Goal: Task Accomplishment & Management: Use online tool/utility

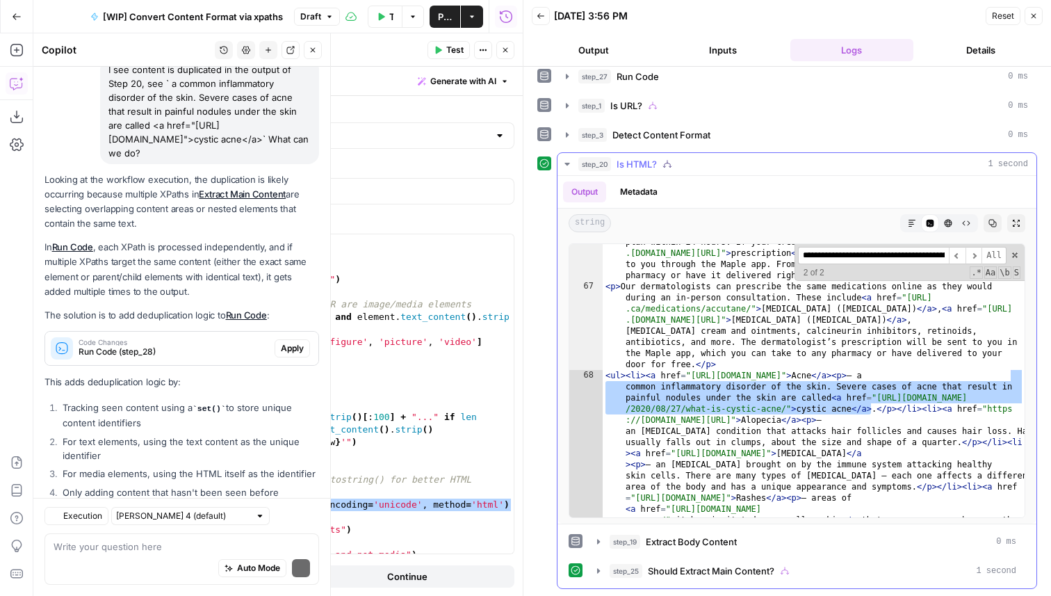
scroll to position [523, 0]
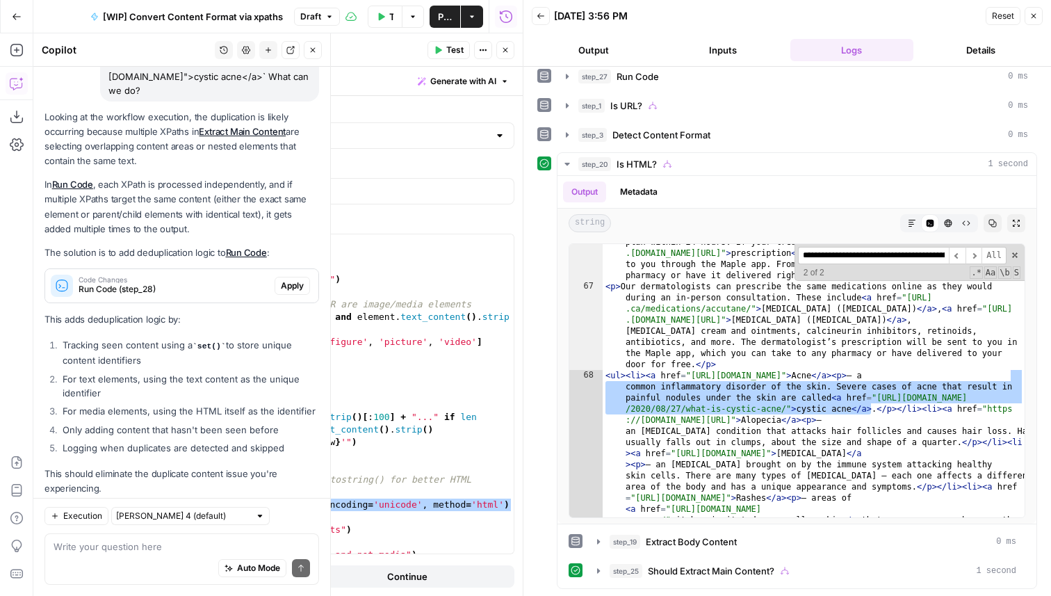
click at [502, 49] on icon "button" at bounding box center [505, 50] width 8 height 8
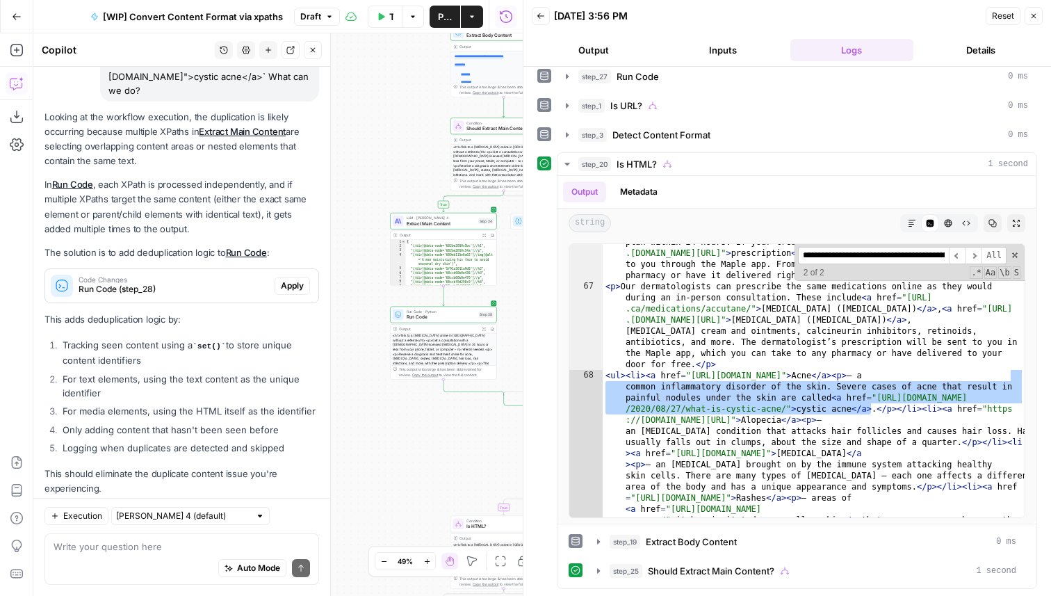
click at [122, 372] on li "For text elements, using the text content as the unique identifier" at bounding box center [189, 386] width 260 height 28
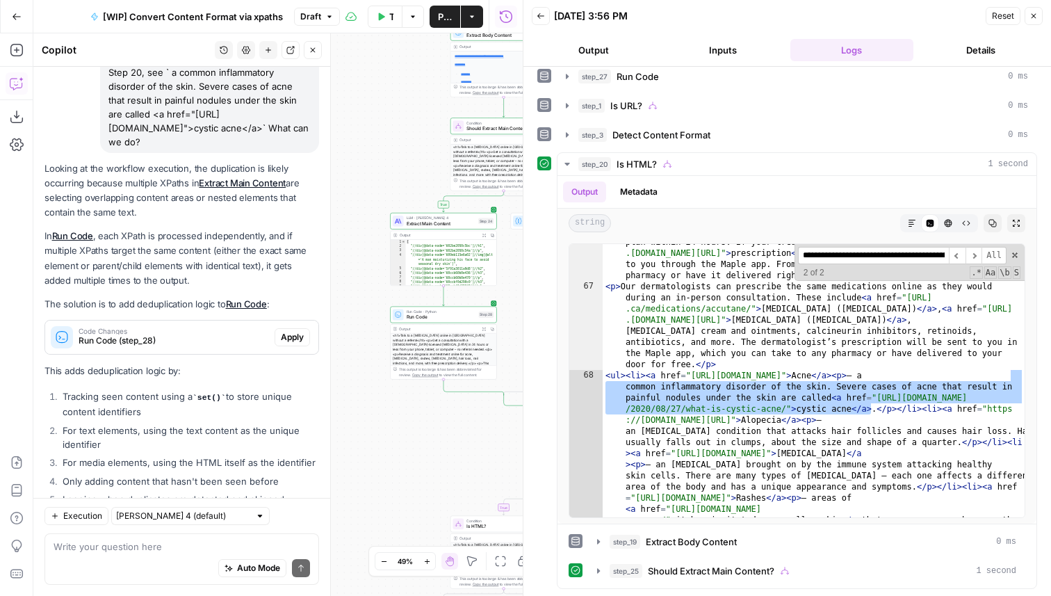
scroll to position [466, 0]
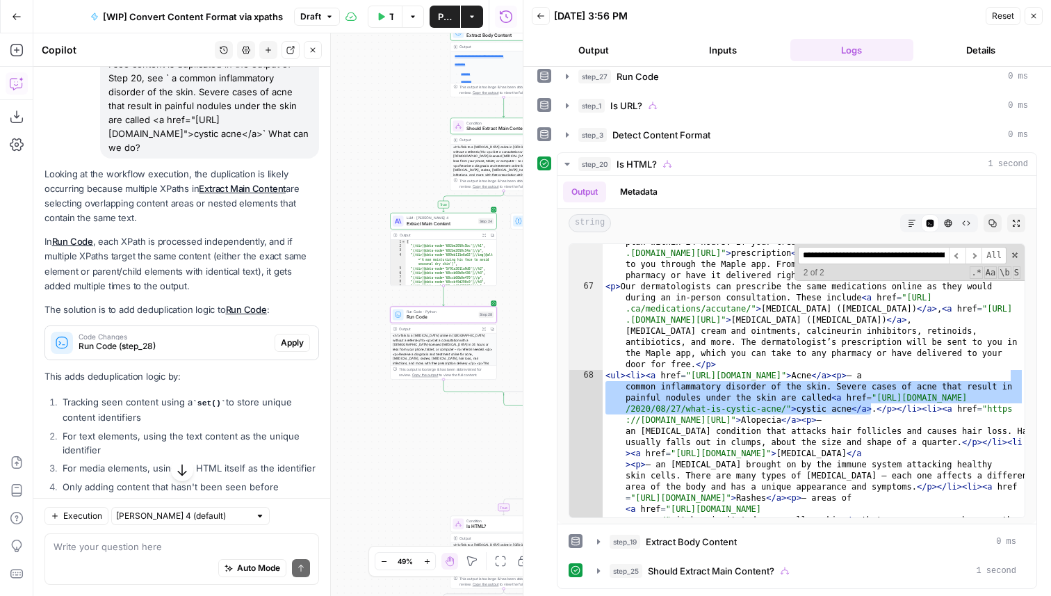
click at [297, 336] on span "Apply" at bounding box center [292, 342] width 23 height 13
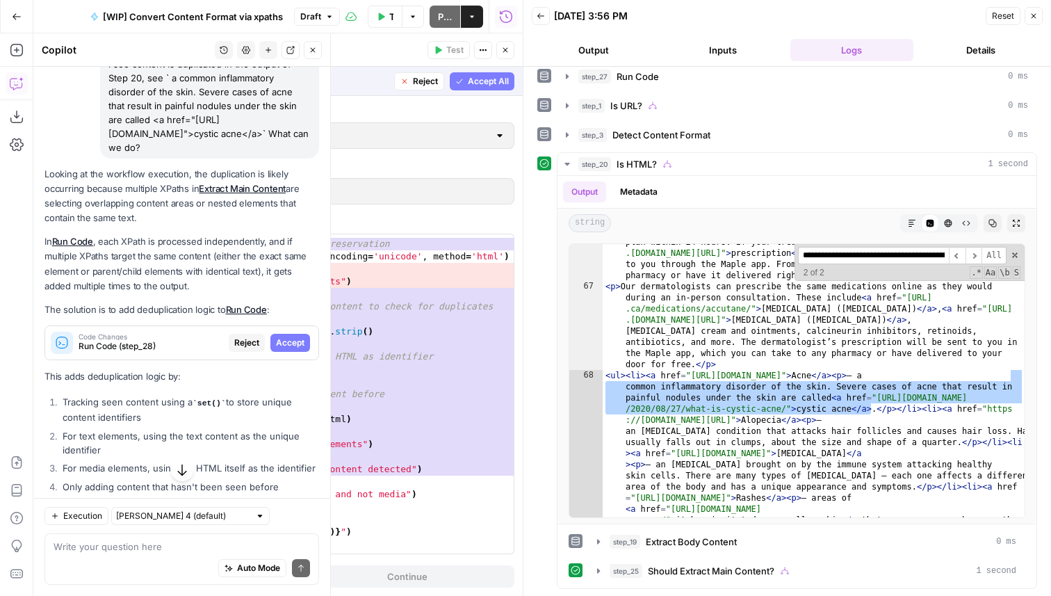
scroll to position [696, 0]
click at [427, 75] on span "Reject" at bounding box center [425, 81] width 25 height 13
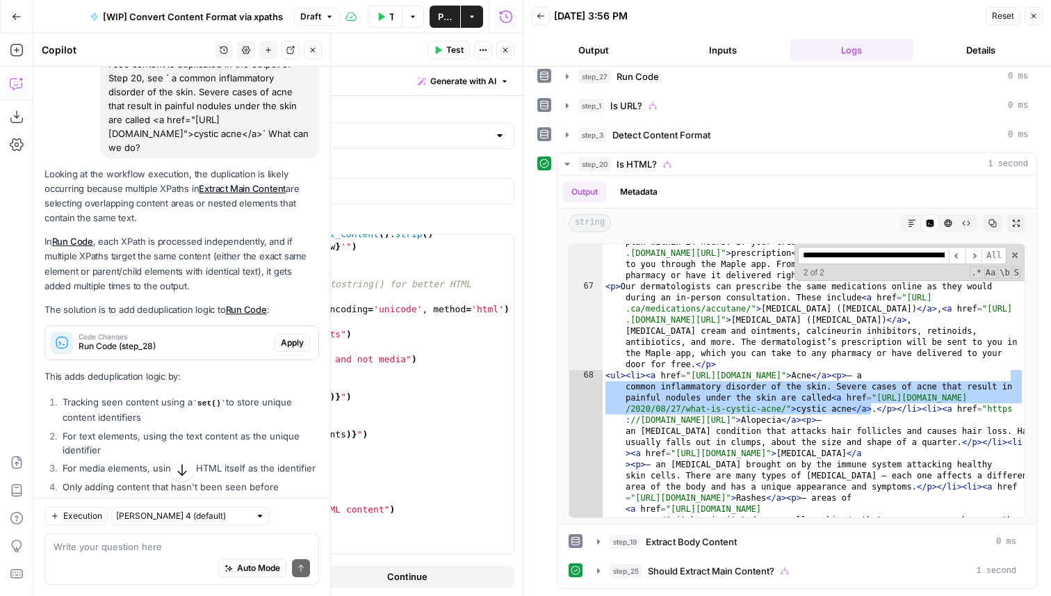
scroll to position [523, 0]
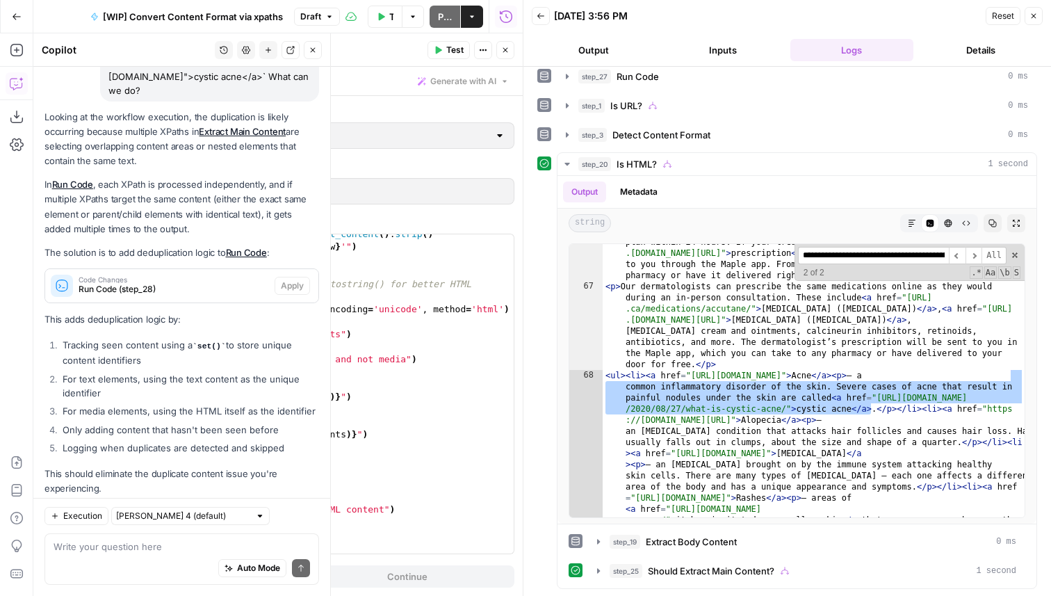
click at [125, 554] on div "Auto Mode Send" at bounding box center [182, 568] width 256 height 31
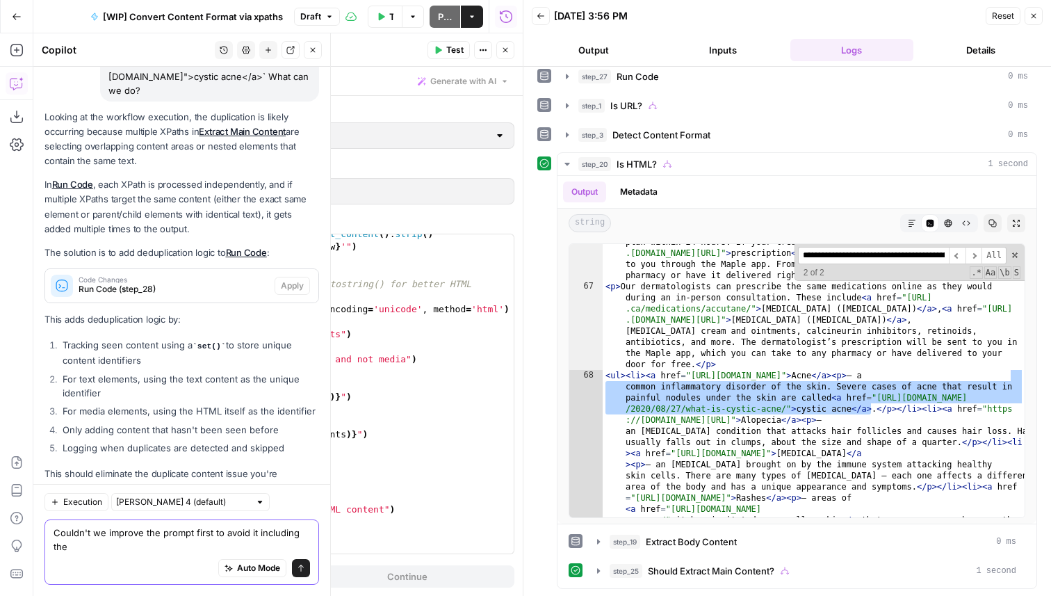
scroll to position [537, 0]
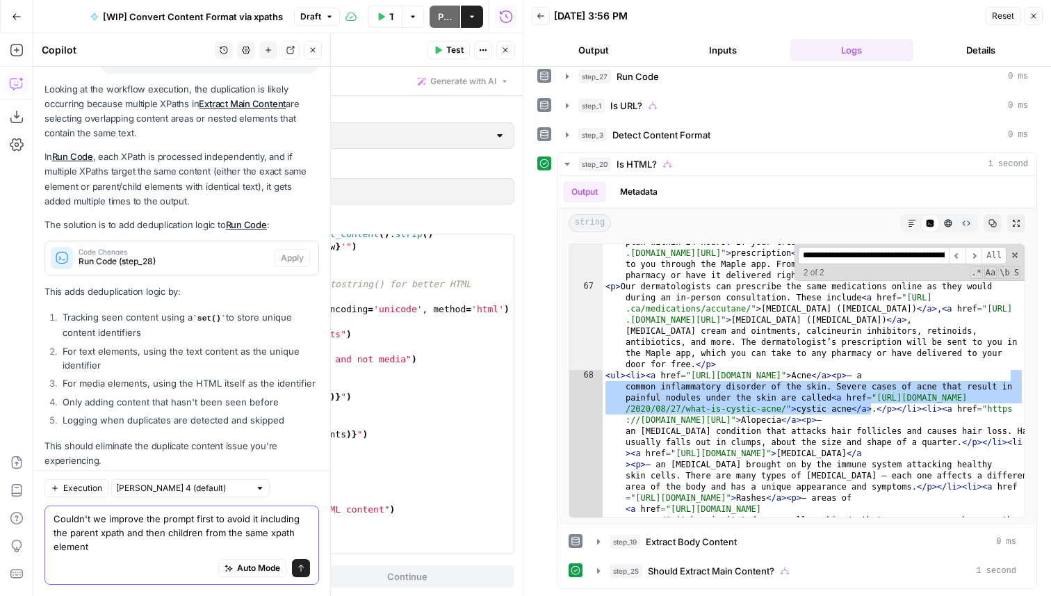
type textarea "Couldn't we improve the prompt first to avoid it including the parent xpath and…"
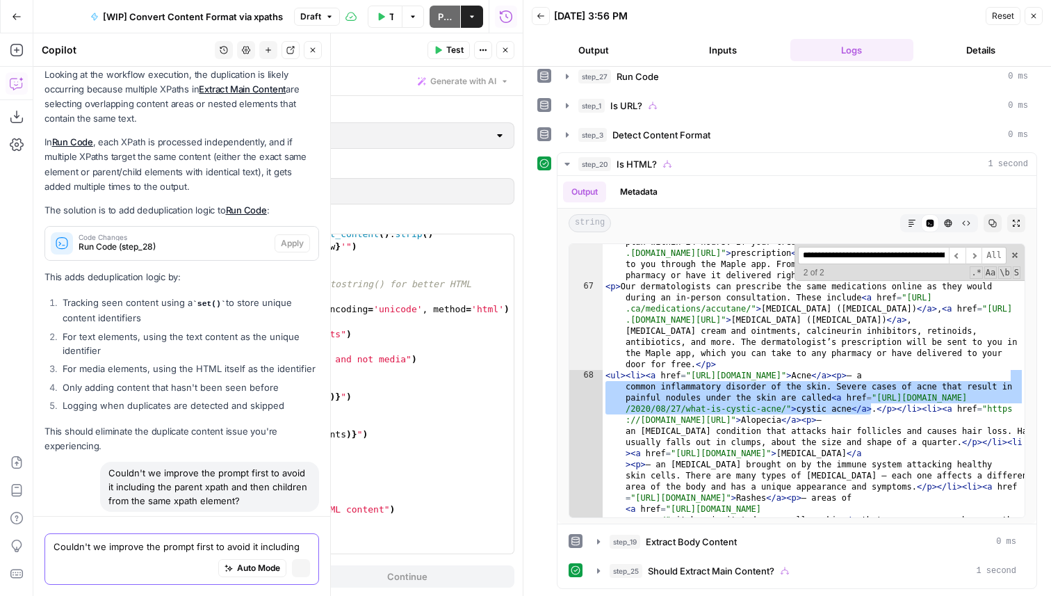
scroll to position [541, 0]
click at [1025, 15] on button "Close" at bounding box center [1033, 16] width 18 height 18
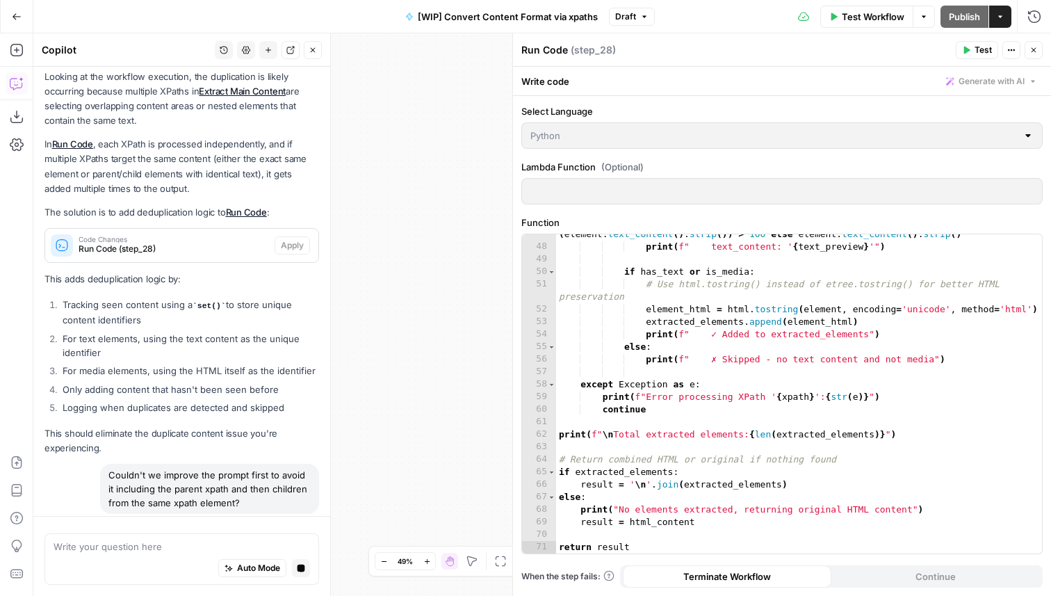
click at [1033, 54] on icon "button" at bounding box center [1033, 50] width 8 height 8
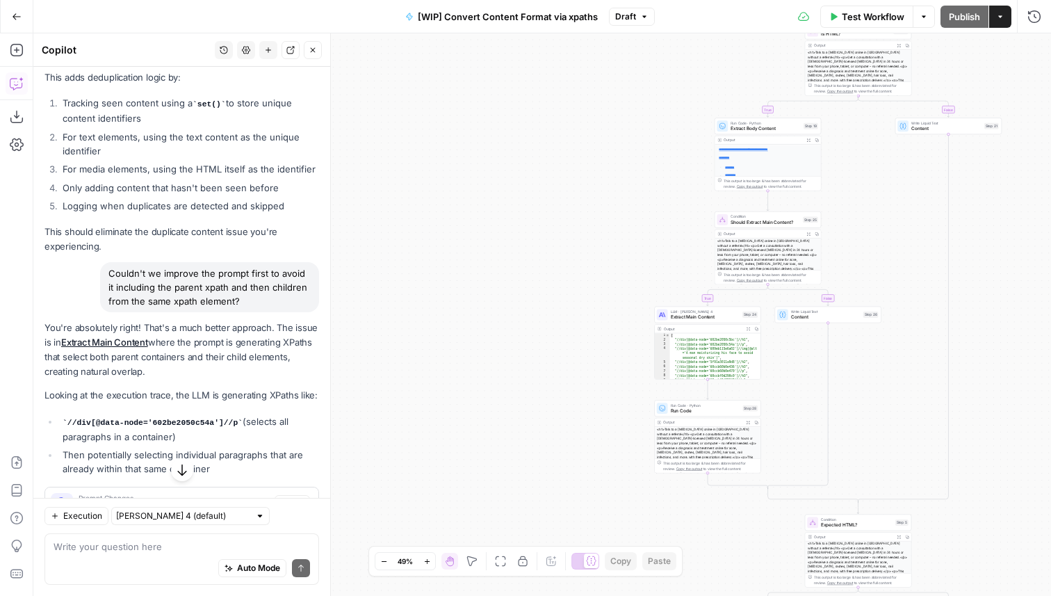
scroll to position [843, 0]
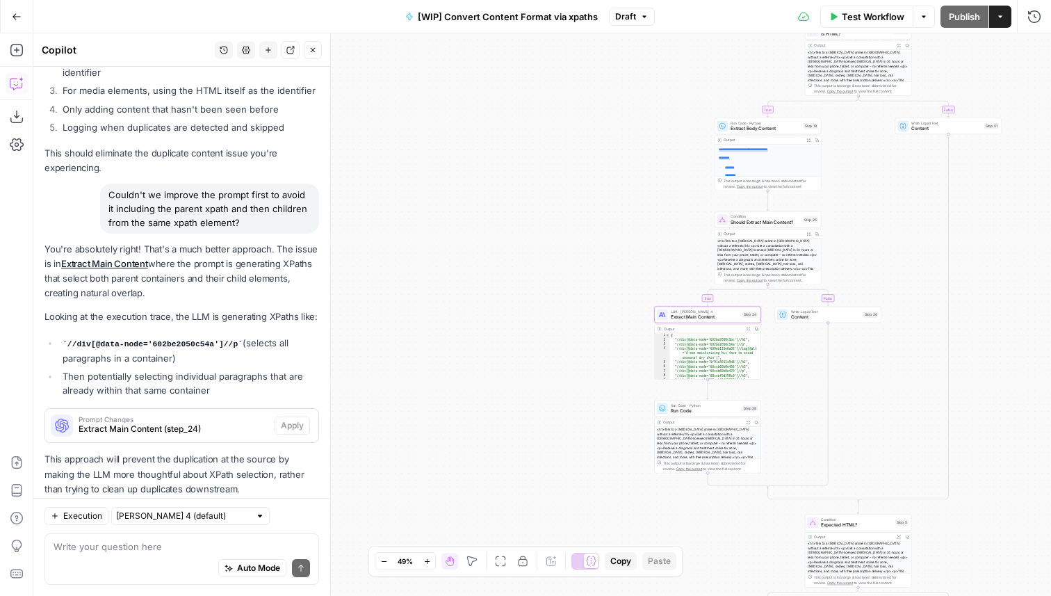
click at [245, 423] on span "Extract Main Content (step_24)" at bounding box center [174, 429] width 190 height 13
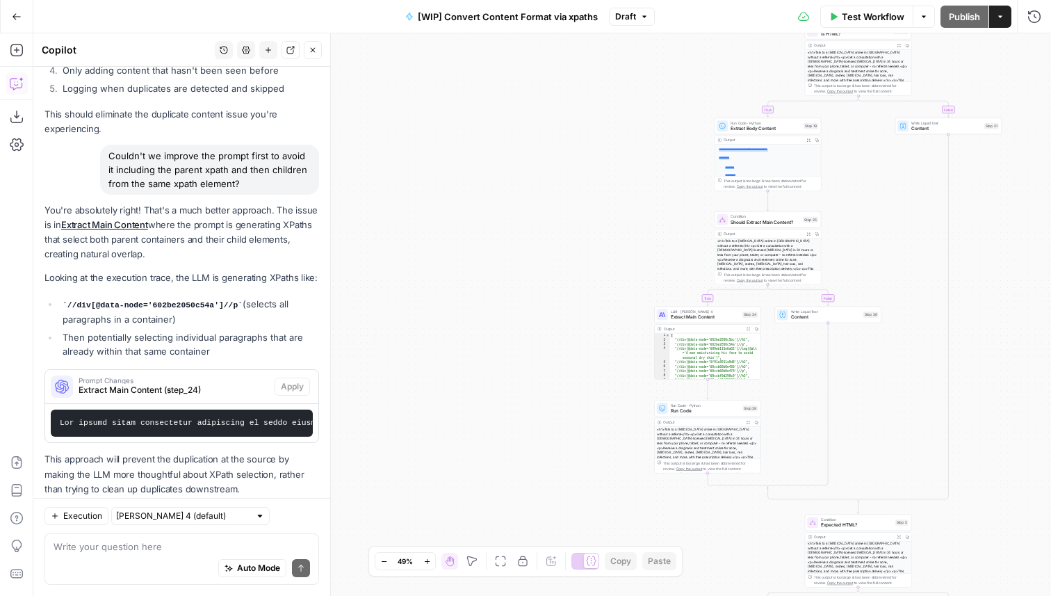
click at [279, 452] on p "This approach will prevent the duplication at the source by making the LLM more…" at bounding box center [181, 474] width 275 height 44
click at [250, 297] on li "//div[@data-node='602be2050c54a']//p (selects all paragraphs in a container)" at bounding box center [189, 311] width 260 height 29
click at [711, 316] on span "Extract Main Content" at bounding box center [705, 316] width 69 height 7
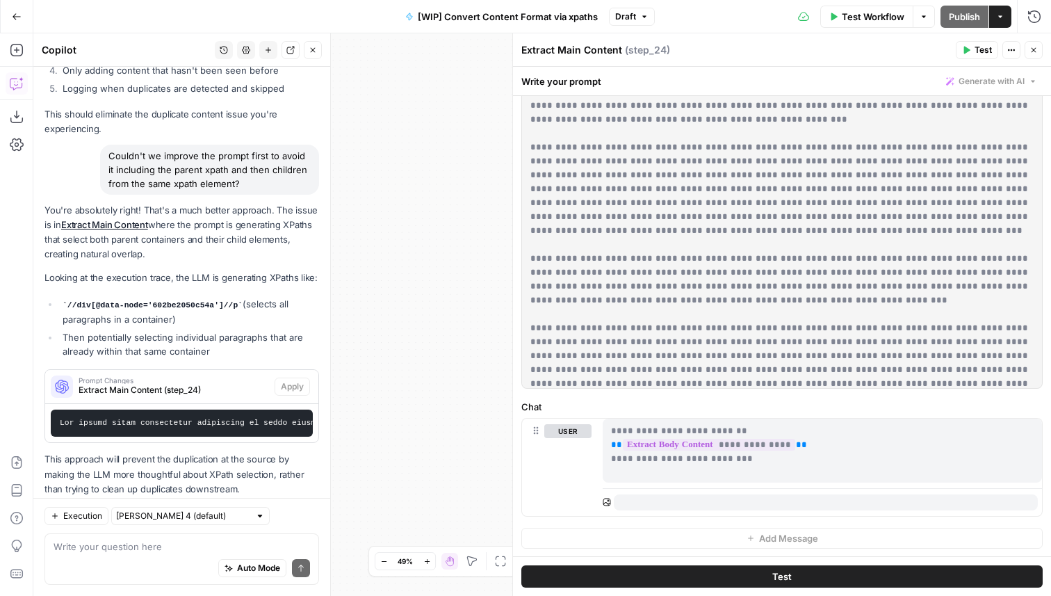
scroll to position [404, 0]
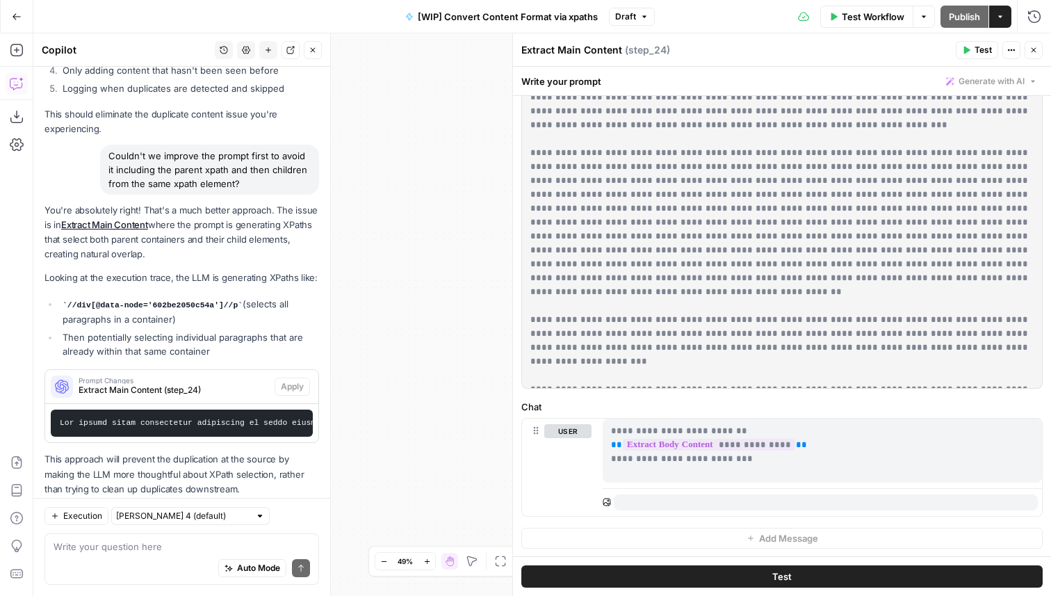
click at [763, 443] on span "**********" at bounding box center [709, 445] width 172 height 12
click at [1032, 50] on icon "button" at bounding box center [1033, 50] width 8 height 8
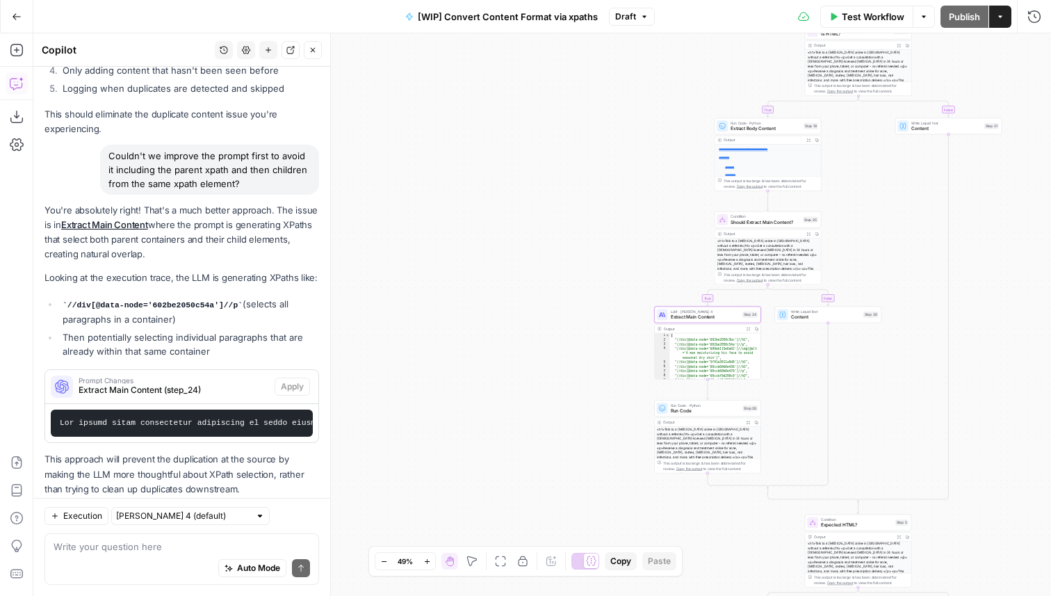
click at [523, 562] on icon "button" at bounding box center [522, 560] width 11 height 11
click at [209, 377] on span "Prompt Changes" at bounding box center [174, 380] width 190 height 7
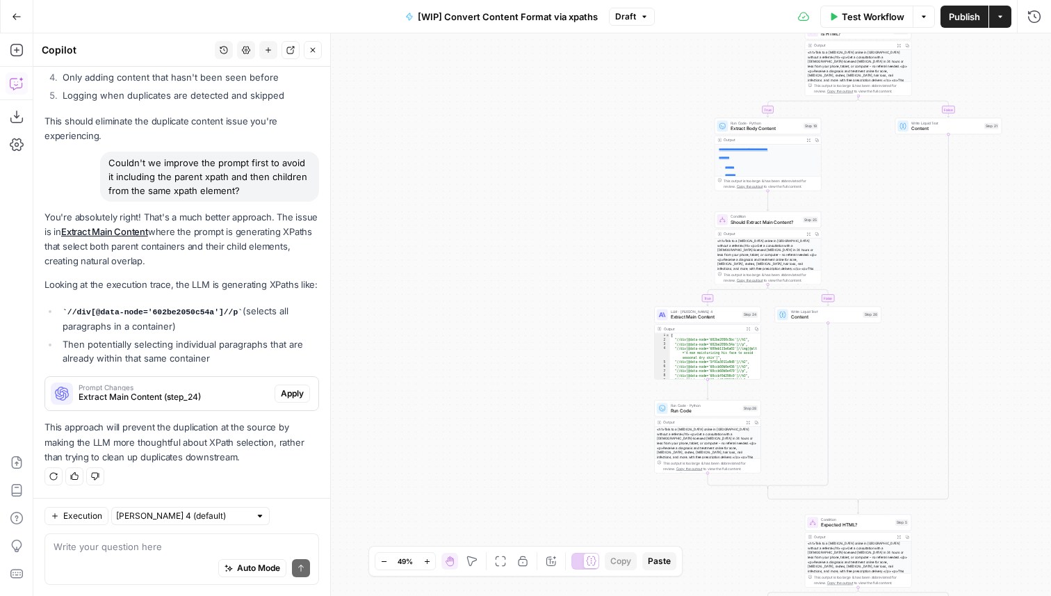
scroll to position [843, 0]
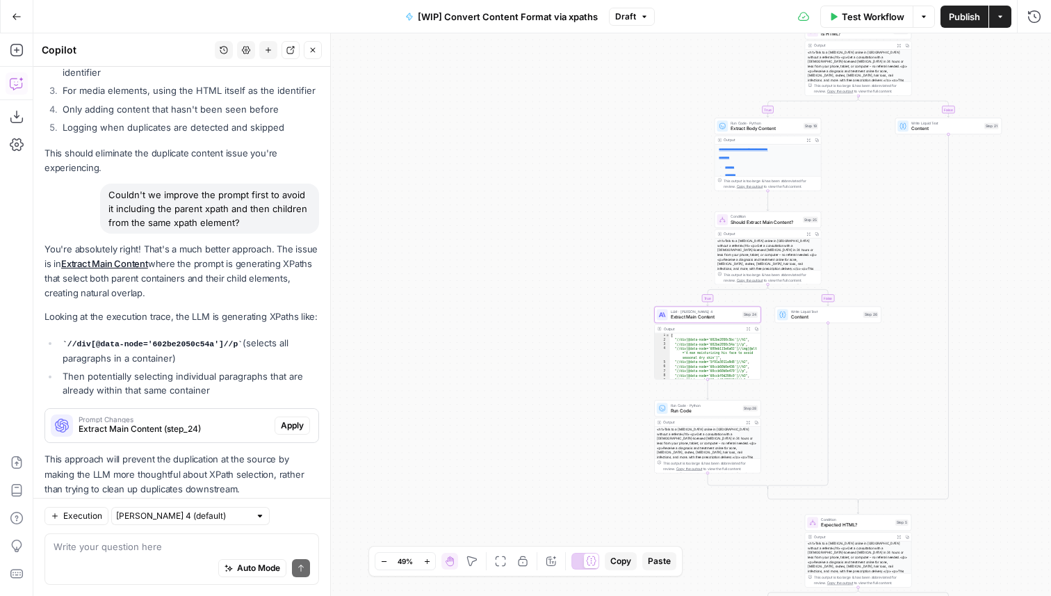
click at [291, 419] on span "Apply" at bounding box center [292, 425] width 23 height 13
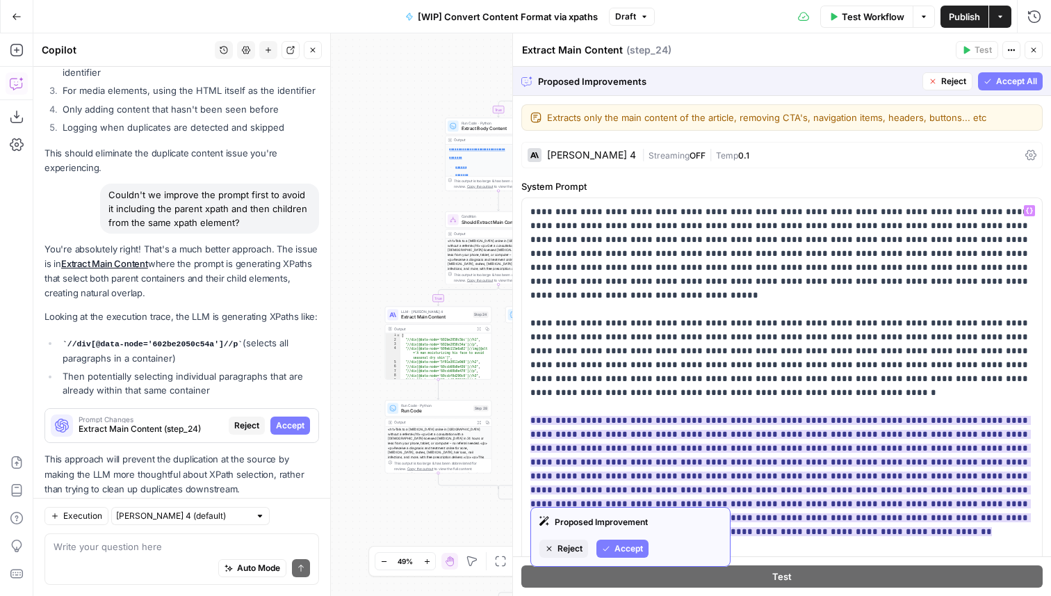
scroll to position [139, 0]
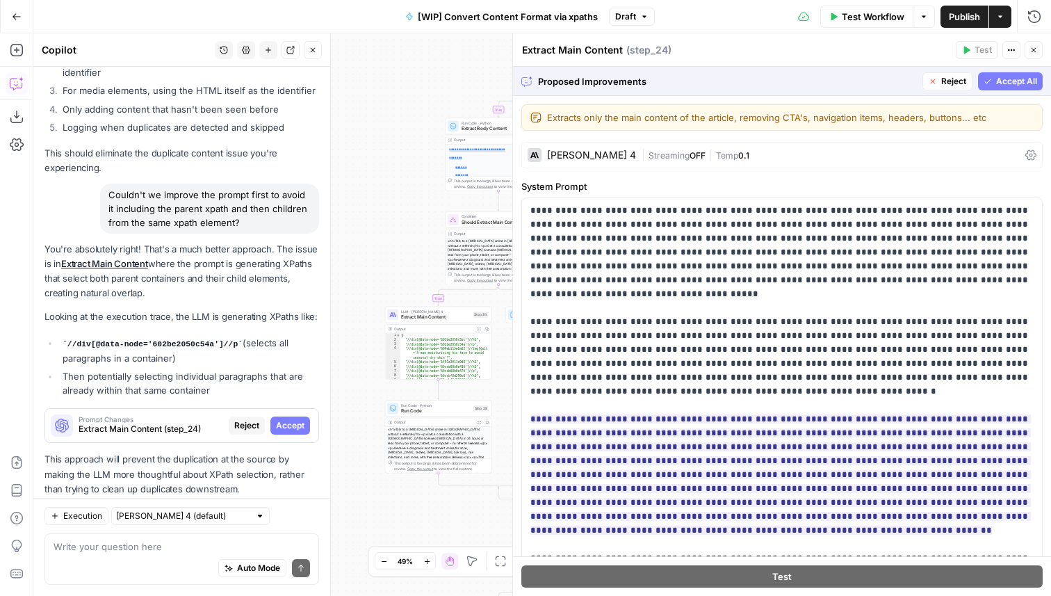
click at [1019, 81] on span "Accept All" at bounding box center [1016, 81] width 41 height 13
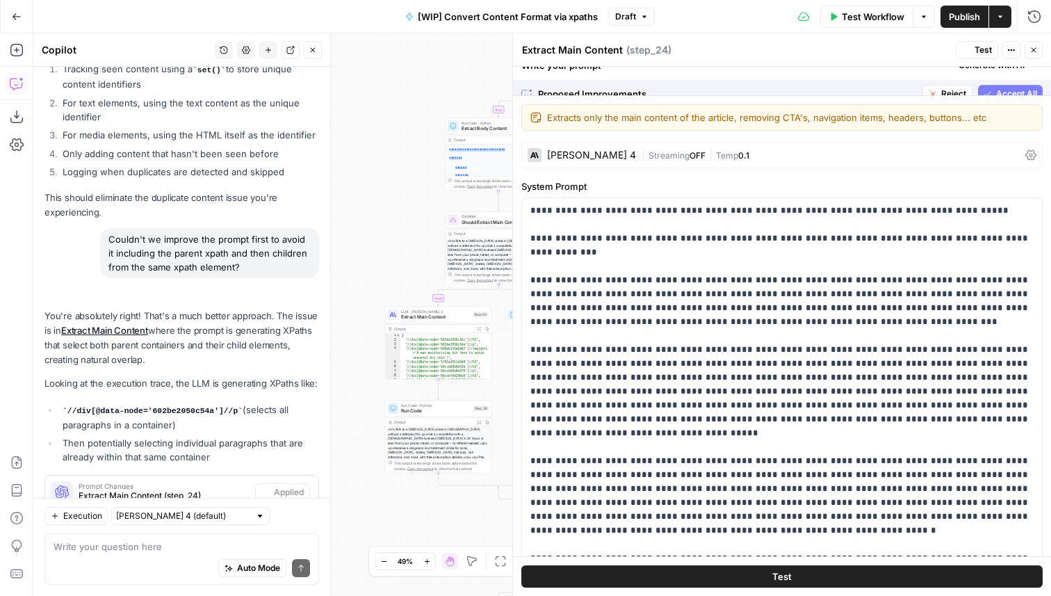
scroll to position [888, 0]
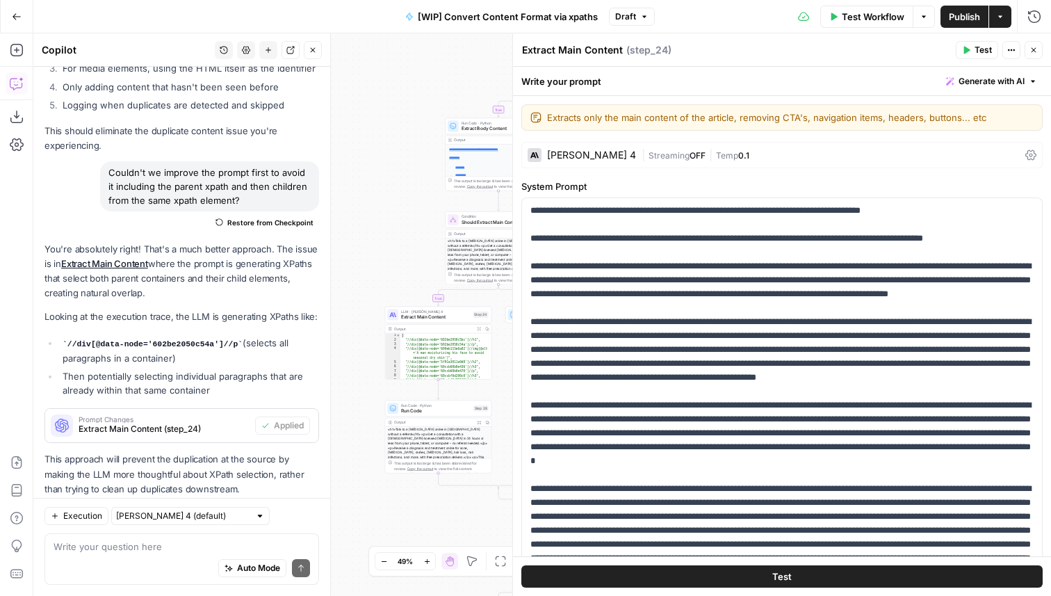
click at [971, 51] on button "Test" at bounding box center [977, 50] width 42 height 18
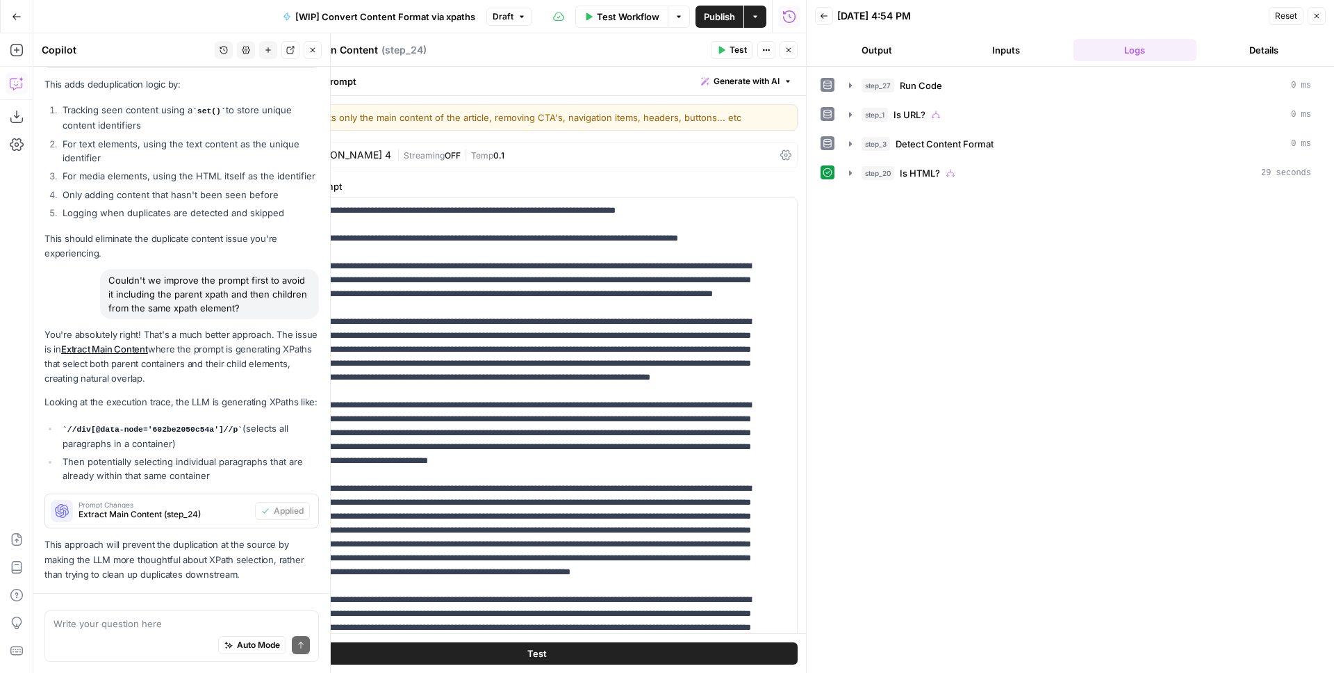
scroll to position [869, 0]
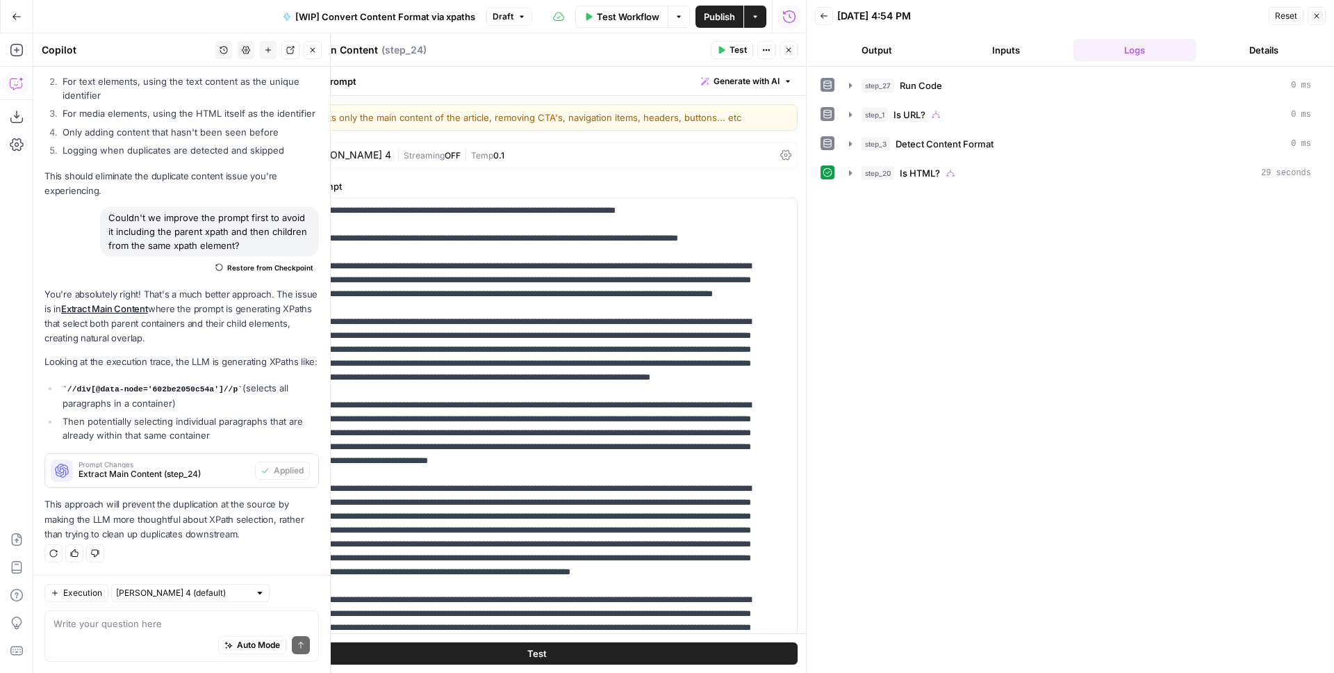
click at [1001, 275] on div "step_27 Run Code 0 ms step_1 Is URL? 0 ms step_3 Detect Content Format 0 ms ste…" at bounding box center [1071, 370] width 500 height 592
click at [845, 170] on icon "button" at bounding box center [850, 172] width 11 height 11
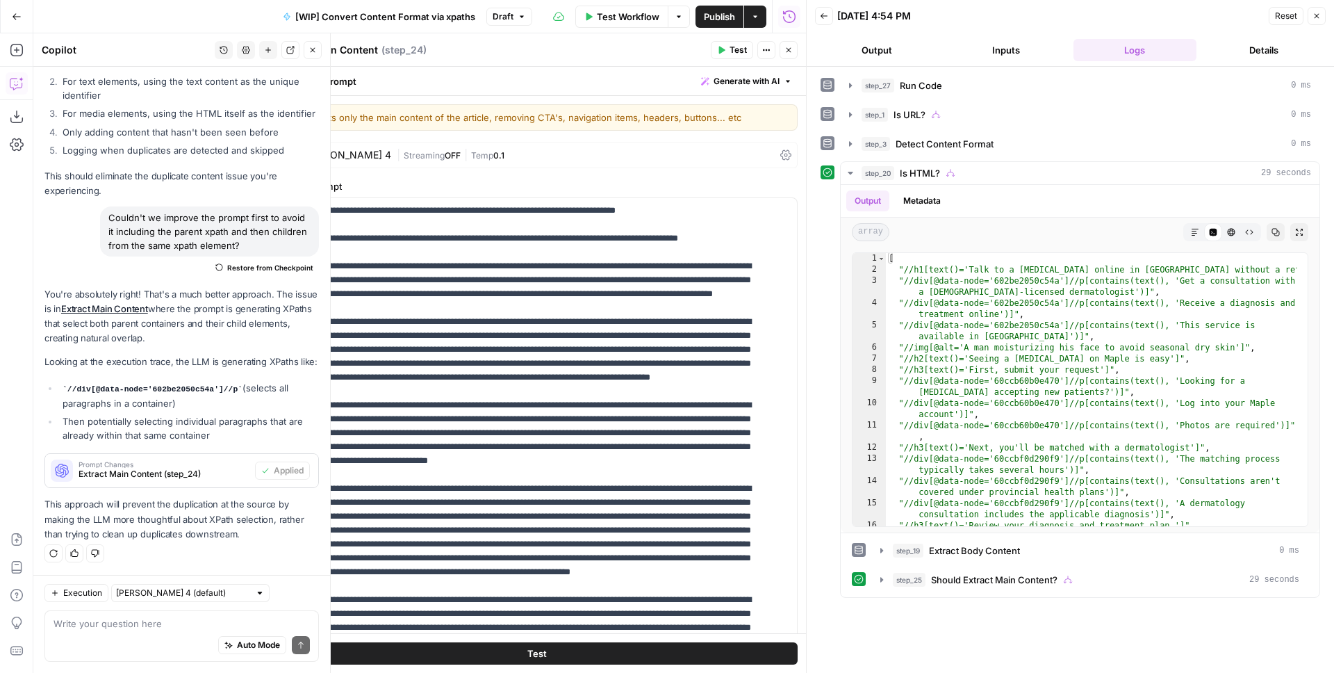
click at [785, 51] on icon "button" at bounding box center [789, 50] width 8 height 8
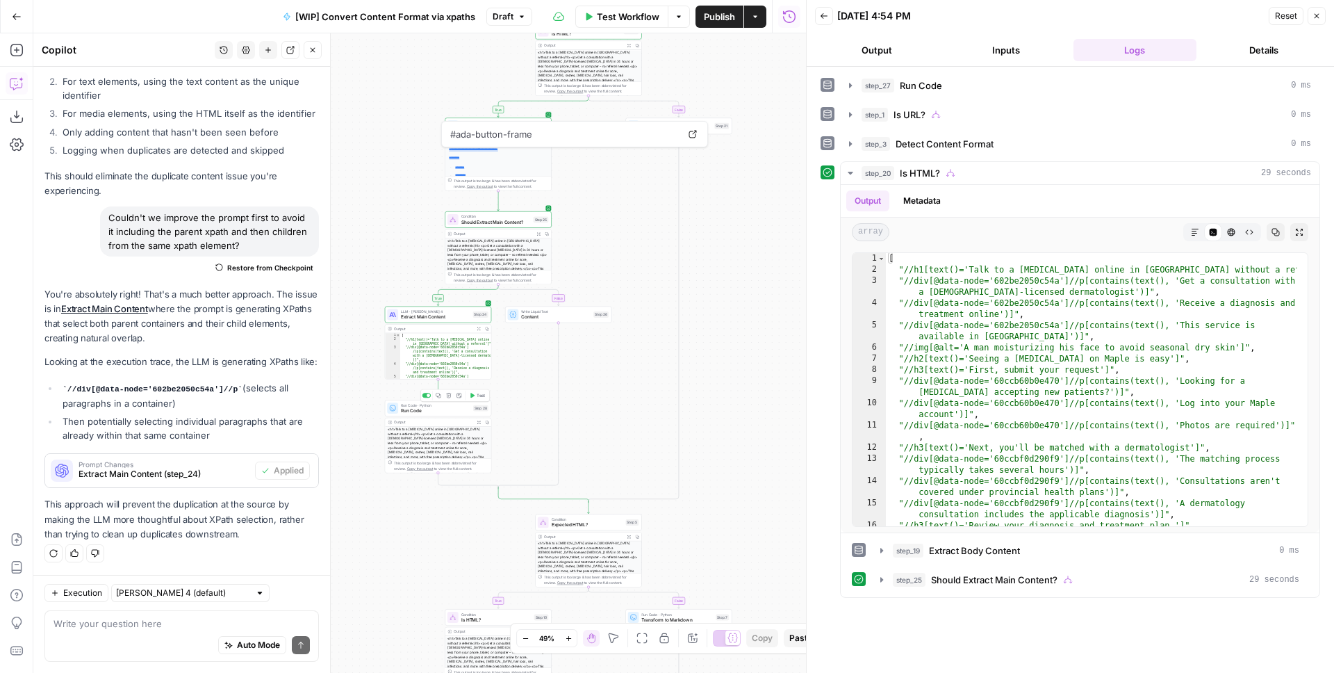
click at [482, 399] on button "Test" at bounding box center [478, 395] width 22 height 9
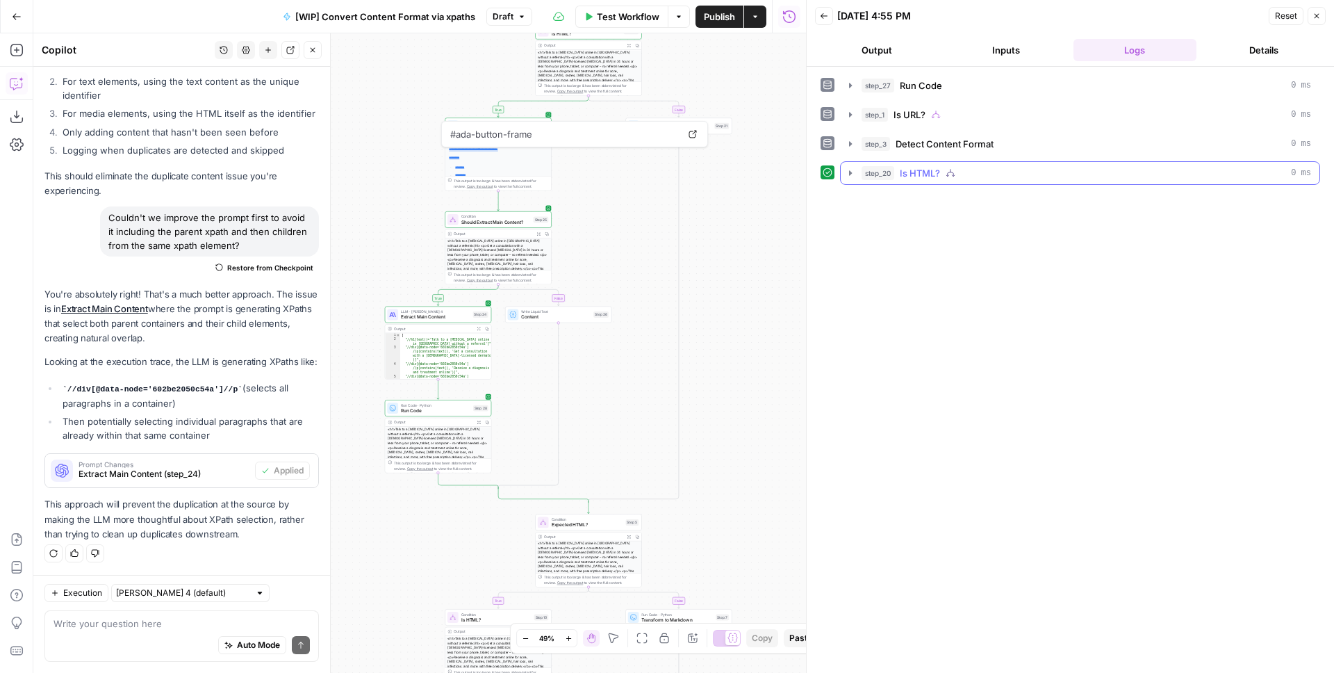
click at [853, 167] on icon "button" at bounding box center [850, 172] width 11 height 11
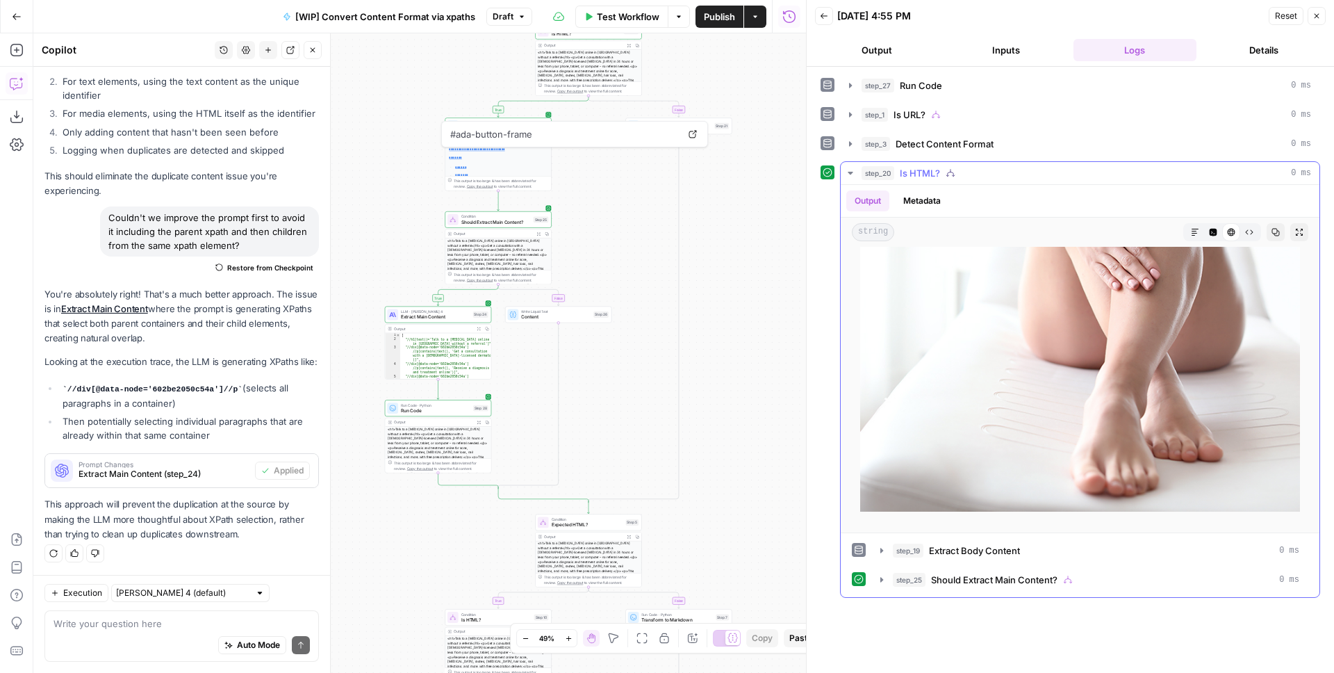
scroll to position [4093, 0]
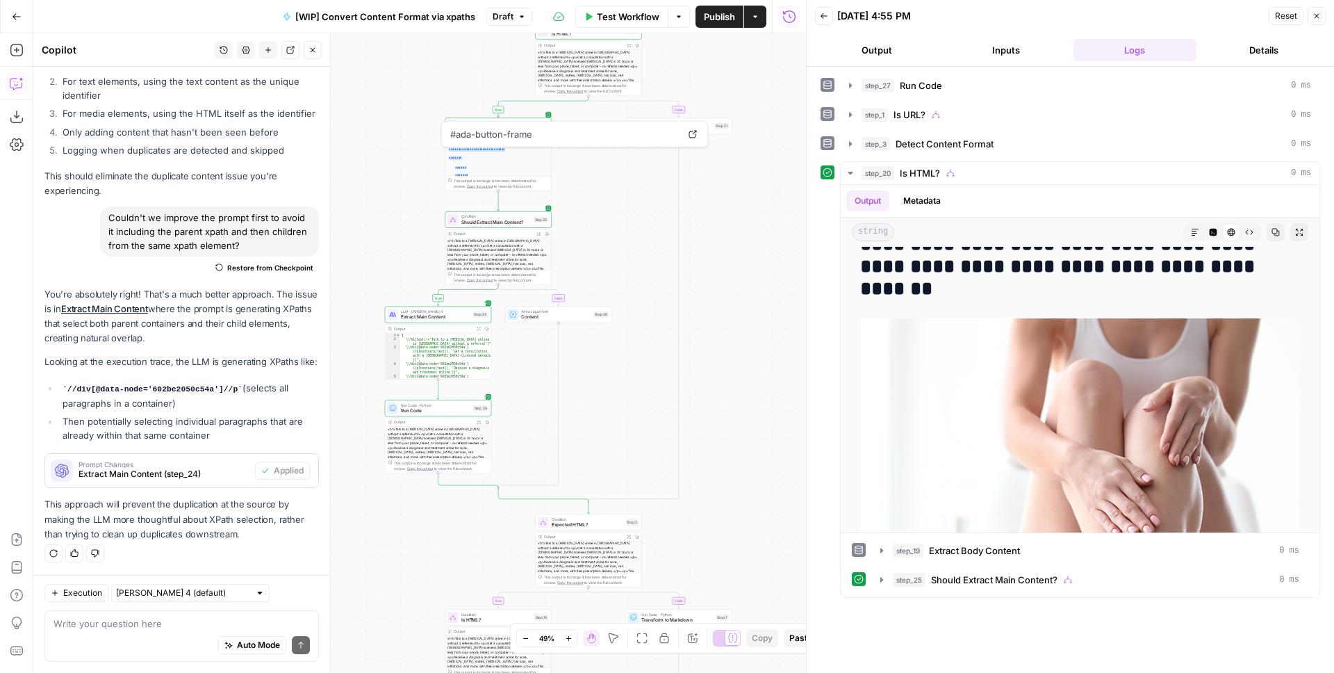
click at [704, 22] on span "Publish" at bounding box center [719, 17] width 31 height 14
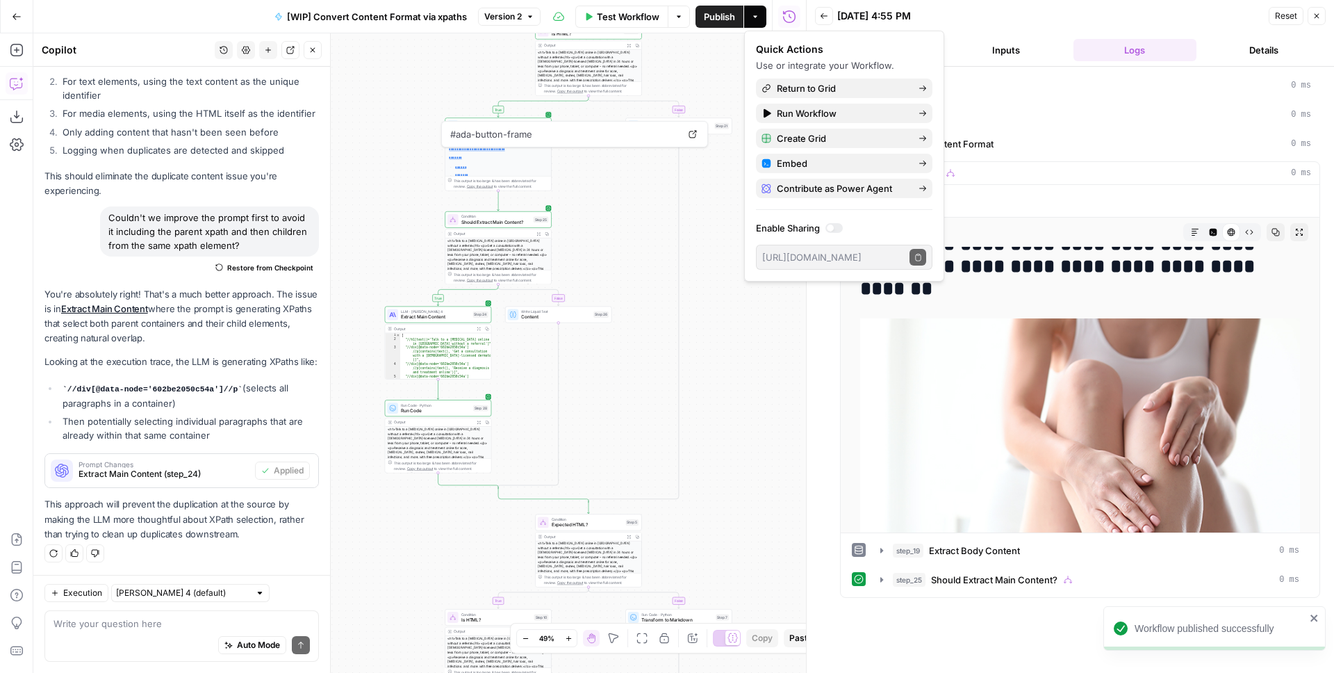
click at [764, 347] on div "**********" at bounding box center [419, 352] width 773 height 639
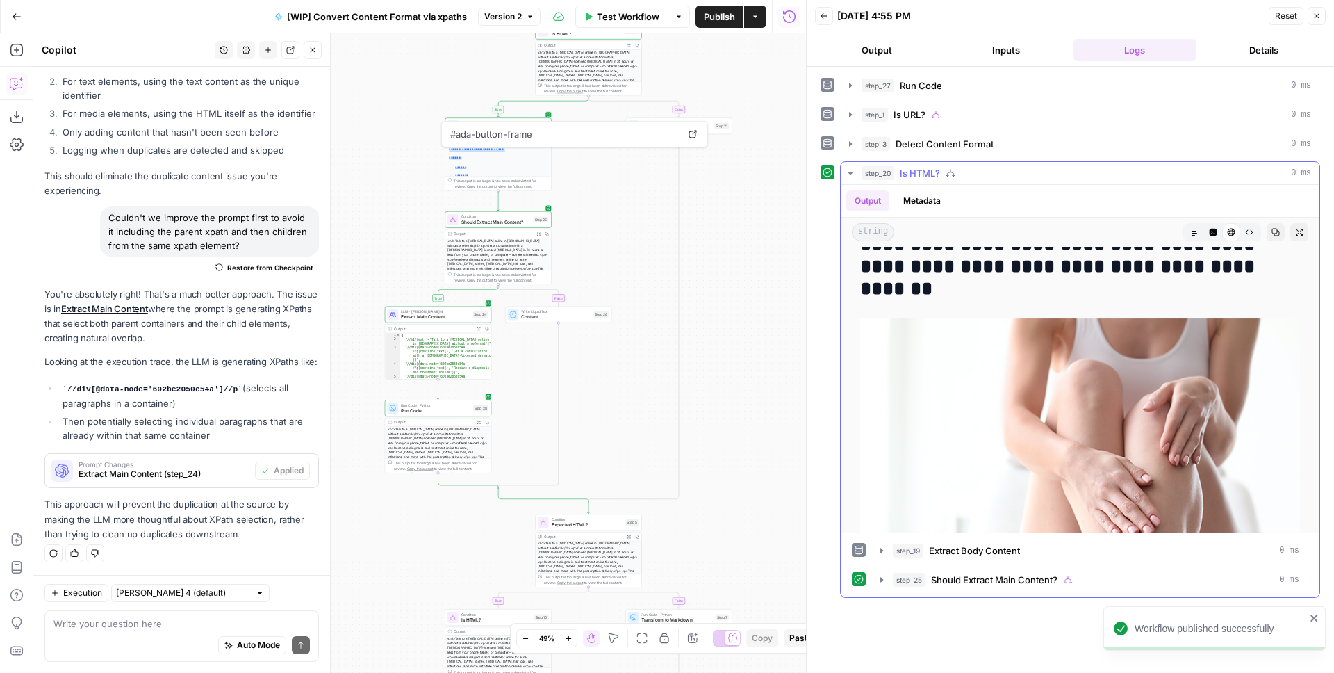
scroll to position [4141, 0]
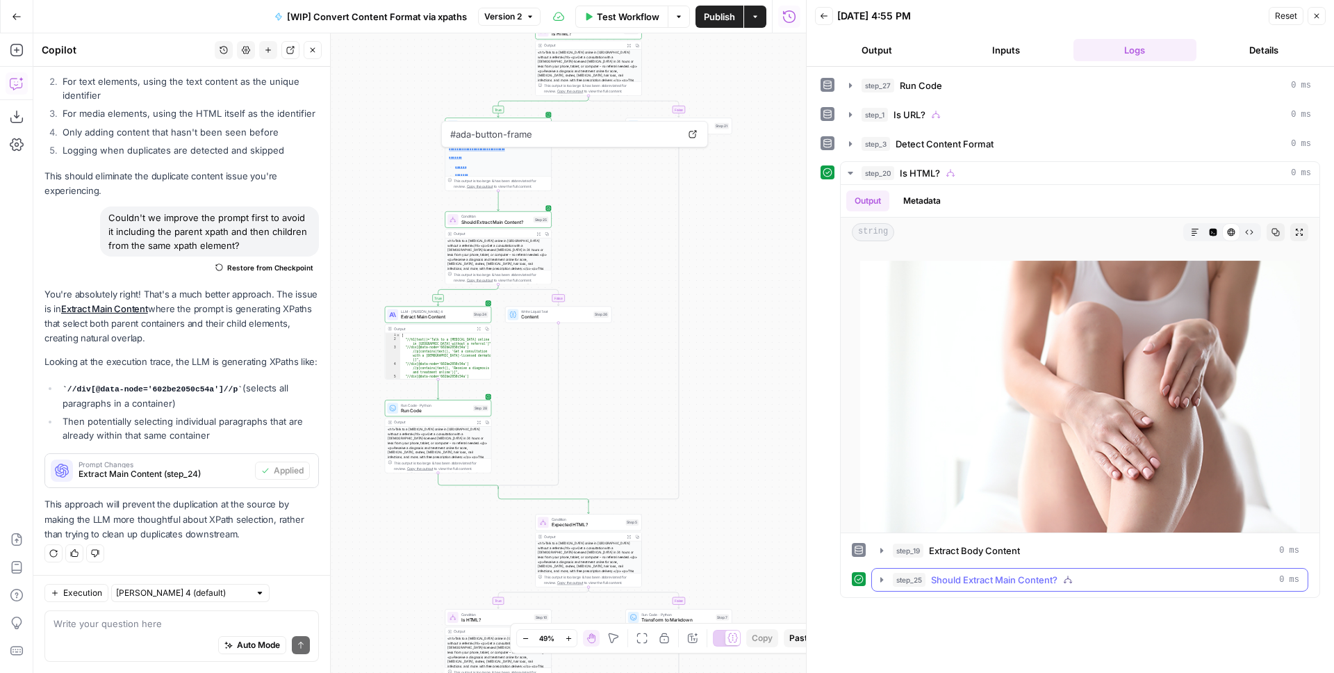
click at [888, 587] on button "step_25 Should Extract Main Content? 0 ms" at bounding box center [1090, 580] width 436 height 22
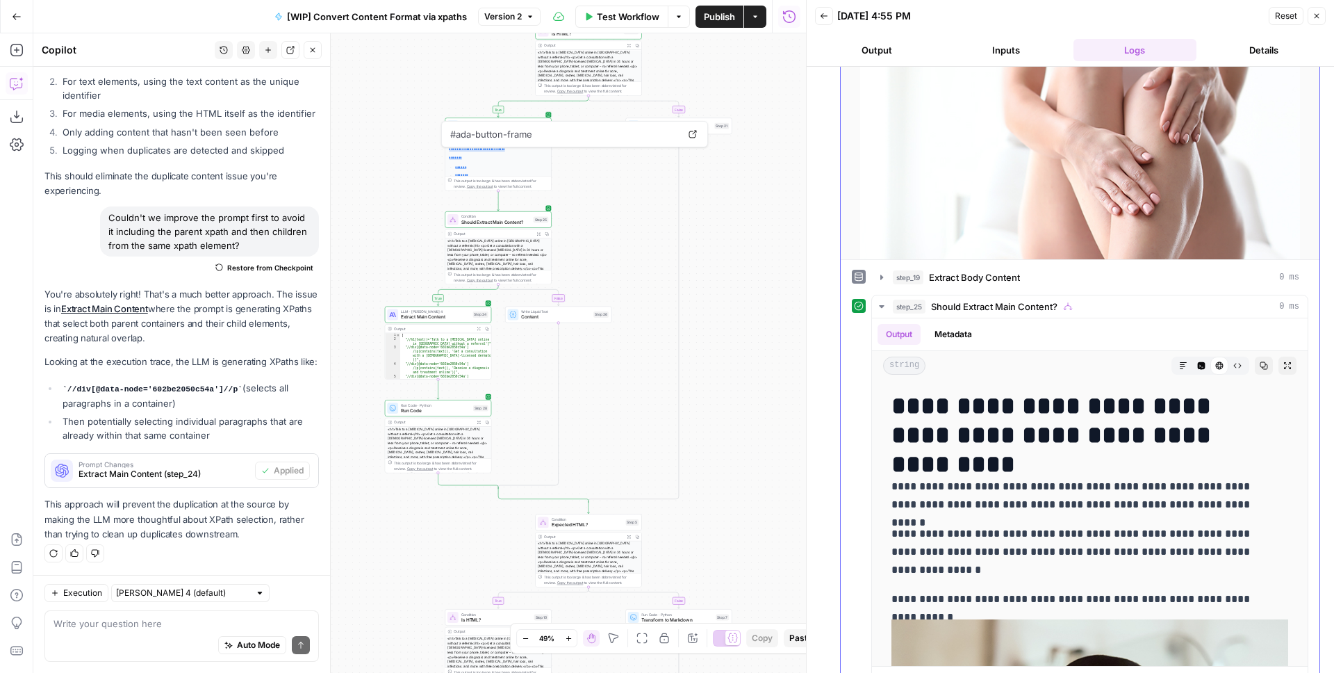
scroll to position [345, 0]
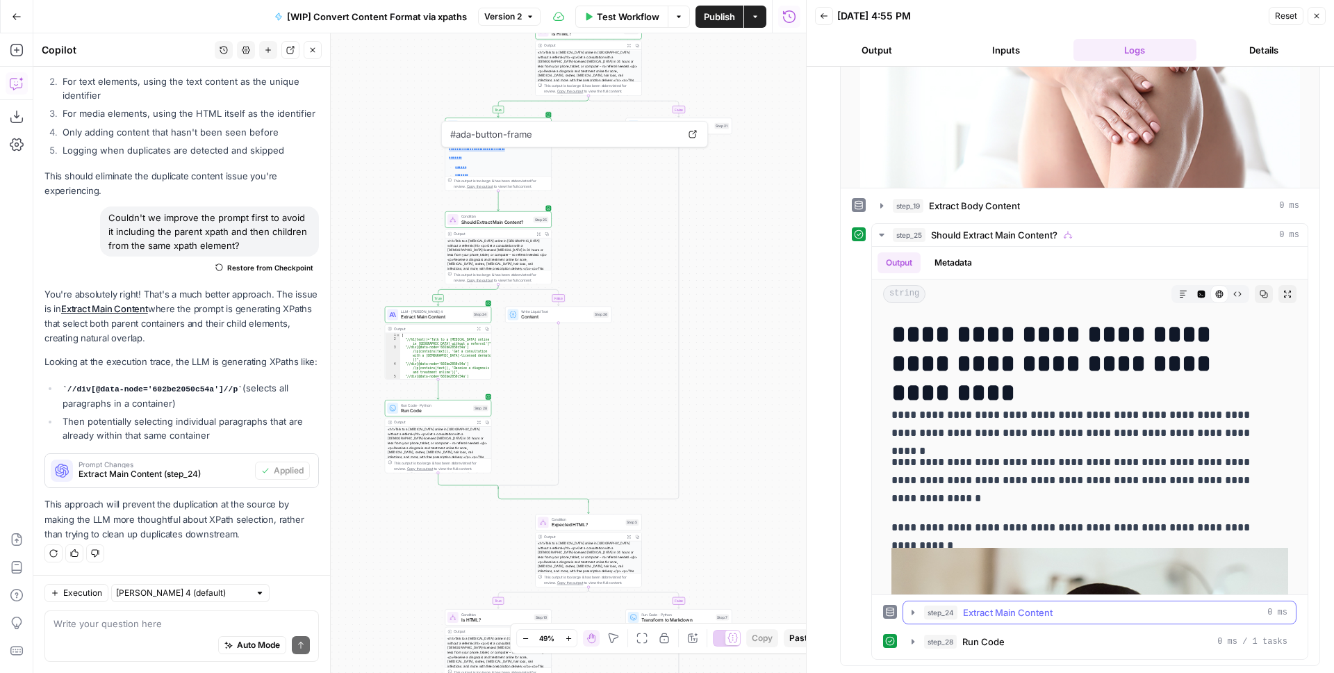
click at [911, 595] on icon "button" at bounding box center [913, 612] width 11 height 11
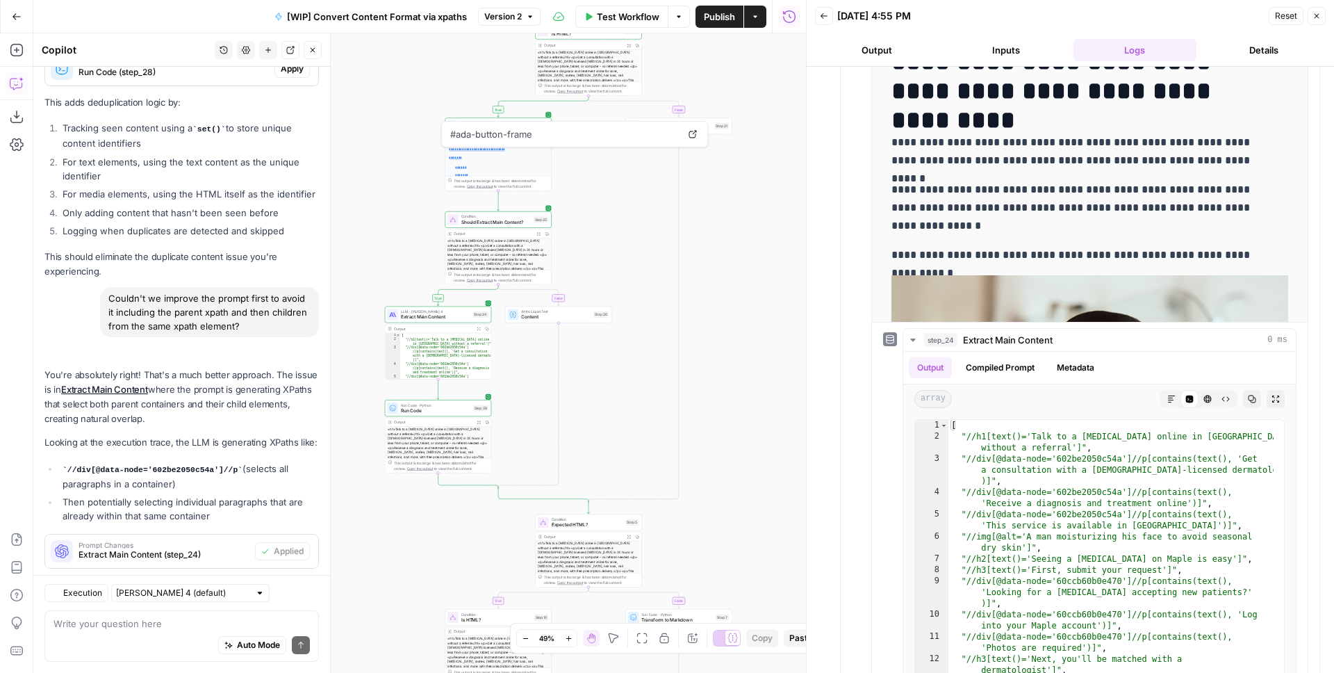
scroll to position [869, 0]
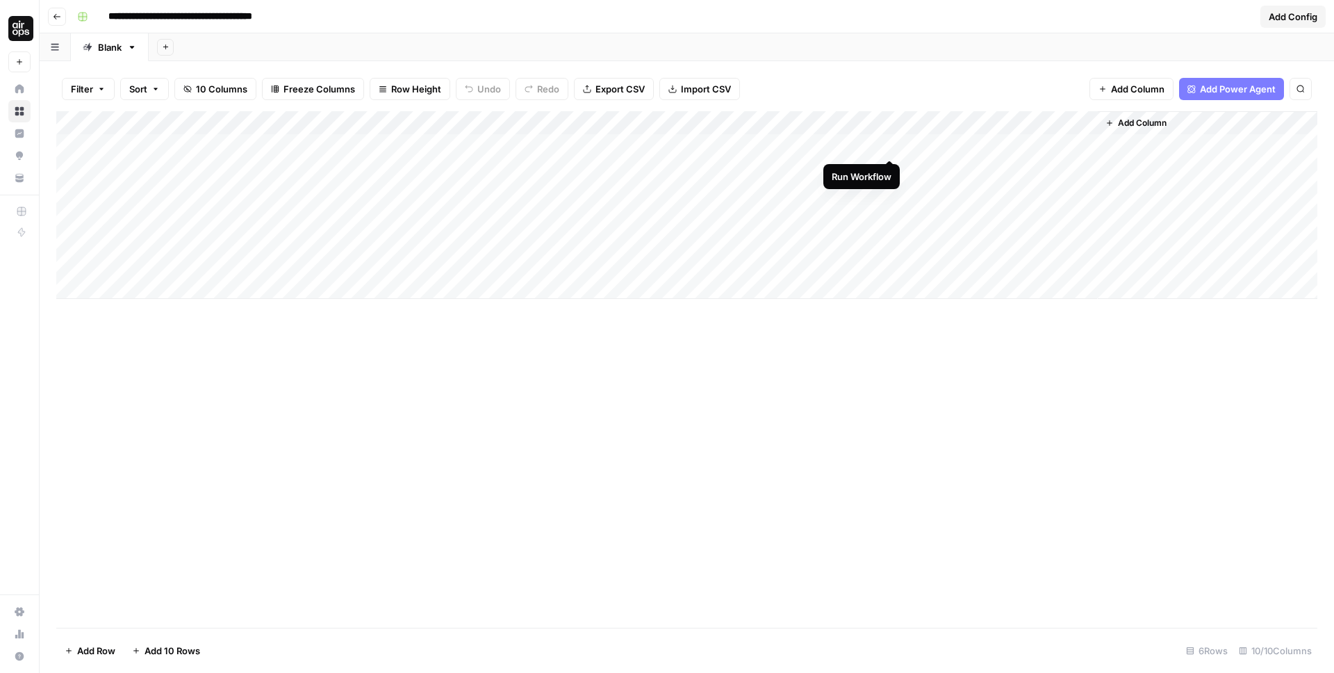
click at [892, 144] on div "Add Column" at bounding box center [686, 205] width 1261 height 188
click at [892, 167] on div "Add Column" at bounding box center [686, 205] width 1261 height 188
click at [890, 192] on div "Add Column" at bounding box center [686, 205] width 1261 height 188
click at [890, 214] on div "Add Column" at bounding box center [686, 205] width 1261 height 188
click at [890, 238] on div "Add Column" at bounding box center [686, 205] width 1261 height 188
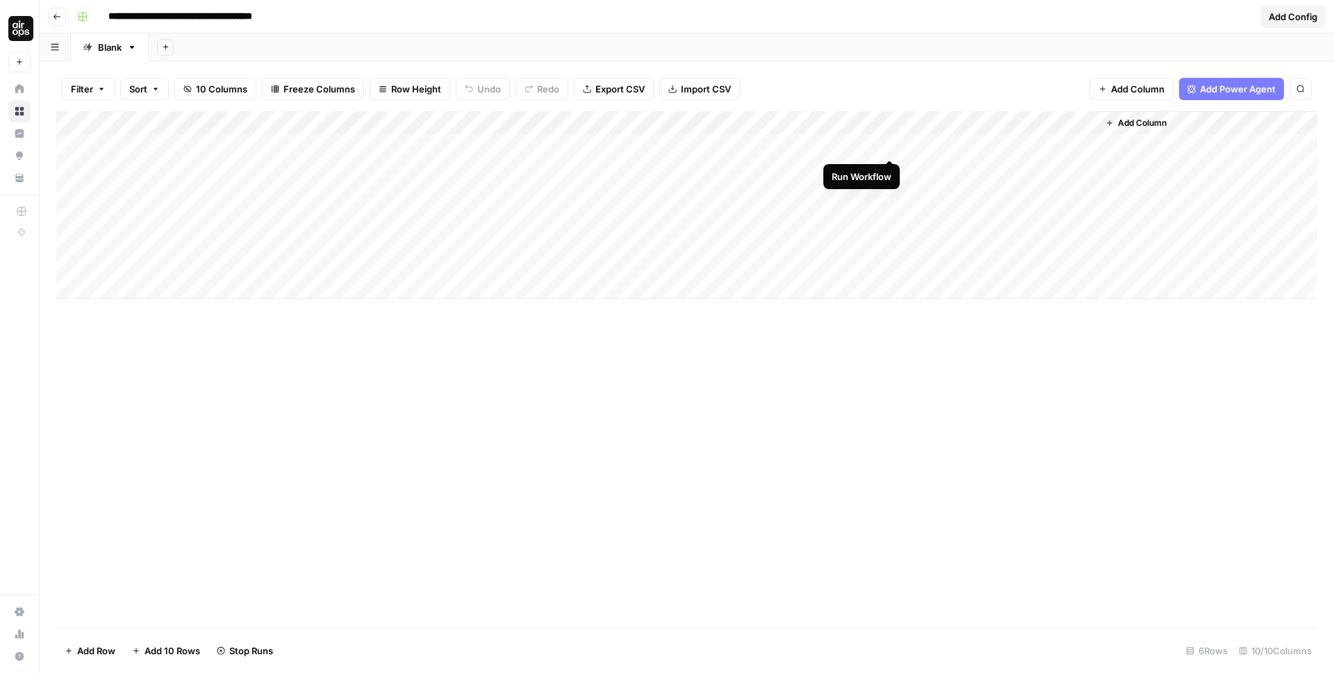
click at [890, 146] on div "Add Column" at bounding box center [686, 205] width 1261 height 188
click at [589, 120] on div "Add Column" at bounding box center [686, 205] width 1261 height 188
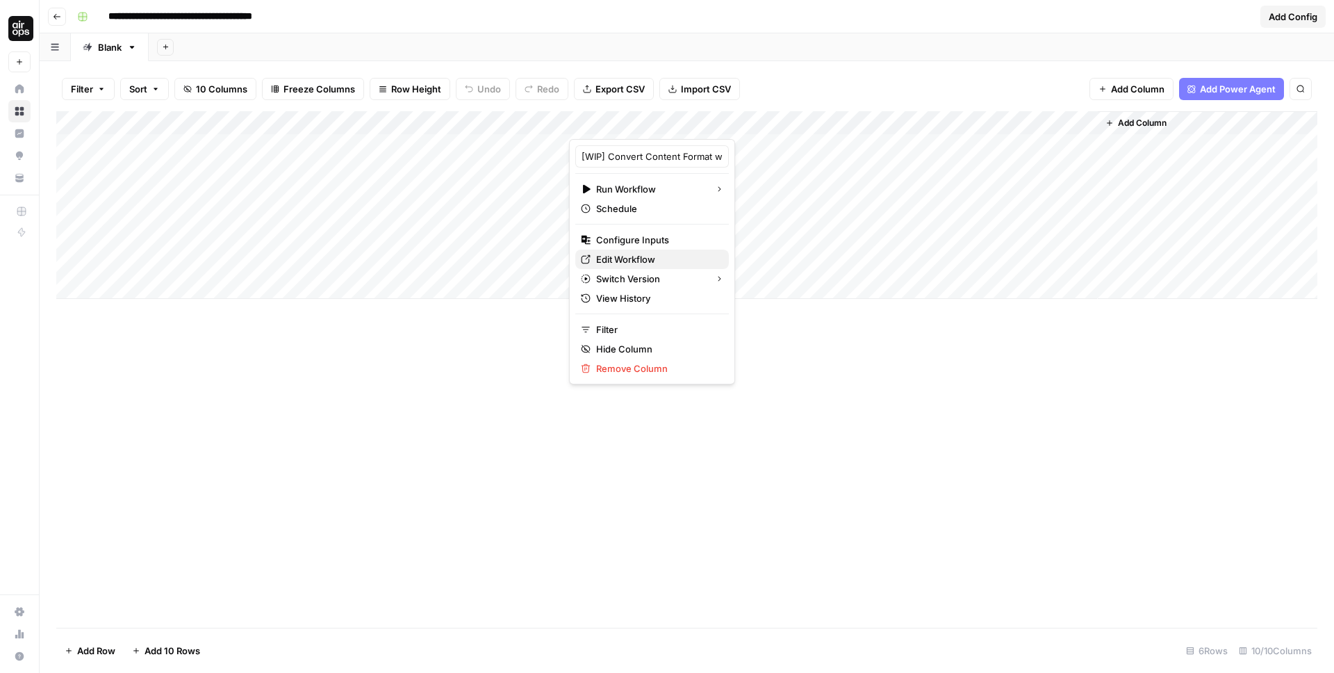
click at [622, 257] on span "Edit Workflow" at bounding box center [657, 259] width 122 height 14
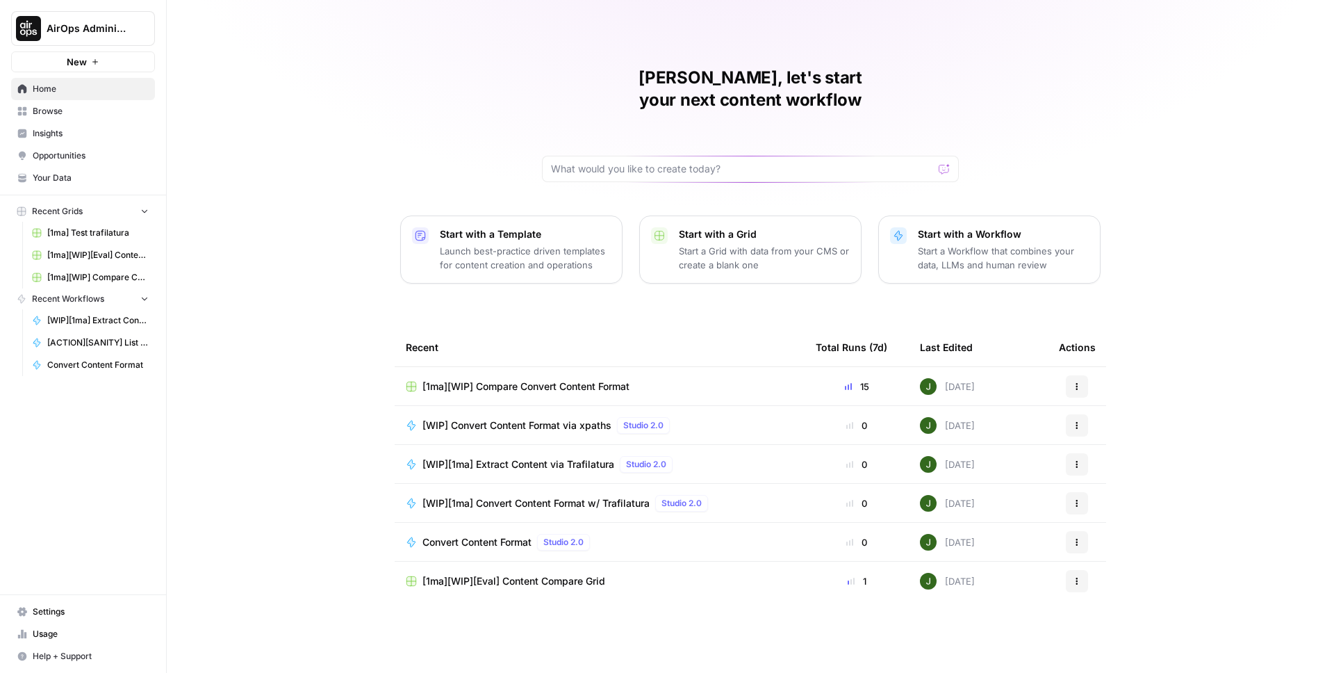
click at [92, 109] on span "Browse" at bounding box center [91, 111] width 116 height 13
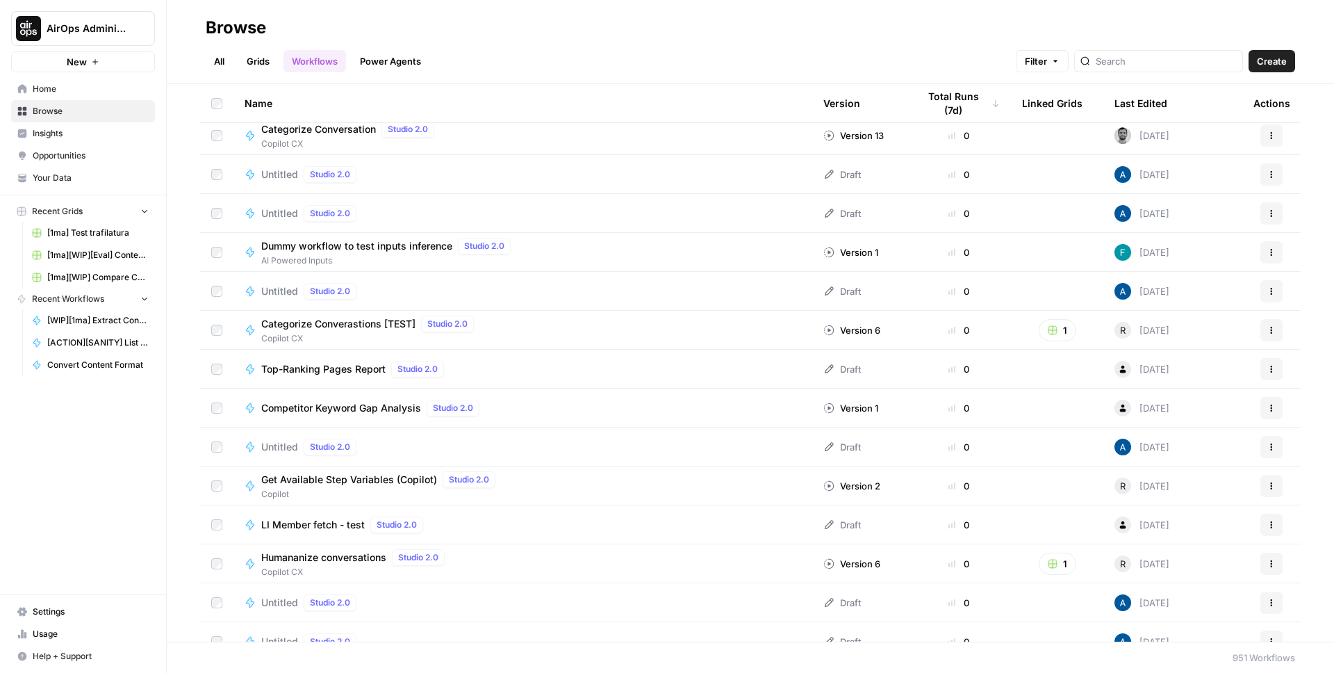
scroll to position [3563, 0]
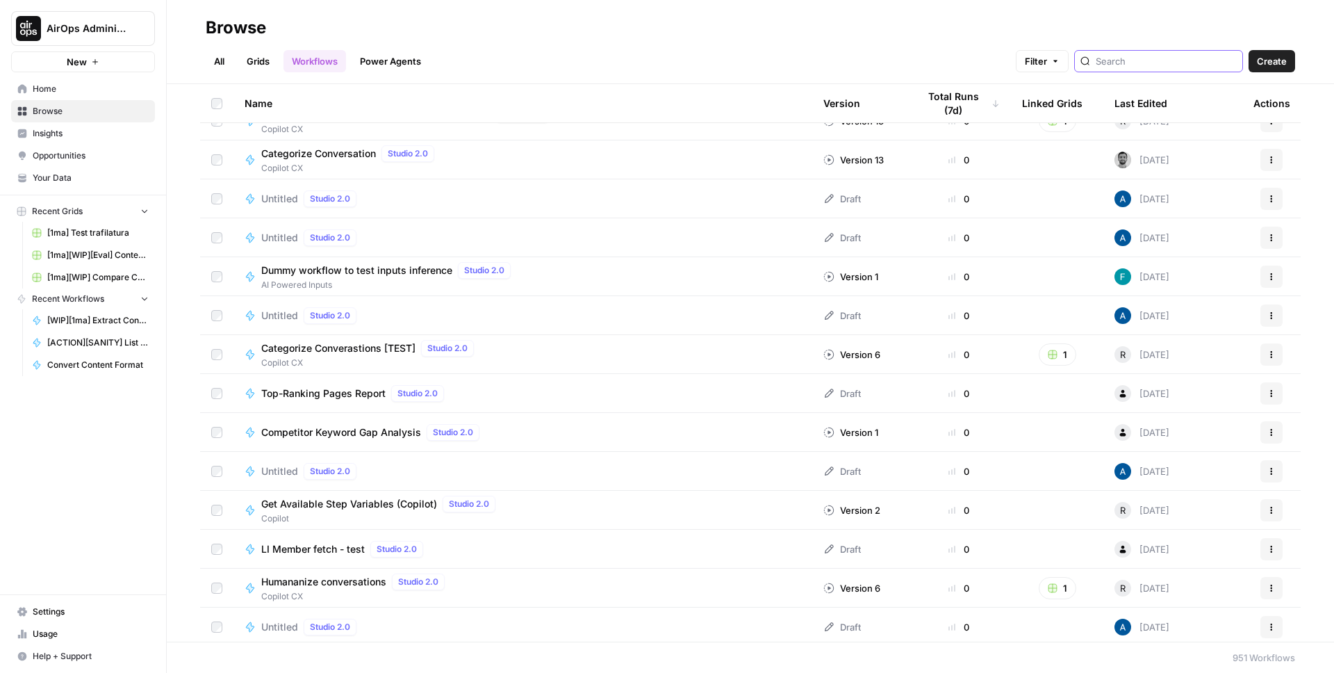
click at [1180, 63] on input "search" at bounding box center [1166, 61] width 141 height 14
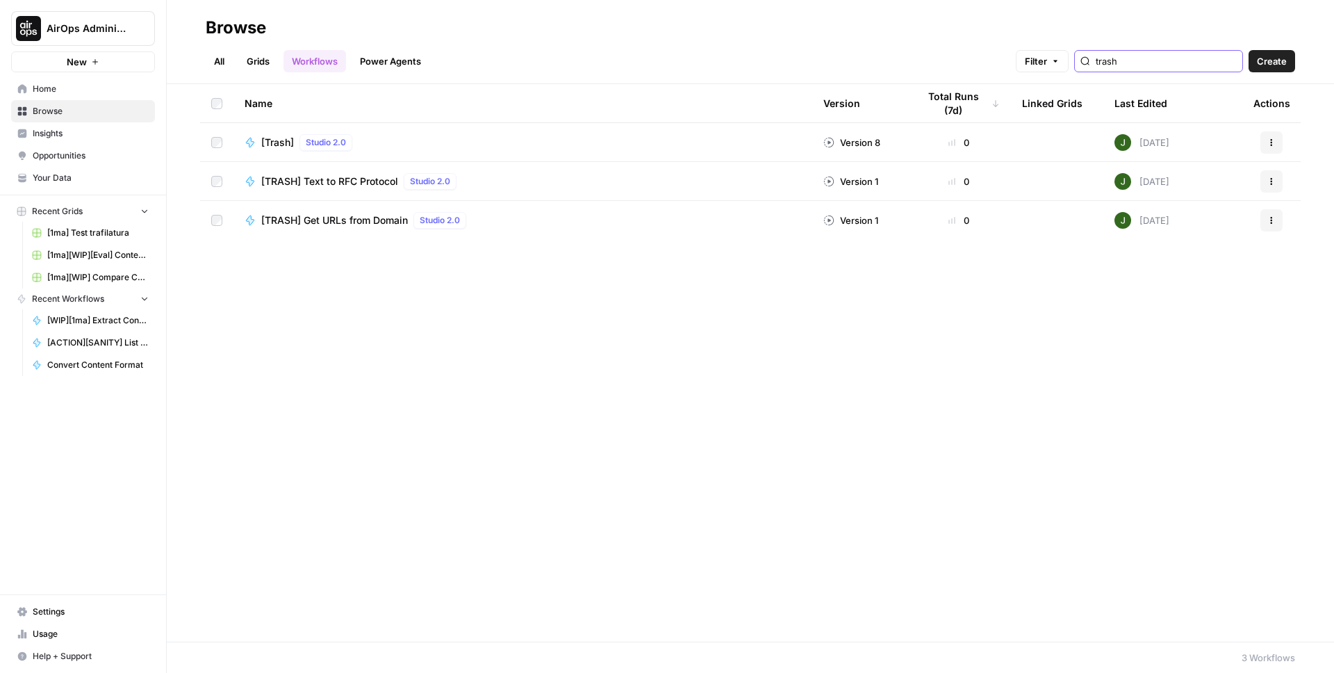
type input "trash"
click at [343, 218] on span "[TRASH] Get URLs from Domain" at bounding box center [334, 220] width 147 height 14
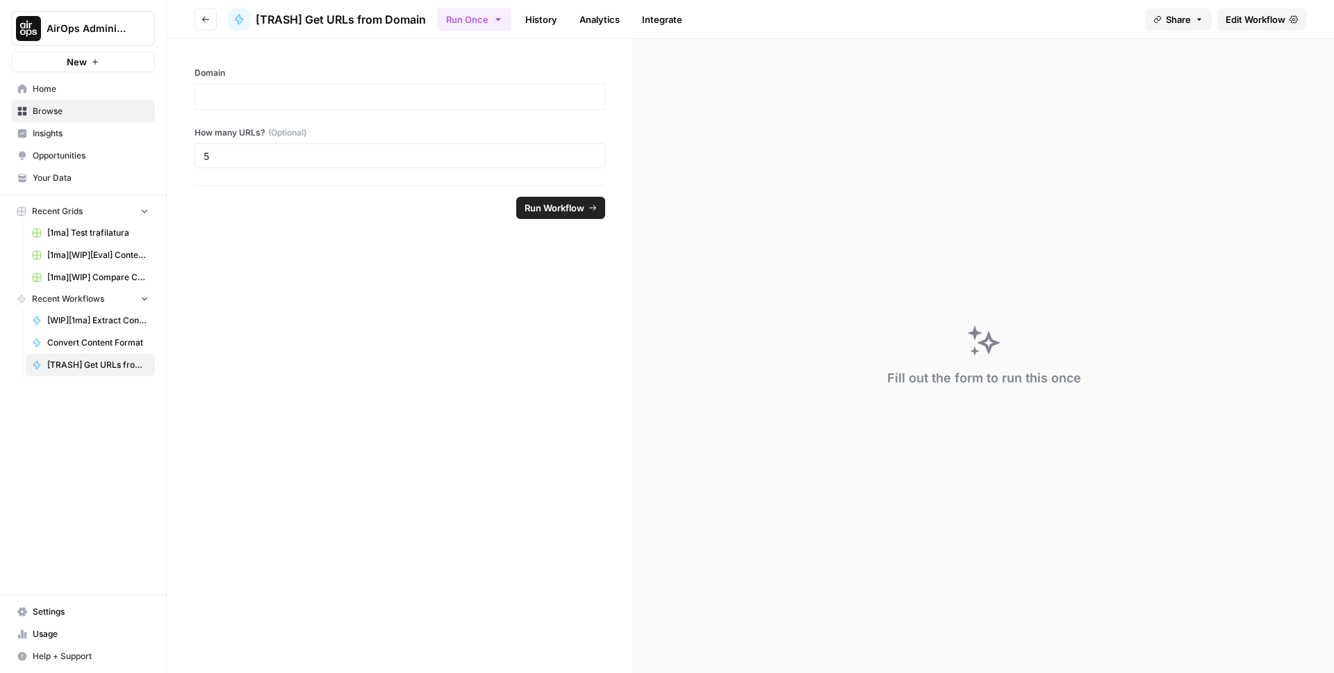
click at [1271, 18] on span "Edit Workflow" at bounding box center [1256, 20] width 60 height 14
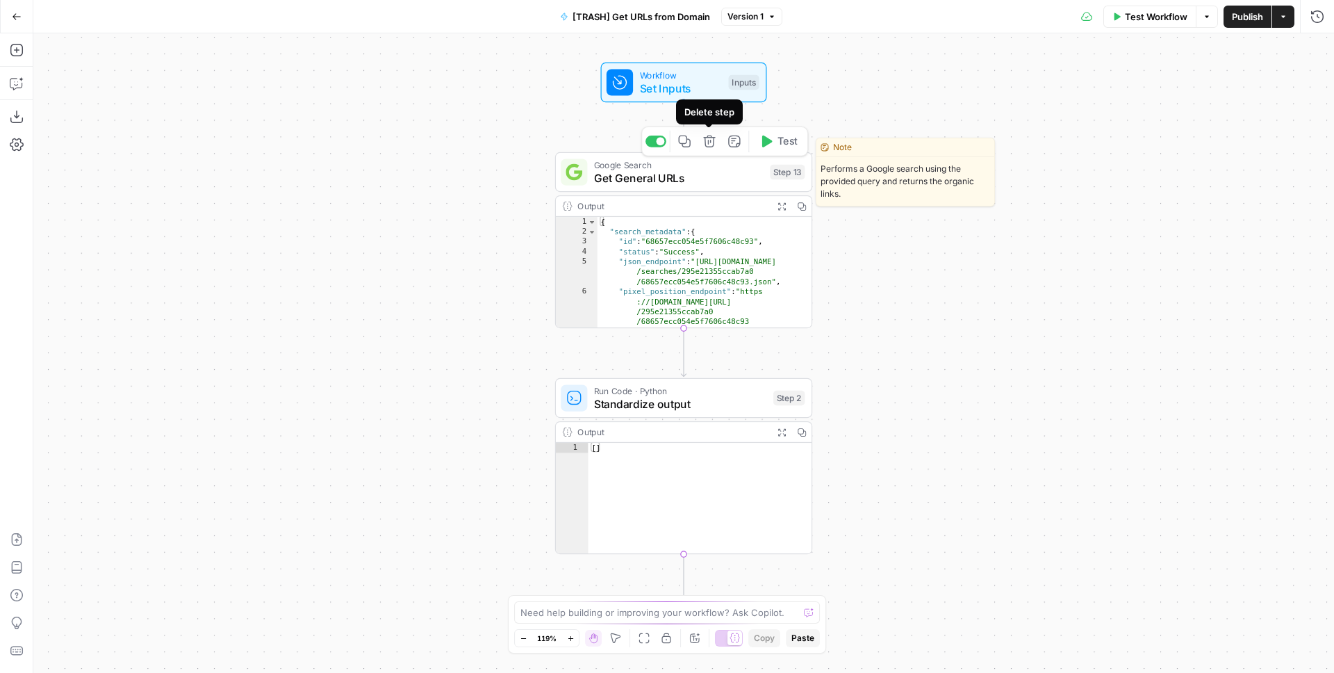
click at [708, 140] on icon "button" at bounding box center [709, 142] width 12 height 12
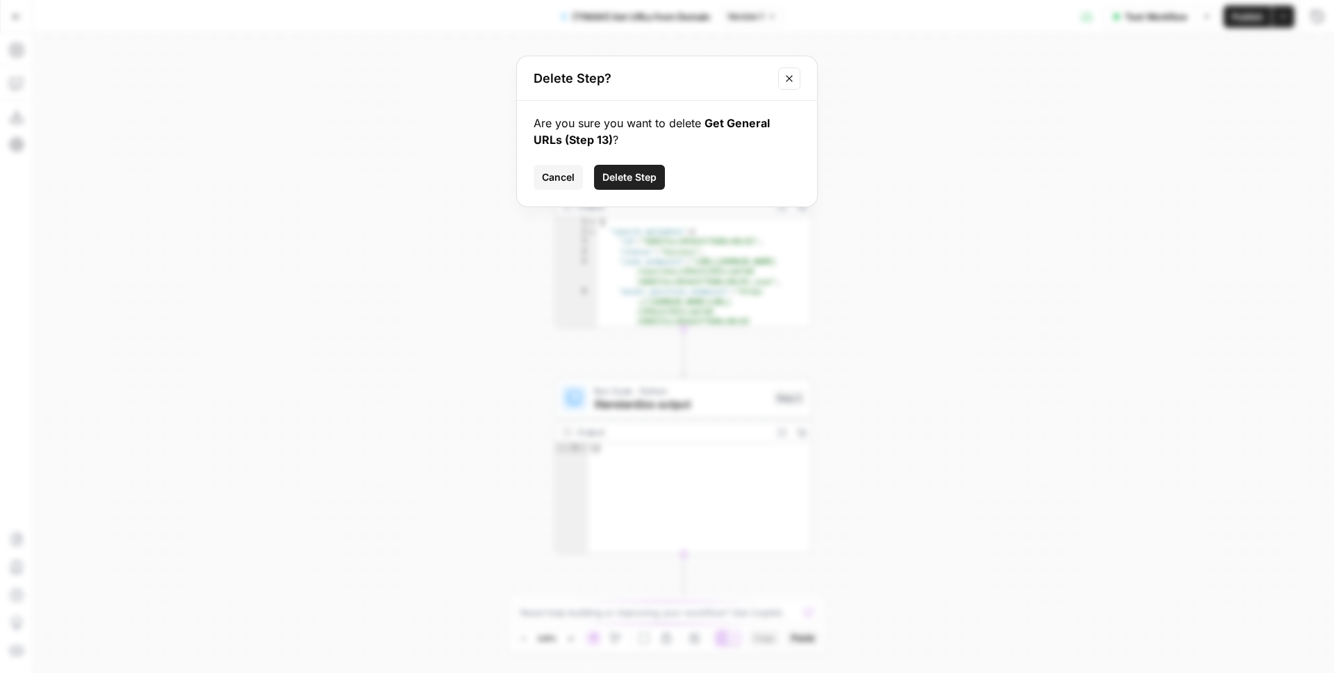
click at [624, 176] on span "Delete Step" at bounding box center [630, 177] width 54 height 14
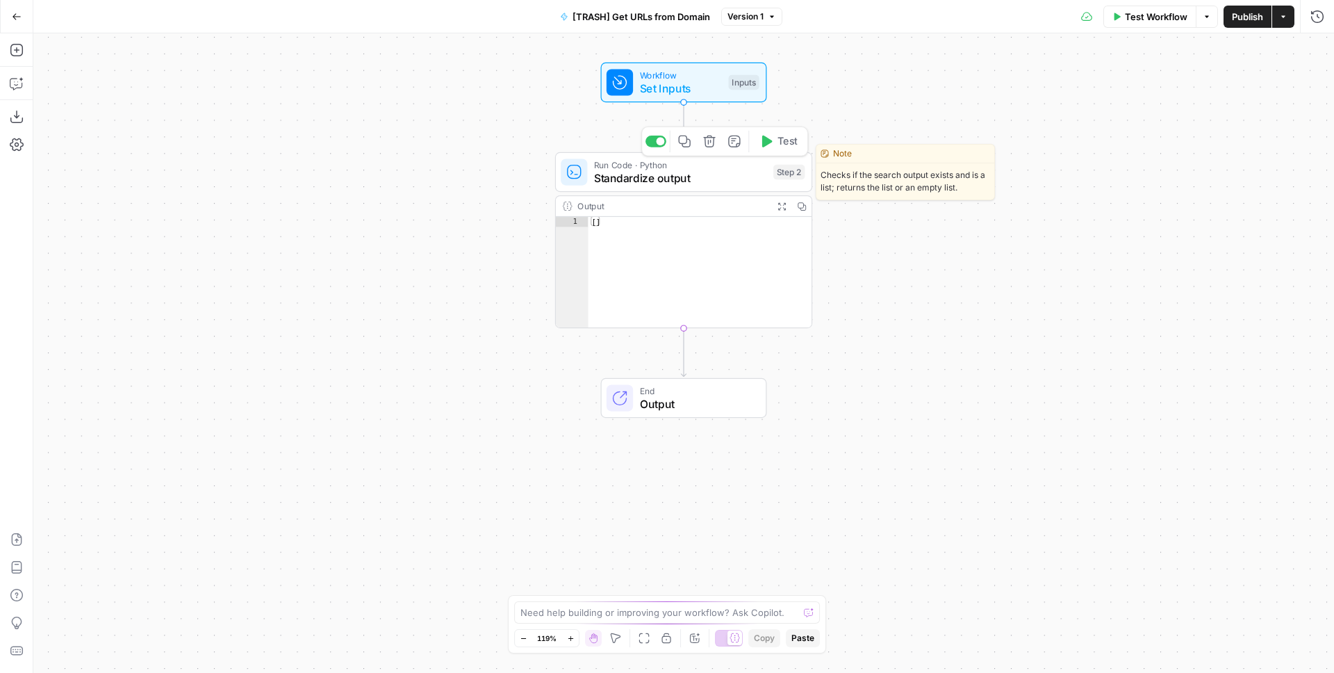
click at [714, 140] on icon "button" at bounding box center [709, 141] width 13 height 13
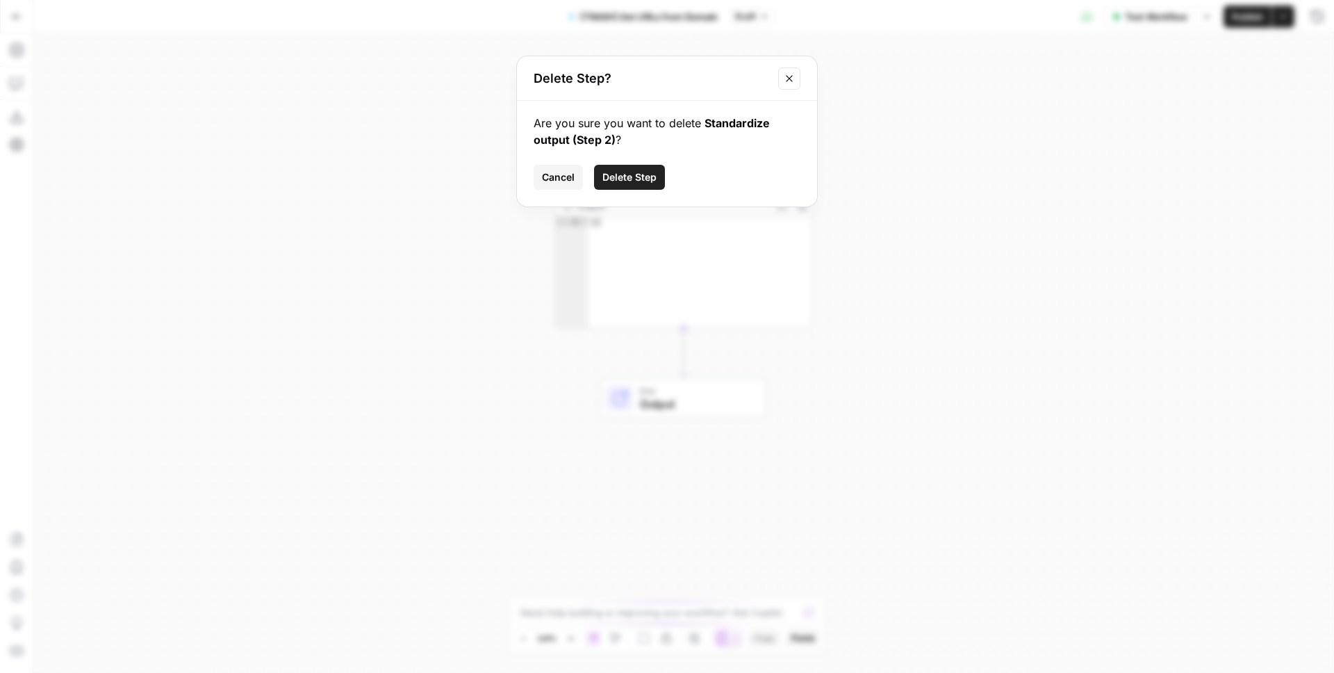
click at [639, 175] on span "Delete Step" at bounding box center [630, 177] width 54 height 14
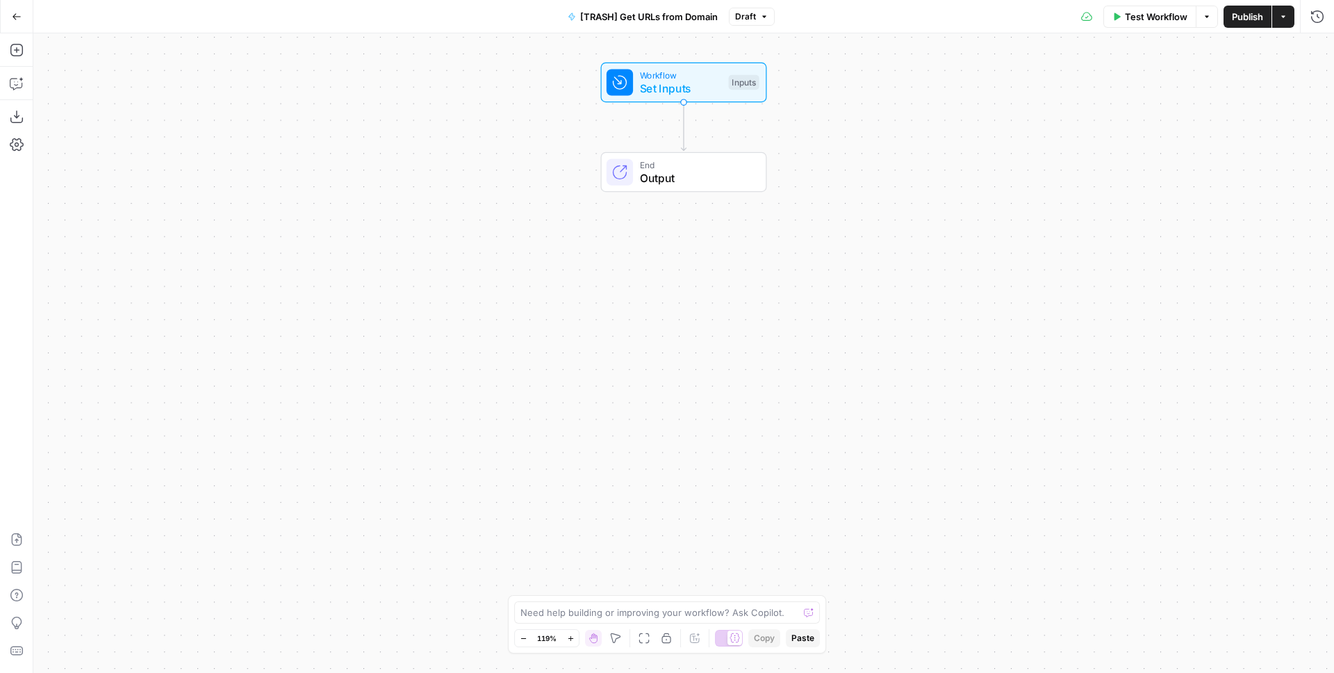
click at [655, 10] on span "[TRASH] Get URLs from Domain" at bounding box center [649, 17] width 138 height 14
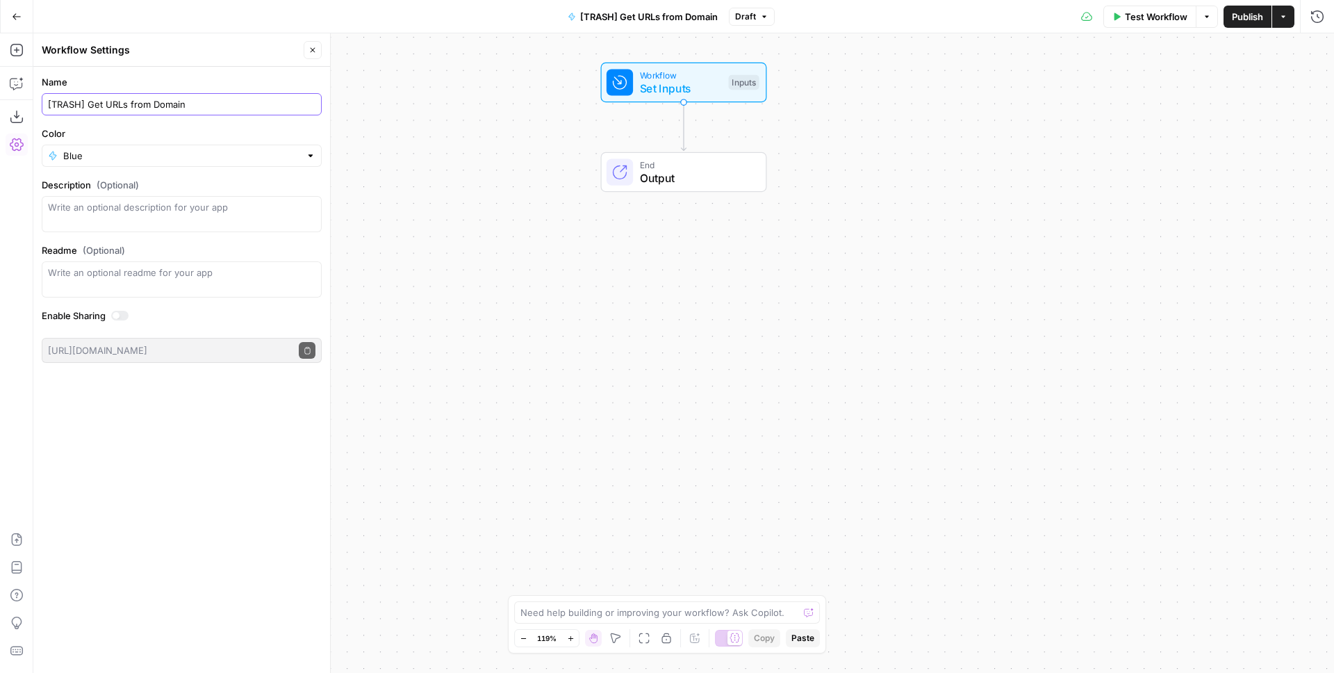
click at [66, 99] on input "[TRASH] Get URLs from Domain" at bounding box center [182, 104] width 268 height 14
type input "[WIP][1ma] Extract content via Readability.js"
click at [22, 50] on icon "button" at bounding box center [16, 50] width 13 height 13
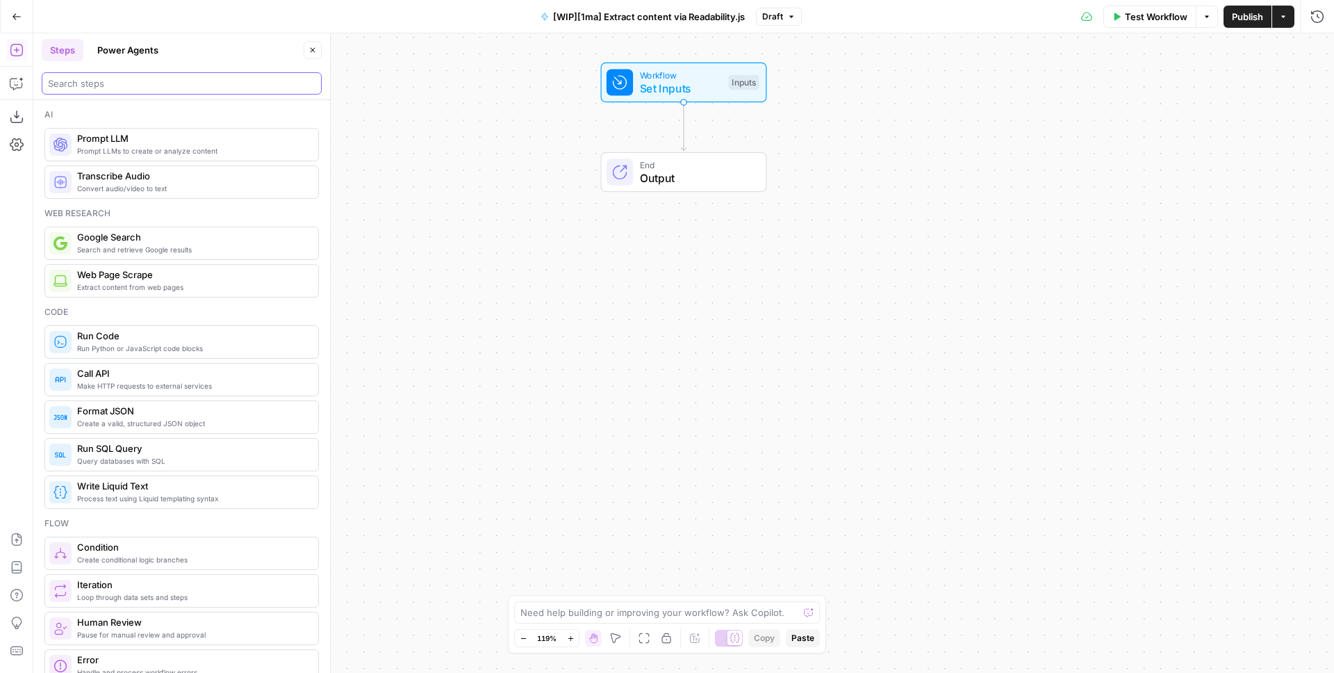
click at [113, 87] on input "search" at bounding box center [182, 83] width 268 height 14
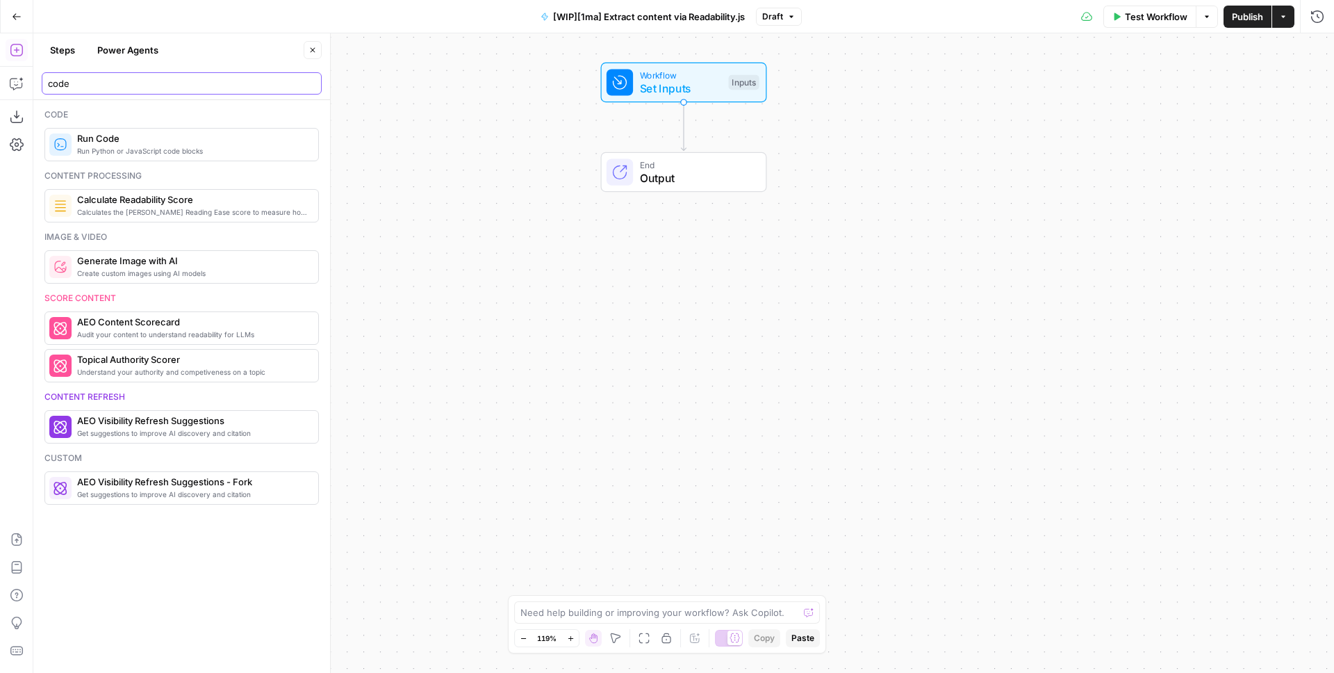
type input "code"
click at [115, 143] on span "Run Code" at bounding box center [192, 138] width 230 height 14
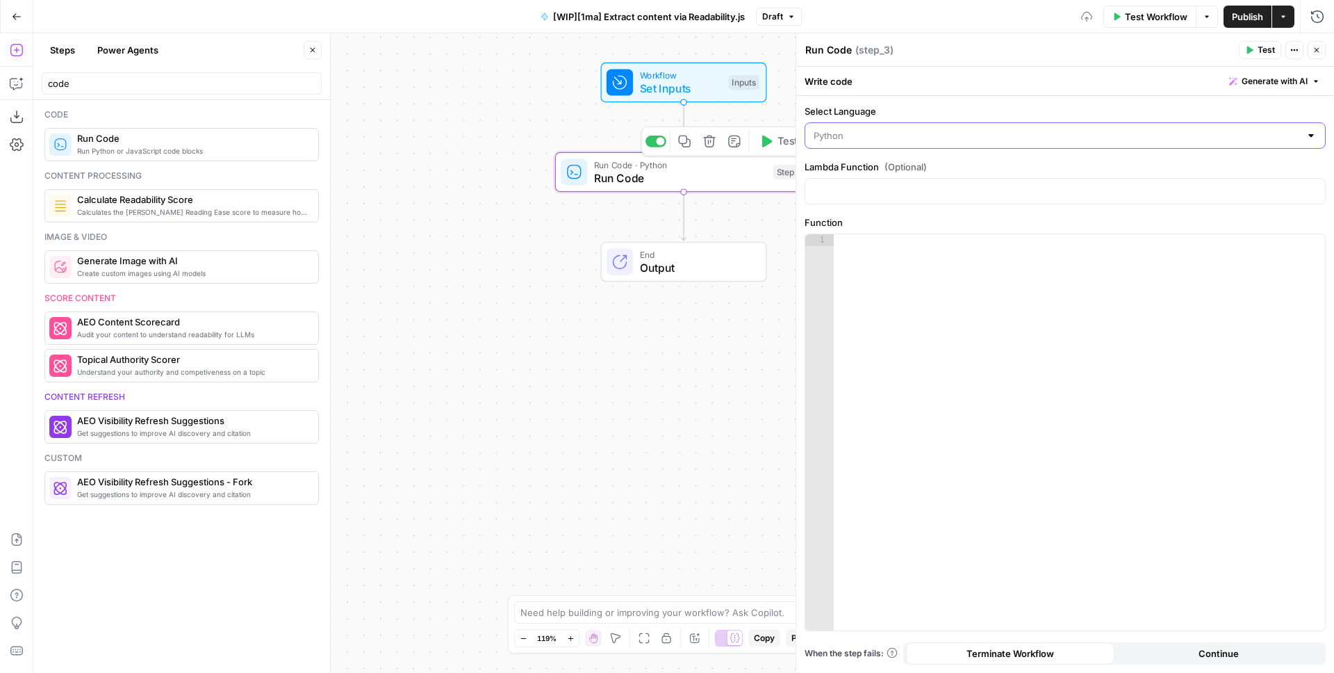
click at [882, 131] on input "Select Language" at bounding box center [1057, 136] width 486 height 14
click at [851, 164] on span "JavaScript" at bounding box center [1070, 170] width 477 height 14
type input "JavaScript"
click at [860, 183] on div at bounding box center [1065, 191] width 521 height 26
type input "readability"
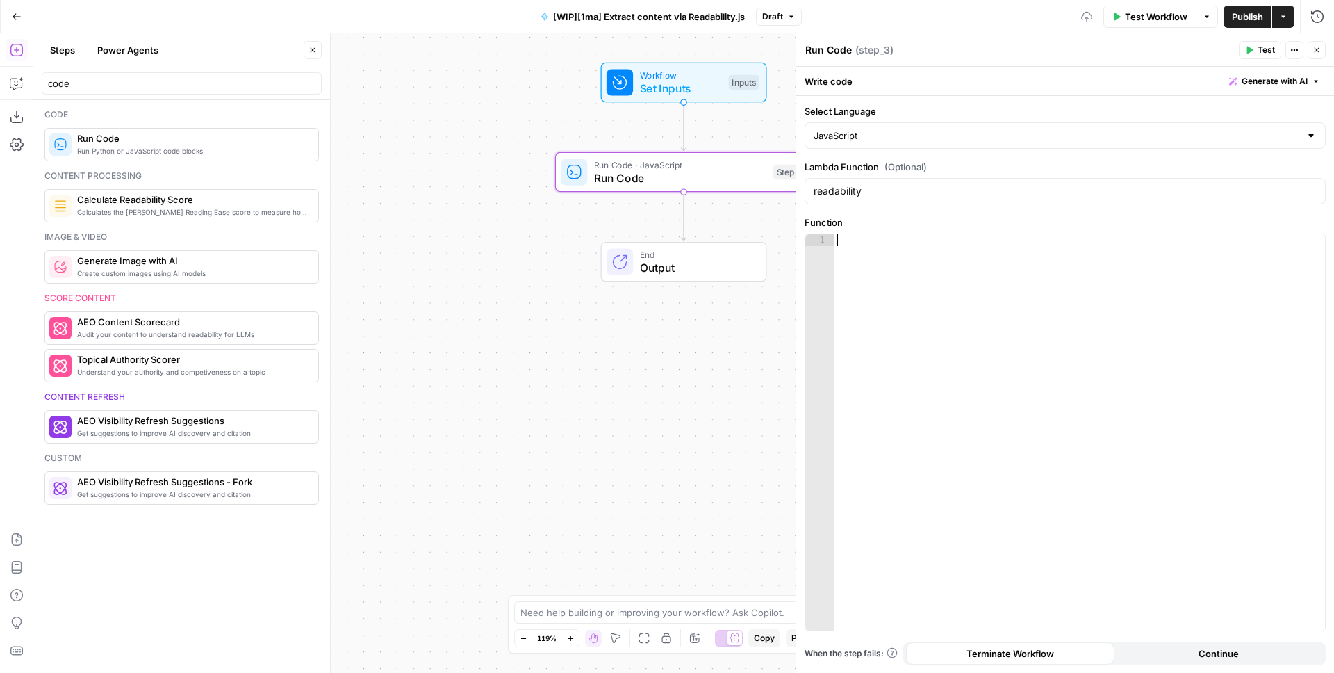
click at [910, 294] on div at bounding box center [1079, 444] width 491 height 420
click at [908, 268] on div at bounding box center [1079, 444] width 491 height 420
paste textarea "**********"
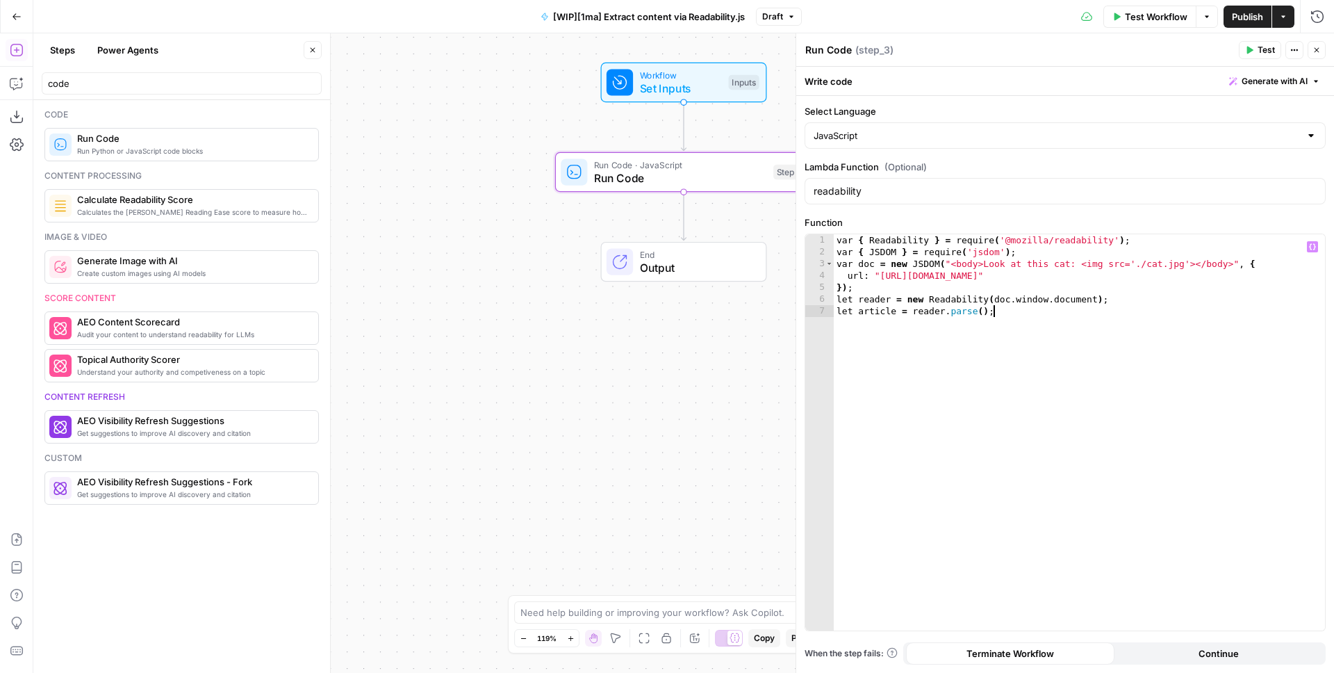
click at [838, 239] on div "var { Readability } = require ( '@mozilla/readability' ) ; var { JSDOM } = requ…" at bounding box center [1079, 444] width 491 height 420
type textarea "**********"
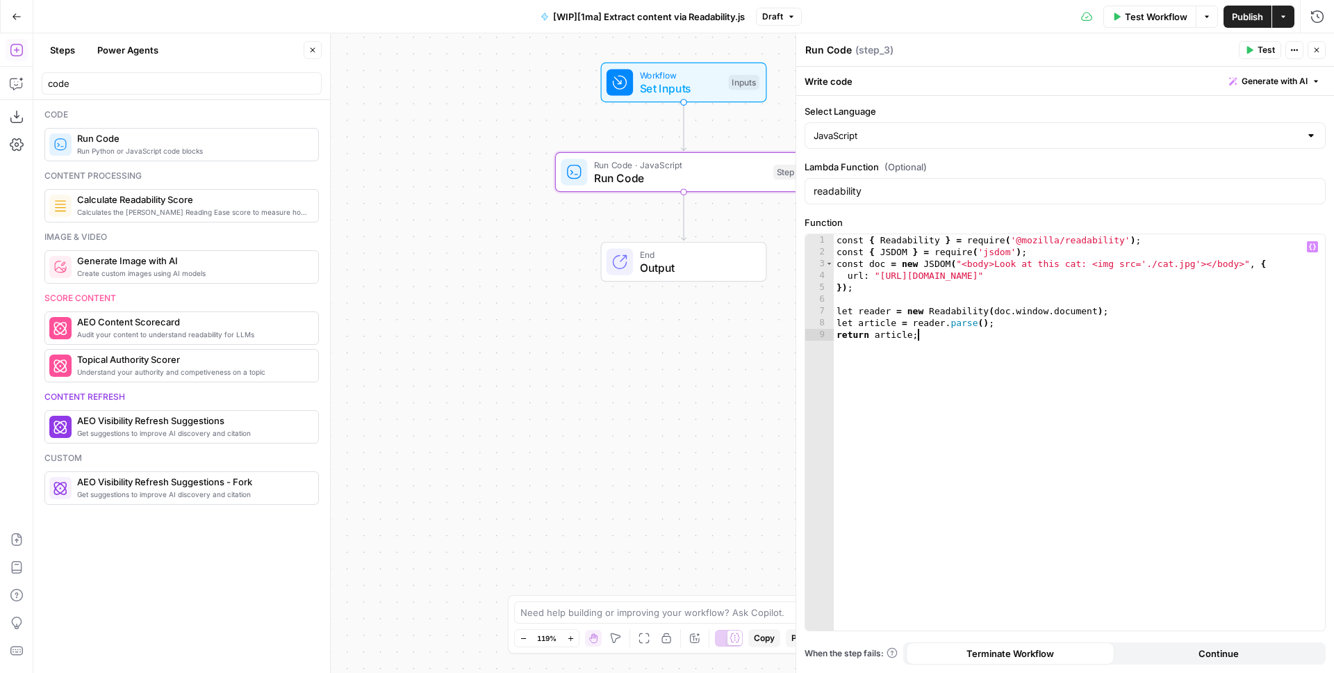
click at [1258, 50] on span "Test" at bounding box center [1266, 50] width 17 height 13
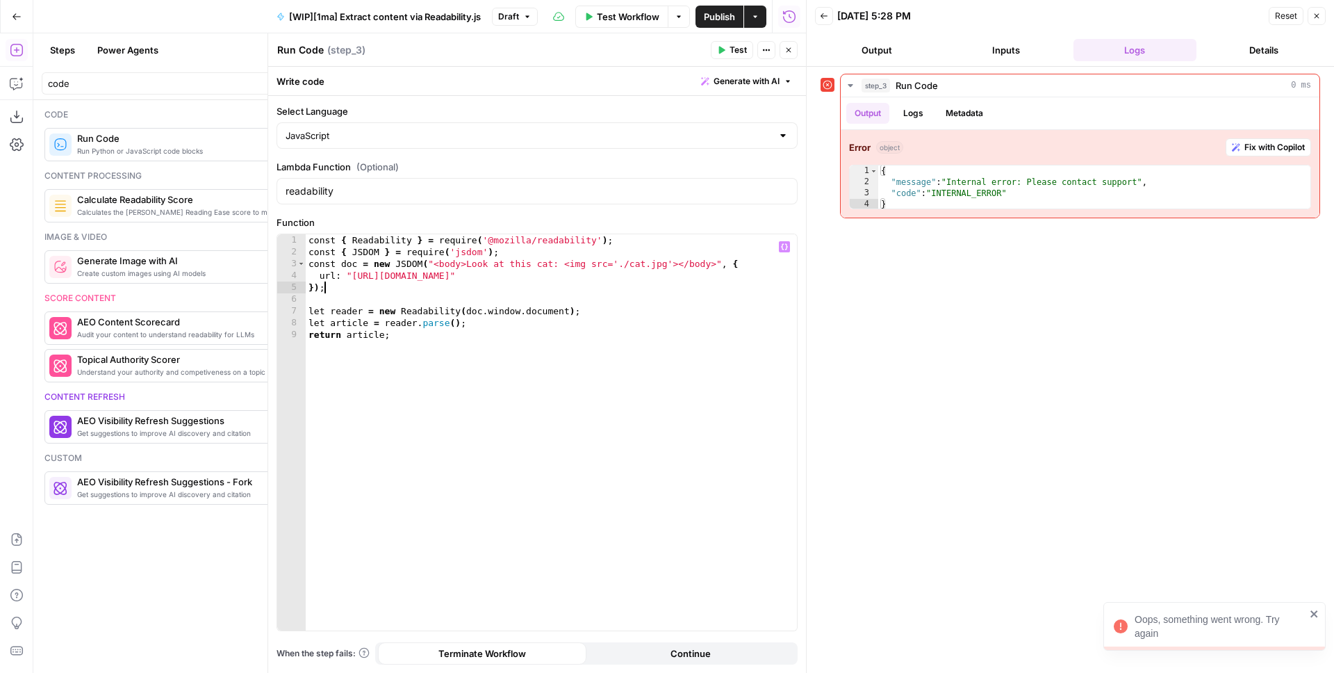
click at [491, 290] on div "const { Readability } = require ( '@mozilla/readability' ) ; const { JSDOM } = …" at bounding box center [551, 444] width 491 height 420
click at [502, 247] on div "const { Readability } = require ( '@mozilla/readability' ) ; const { JSDOM } = …" at bounding box center [551, 444] width 491 height 420
type textarea "**********"
click at [368, 195] on input "readability" at bounding box center [537, 191] width 503 height 14
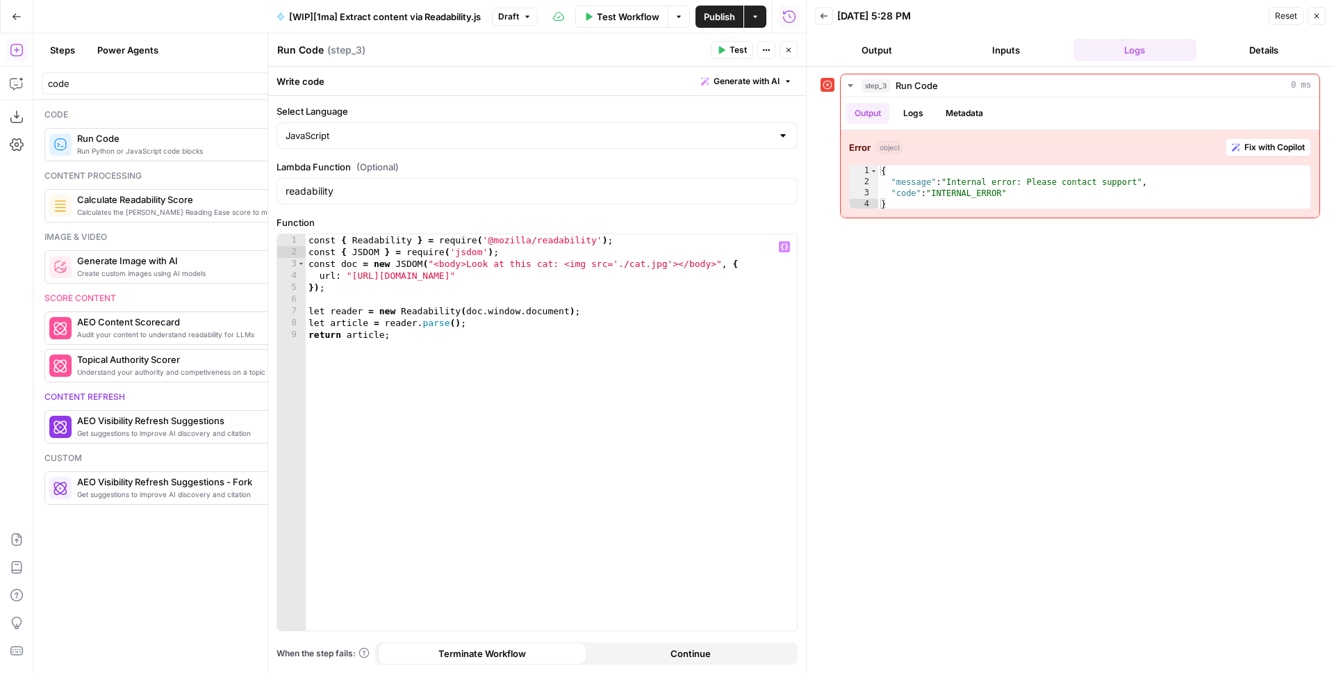
click at [370, 181] on div "readability" at bounding box center [537, 191] width 521 height 26
click at [370, 188] on input "readability" at bounding box center [537, 191] width 503 height 14
paste input "-javascript-lambda-prod"
type input "readability-javascript-lambda-prod"
type textarea "***"
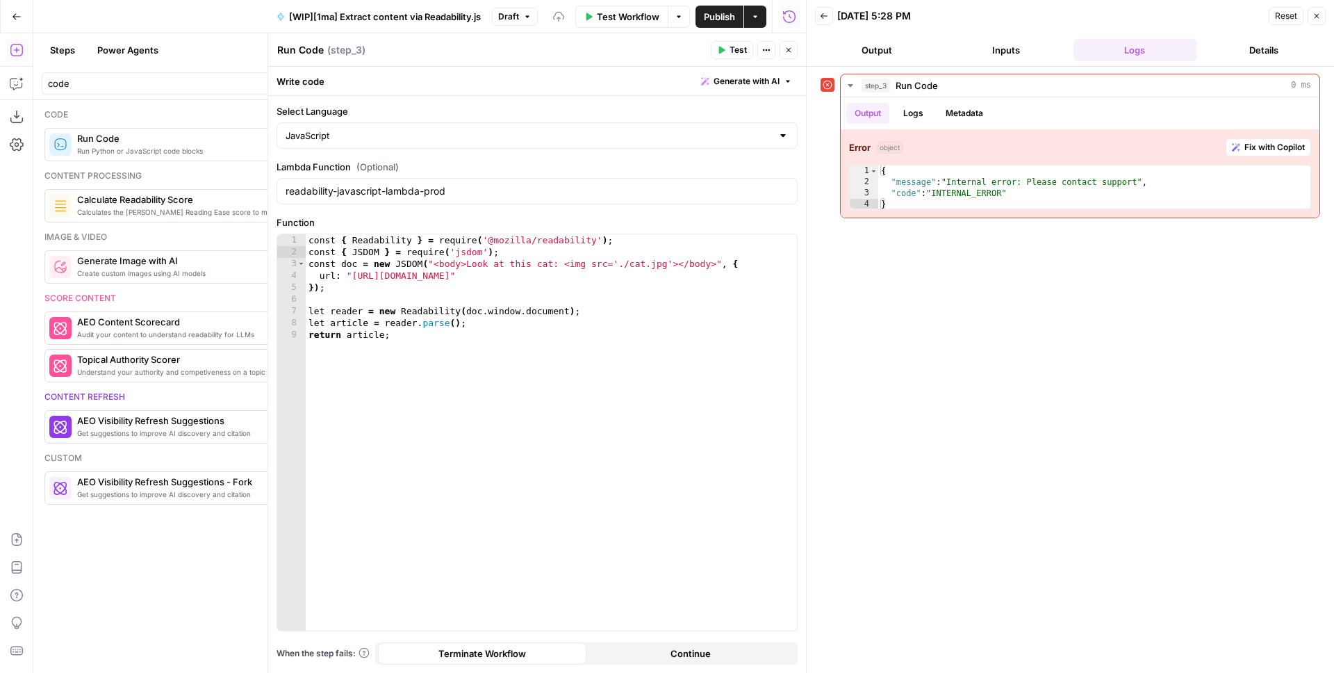
click at [551, 287] on div "const { Readability } = require ( '@mozilla/readability' ) ; const { JSDOM } = …" at bounding box center [551, 444] width 491 height 420
click at [726, 49] on button "Test" at bounding box center [732, 50] width 42 height 18
click at [485, 302] on div "const { Readability } = require ( '@mozilla/readability' ) ; const { JSDOM } = …" at bounding box center [551, 444] width 491 height 420
click at [323, 191] on input "readability-javascript-lambda-prod" at bounding box center [537, 191] width 503 height 14
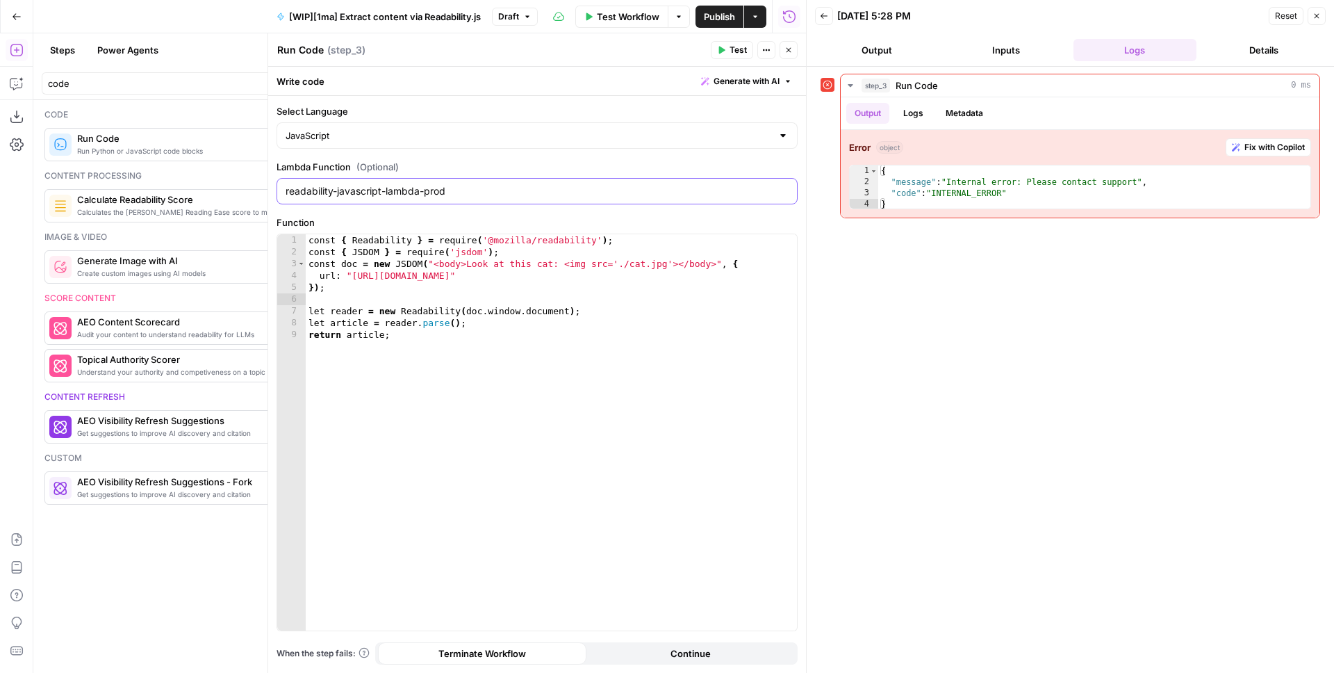
click at [395, 189] on input "readability-javascript-lambda-prod" at bounding box center [537, 191] width 503 height 14
click at [384, 184] on input "readability-javascript-lambda-prod" at bounding box center [537, 191] width 503 height 14
click at [481, 195] on input "javascription_production_readability" at bounding box center [537, 191] width 503 height 14
click at [716, 53] on button "Test" at bounding box center [732, 50] width 42 height 18
click at [324, 193] on input "javascription_production_readability" at bounding box center [537, 191] width 503 height 14
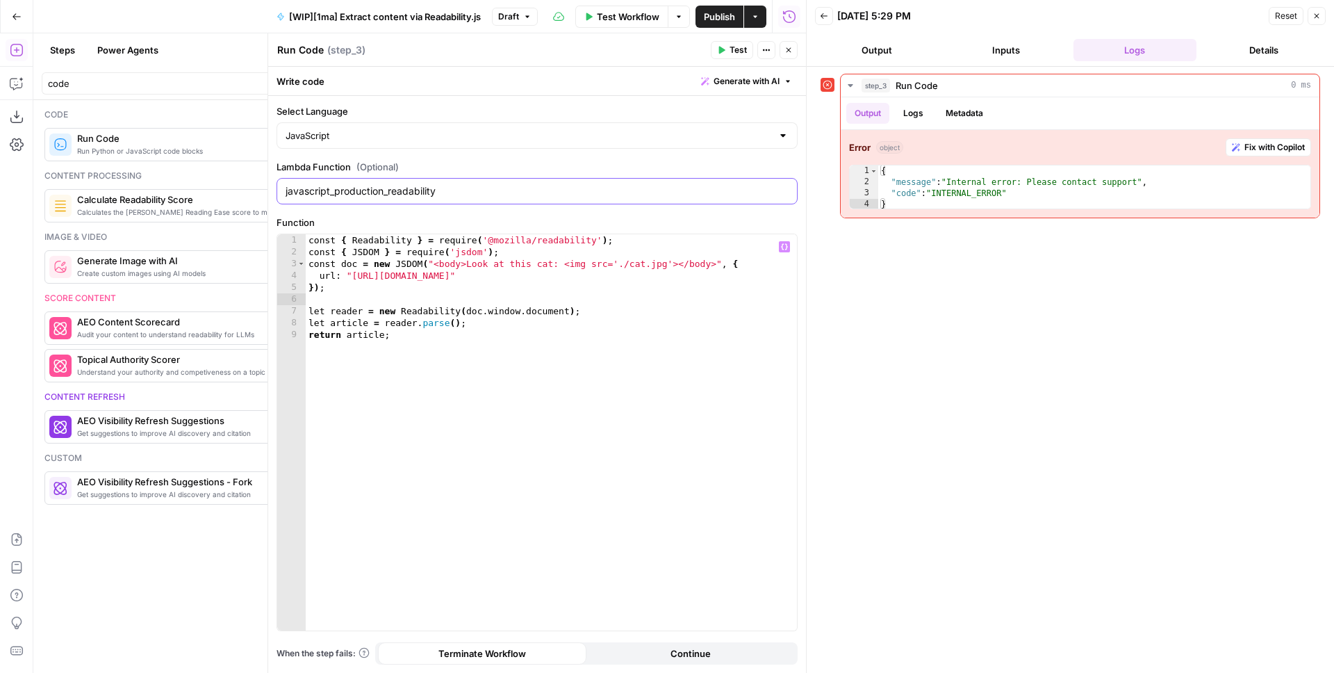
click at [453, 191] on input "javascript_production_readability" at bounding box center [537, 191] width 503 height 14
type input "javascript_production_readability"
click at [728, 42] on button "Test" at bounding box center [732, 50] width 42 height 18
click at [305, 193] on input "javascript_production_readability" at bounding box center [537, 191] width 503 height 14
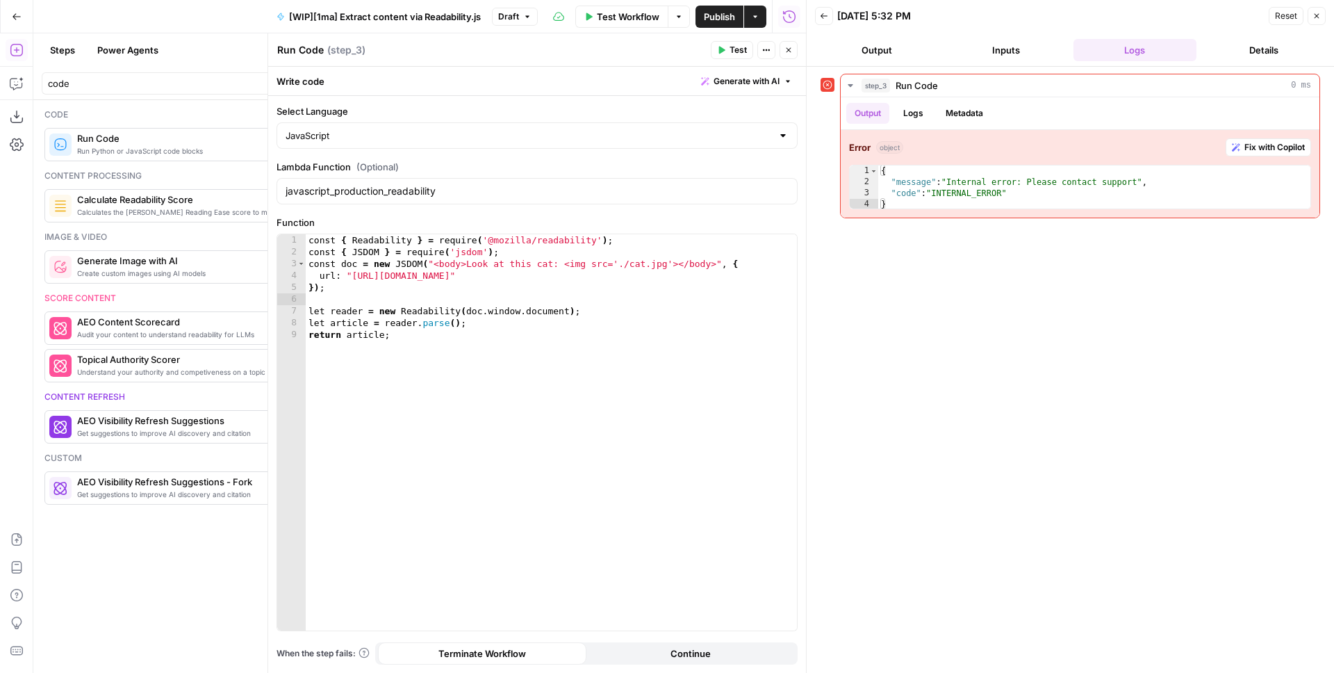
click at [348, 199] on div "javascript_production_readability" at bounding box center [537, 191] width 521 height 26
click at [406, 193] on input "javascript_production_readability" at bounding box center [537, 191] width 503 height 14
click at [382, 245] on div "const { Readability } = require ( '@mozilla/readability' ) ; const { JSDOM } = …" at bounding box center [551, 444] width 491 height 420
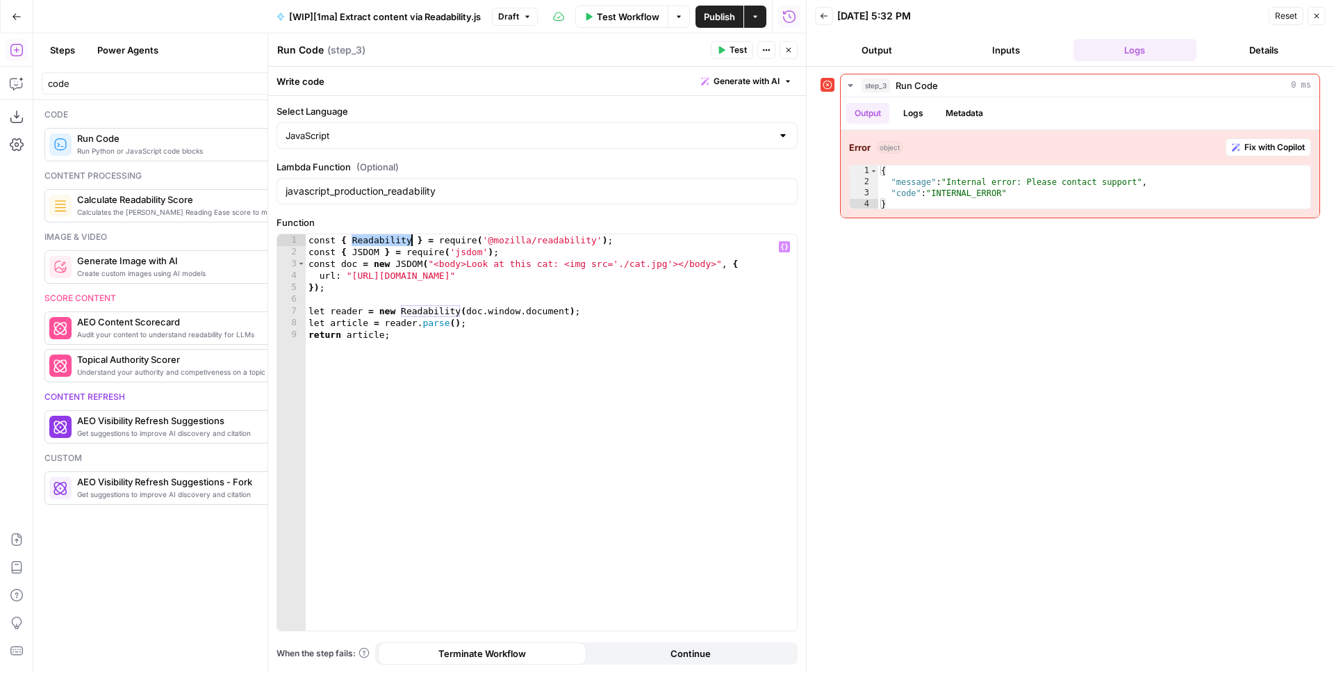
click at [352, 240] on div "const { Readability } = require ( '@mozilla/readability' ) ; const { JSDOM } = …" at bounding box center [551, 444] width 491 height 420
click at [425, 186] on input "javascript_production_readability" at bounding box center [537, 191] width 503 height 14
click at [588, 291] on div "const { Readability } = require ( '@mozilla/readability' ) ; const { JSDOM } = …" at bounding box center [551, 444] width 491 height 420
click at [728, 56] on button "Test" at bounding box center [732, 50] width 42 height 18
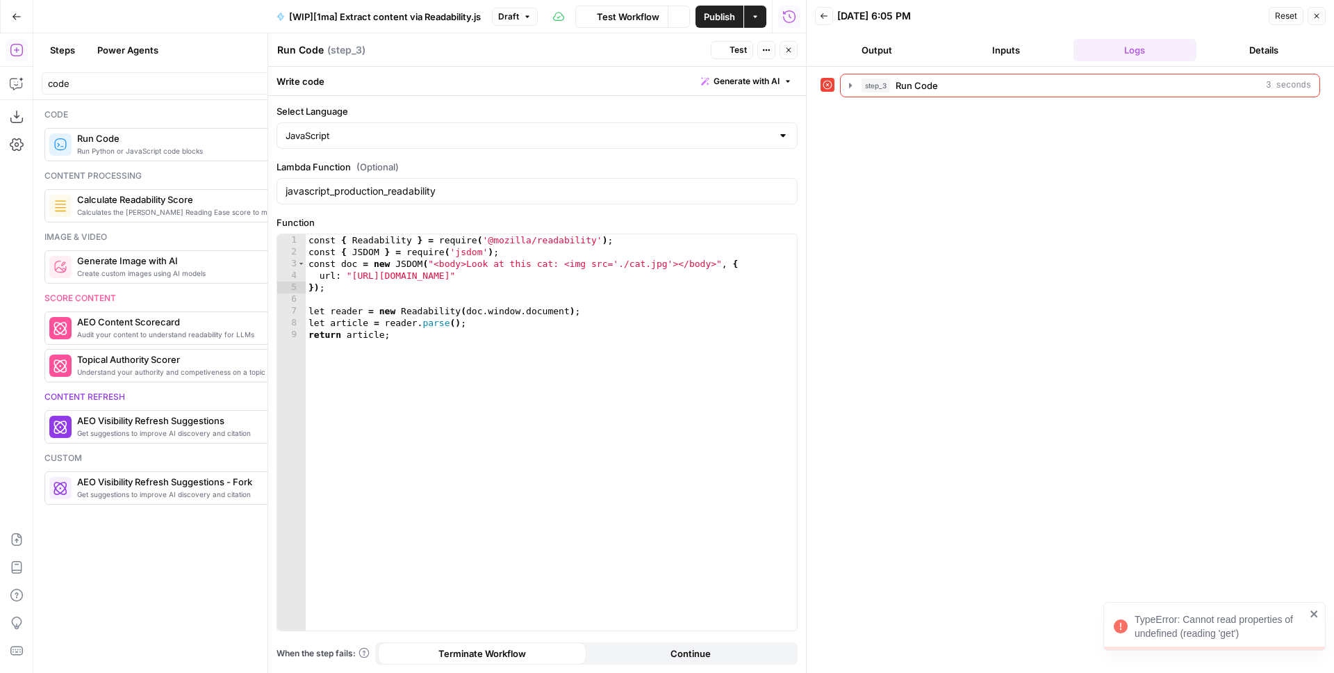
click at [872, 88] on span "step_3" at bounding box center [876, 86] width 28 height 14
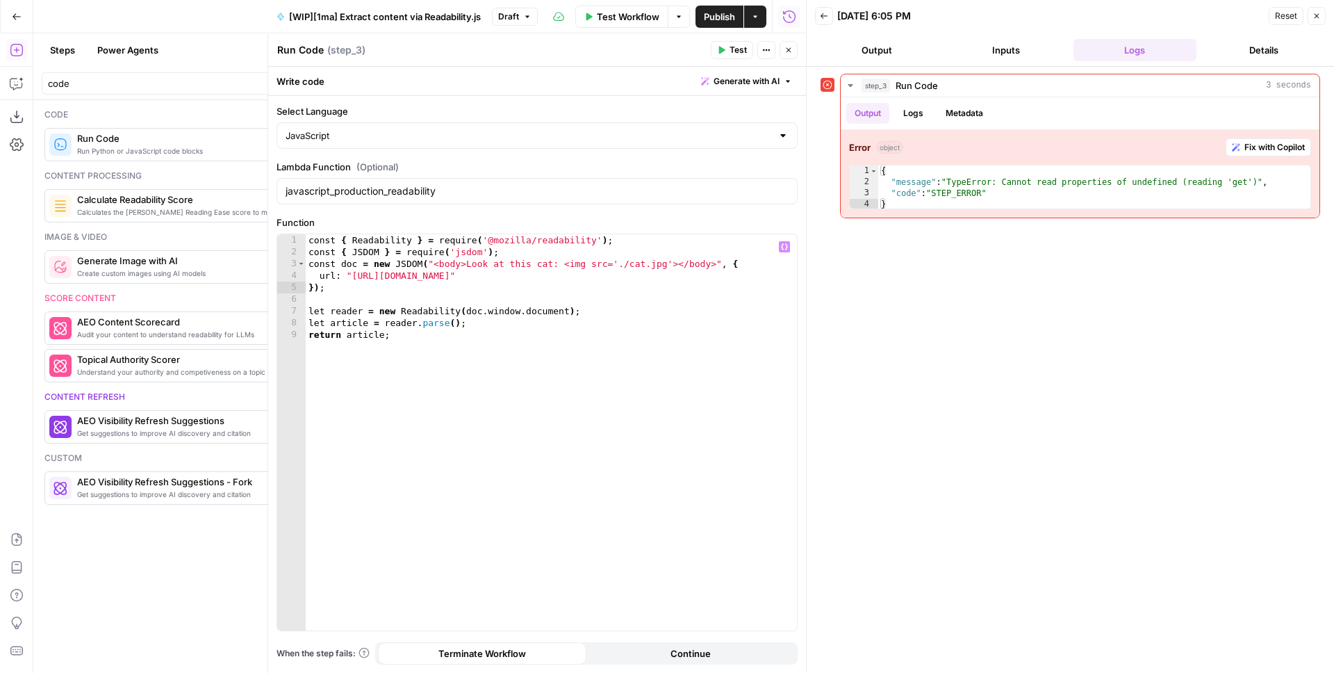
click at [494, 272] on div "const { Readability } = require ( '@mozilla/readability' ) ; const { JSDOM } = …" at bounding box center [551, 444] width 491 height 420
click at [403, 275] on div "const { Readability } = require ( '@mozilla/readability' ) ; const { JSDOM } = …" at bounding box center [551, 444] width 491 height 420
click at [673, 272] on div "const { Readability } = require ( '@mozilla/readability' ) ; const { JSDOM } = …" at bounding box center [551, 444] width 491 height 420
click at [345, 240] on div "const { Readability } = require ( '@mozilla/readability' ) ; const { JSDOM } = …" at bounding box center [551, 444] width 491 height 420
click at [352, 248] on div "const Readability = require ( '@mozilla/readability' ) ; const { JSDOM } = requ…" at bounding box center [551, 444] width 491 height 420
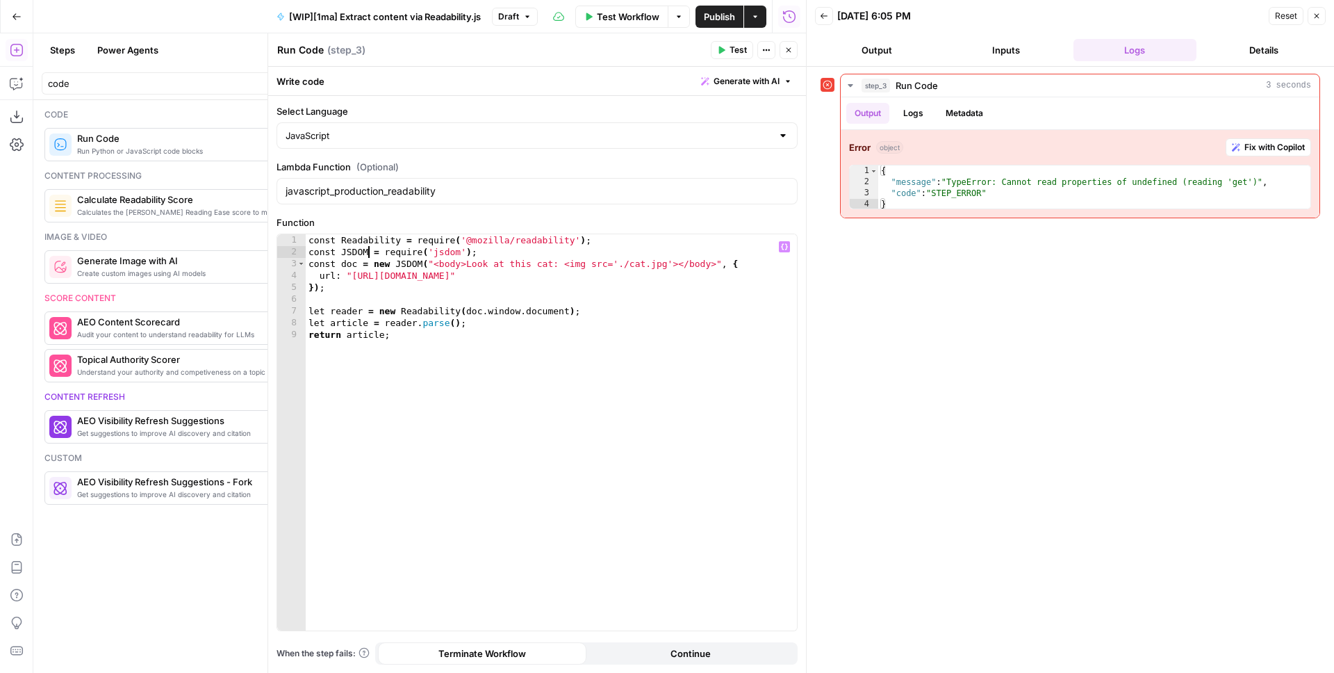
click at [355, 240] on div "const Readability = require ( '@mozilla/readability' ) ; const JSDOM = require …" at bounding box center [551, 444] width 491 height 420
click at [382, 263] on div "const Readability = require ( '@mozilla/readability' ) ; const JSDOM = require …" at bounding box center [551, 444] width 491 height 420
click at [399, 265] on div "const Readability = require ( '@mozilla/readability' ) ; const JSDOM = require …" at bounding box center [551, 444] width 491 height 420
click at [732, 52] on span "Test" at bounding box center [738, 50] width 17 height 13
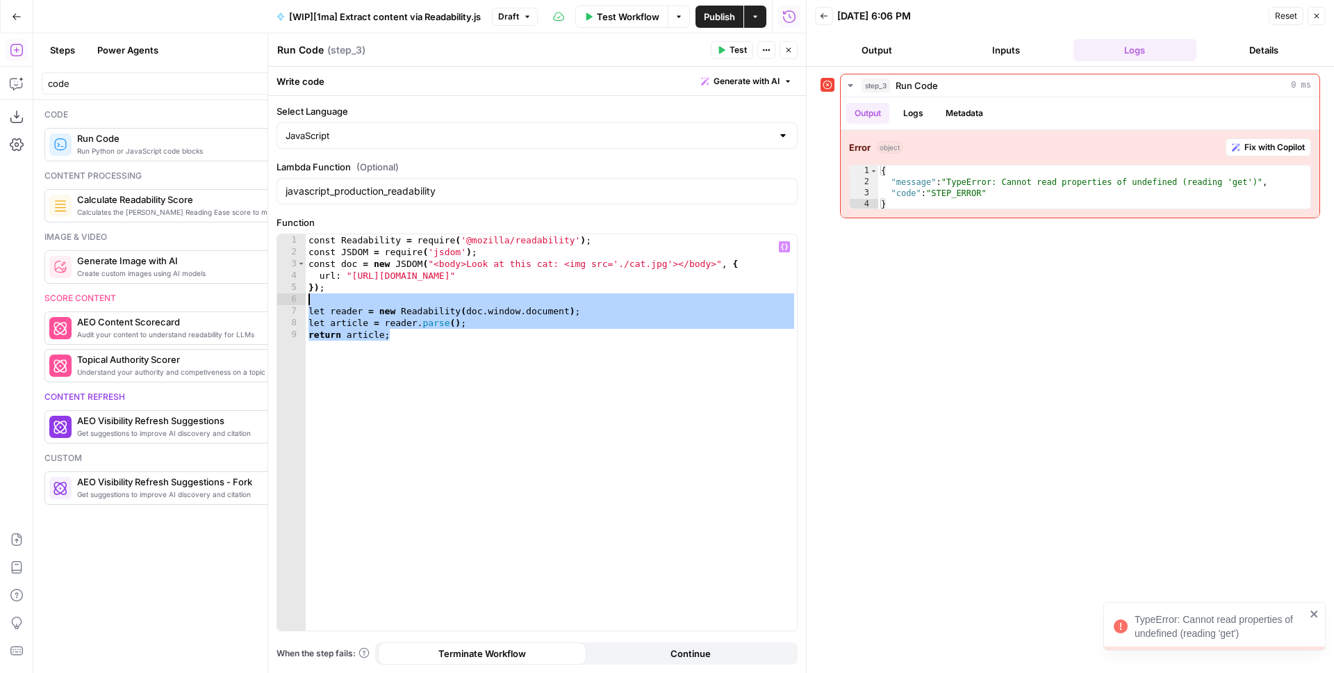
drag, startPoint x: 438, startPoint y: 332, endPoint x: 293, endPoint y: 295, distance: 149.4
click at [293, 295] on div "**********" at bounding box center [537, 432] width 520 height 396
type textarea "**********"
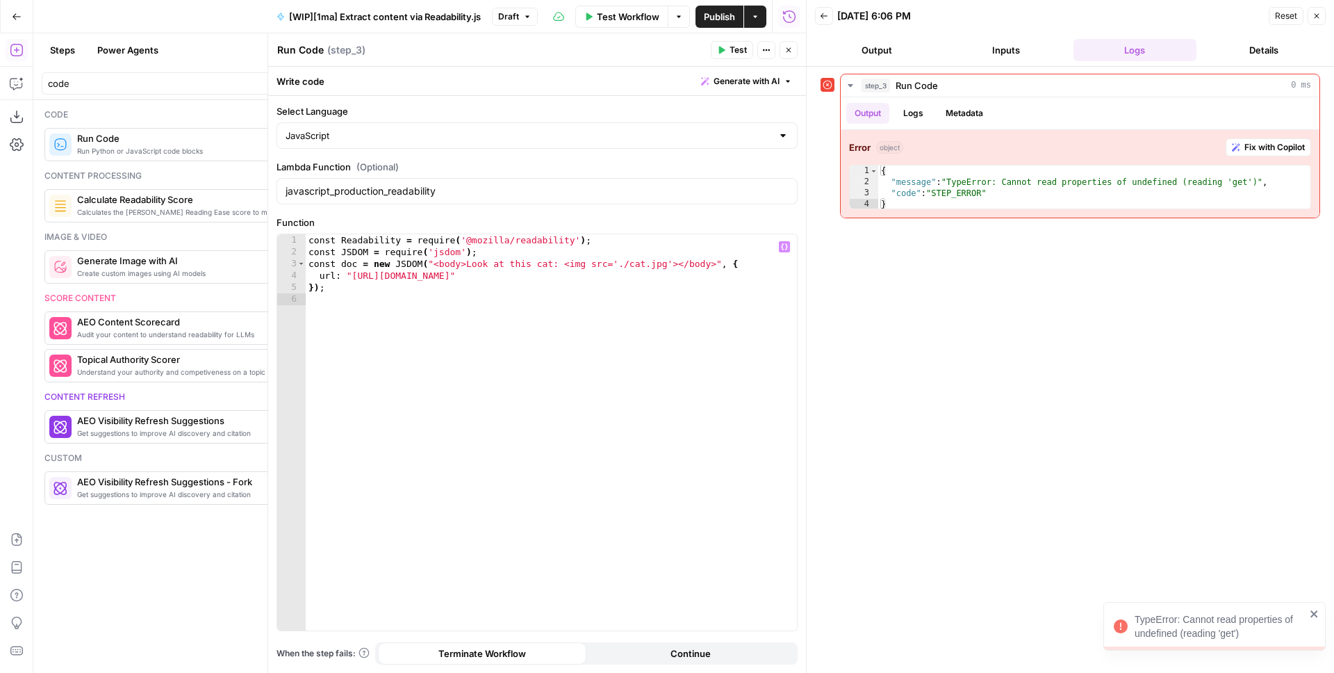
click at [735, 49] on span "Test" at bounding box center [738, 50] width 17 height 13
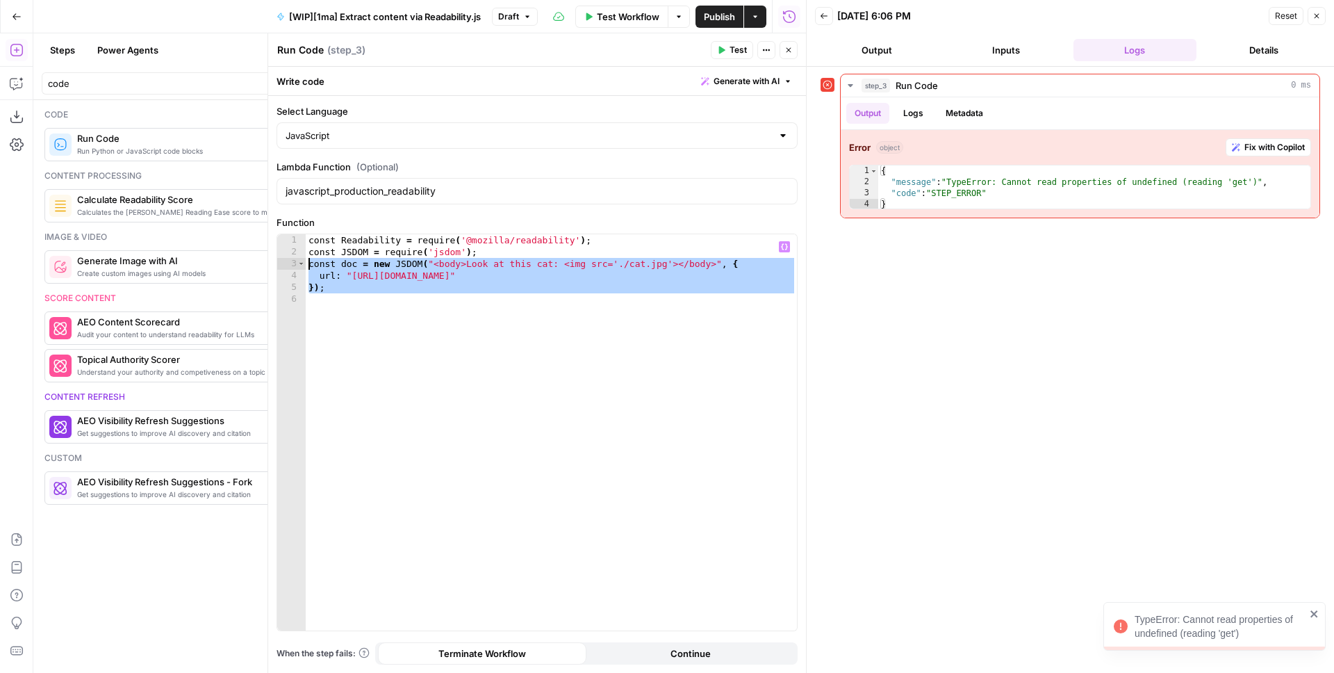
drag, startPoint x: 366, startPoint y: 292, endPoint x: 284, endPoint y: 264, distance: 87.3
click at [284, 264] on div "1 2 3 4 5 6 const Readability = require ( '@mozilla/readability' ) ; const JSDO…" at bounding box center [537, 432] width 520 height 396
type textarea "**********"
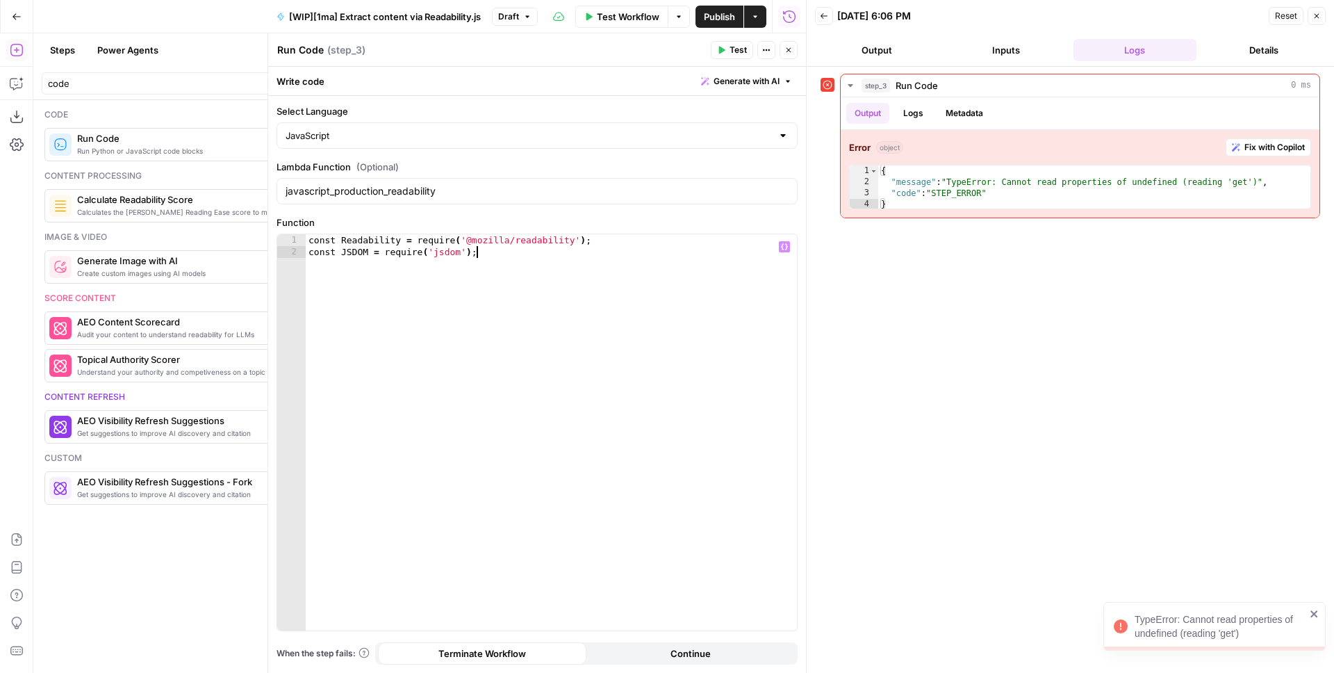
click at [739, 41] on button "Test" at bounding box center [732, 50] width 42 height 18
click at [500, 275] on div "const Readability = require ( '@mozilla/readability' ) ; const JSDOM = require …" at bounding box center [551, 444] width 491 height 420
click at [364, 243] on div "const Readability = require ( '@mozilla/readability' ) ; const JSDOM = require …" at bounding box center [551, 444] width 491 height 420
click at [325, 241] on div "const Readability = require ( '@mozilla/readability' ) ; const JSDOM = require …" at bounding box center [551, 444] width 491 height 420
click at [341, 250] on div "const Readability = require ( '@mozilla/readability' ) ; const JSDOM = require …" at bounding box center [551, 444] width 491 height 420
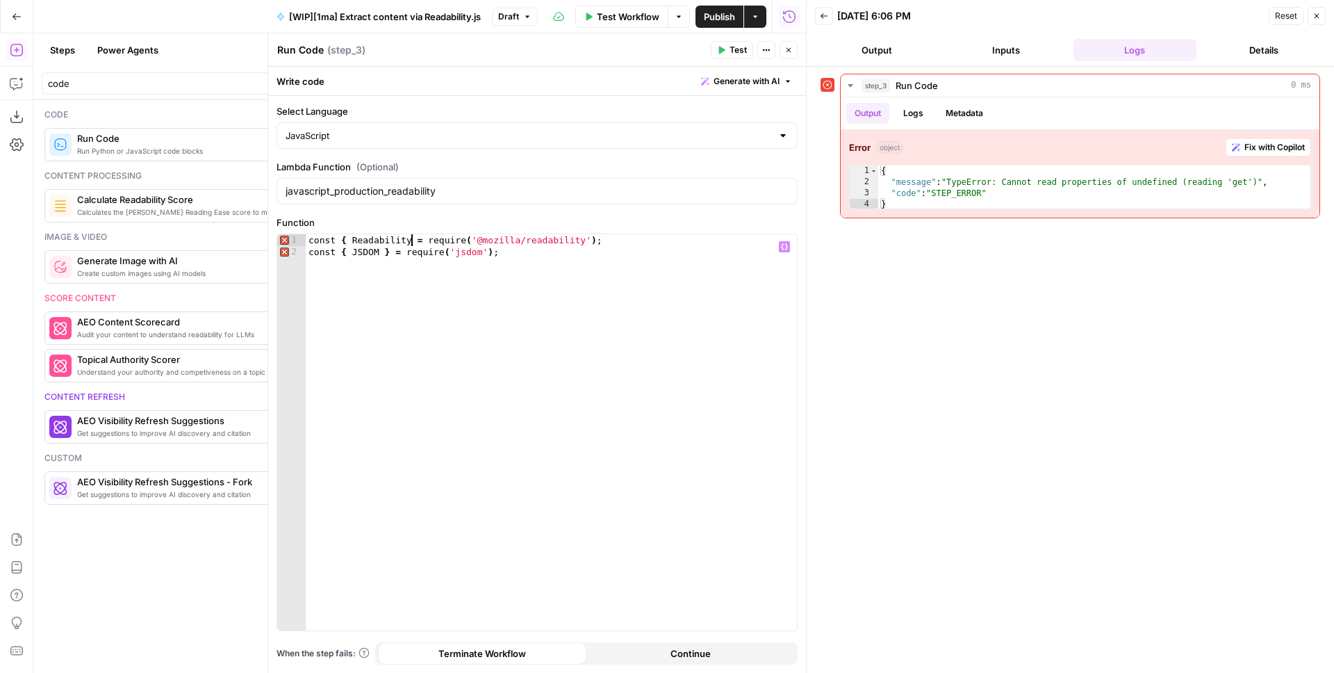
scroll to position [0, 8]
click at [537, 250] on div "const { Readability } = require ( '@mozilla/readability' ) ; const { JSDOM } = …" at bounding box center [551, 444] width 491 height 420
click at [735, 49] on span "Test" at bounding box center [738, 50] width 17 height 13
type textarea "**********"
click at [604, 238] on div "const { Readability } = require ( '@mozilla/readability' ) ; const { JSDOM } = …" at bounding box center [551, 444] width 491 height 420
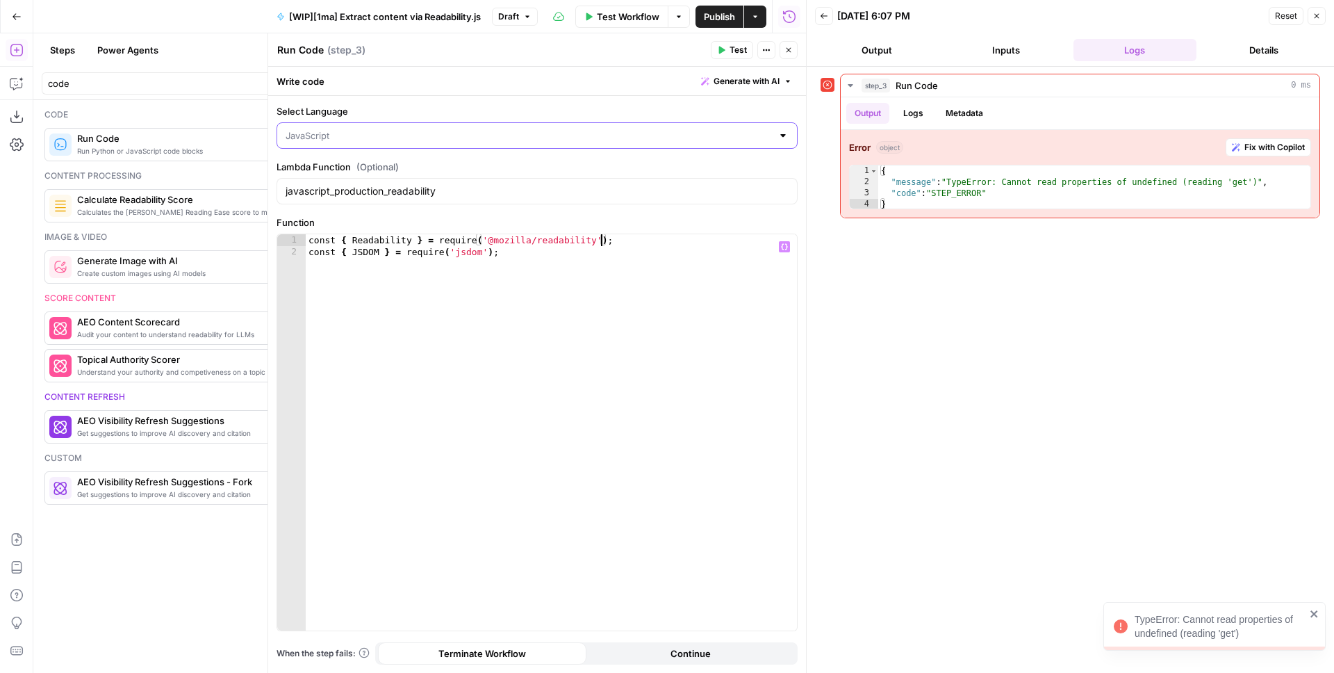
click at [396, 138] on input "Select Language" at bounding box center [529, 136] width 486 height 14
click at [352, 172] on span "JavaScript" at bounding box center [536, 170] width 464 height 14
type input "JavaScript"
click at [434, 193] on input "javascript_production_readability" at bounding box center [537, 191] width 503 height 14
click at [326, 195] on input "javascript_production_readability" at bounding box center [537, 191] width 503 height 14
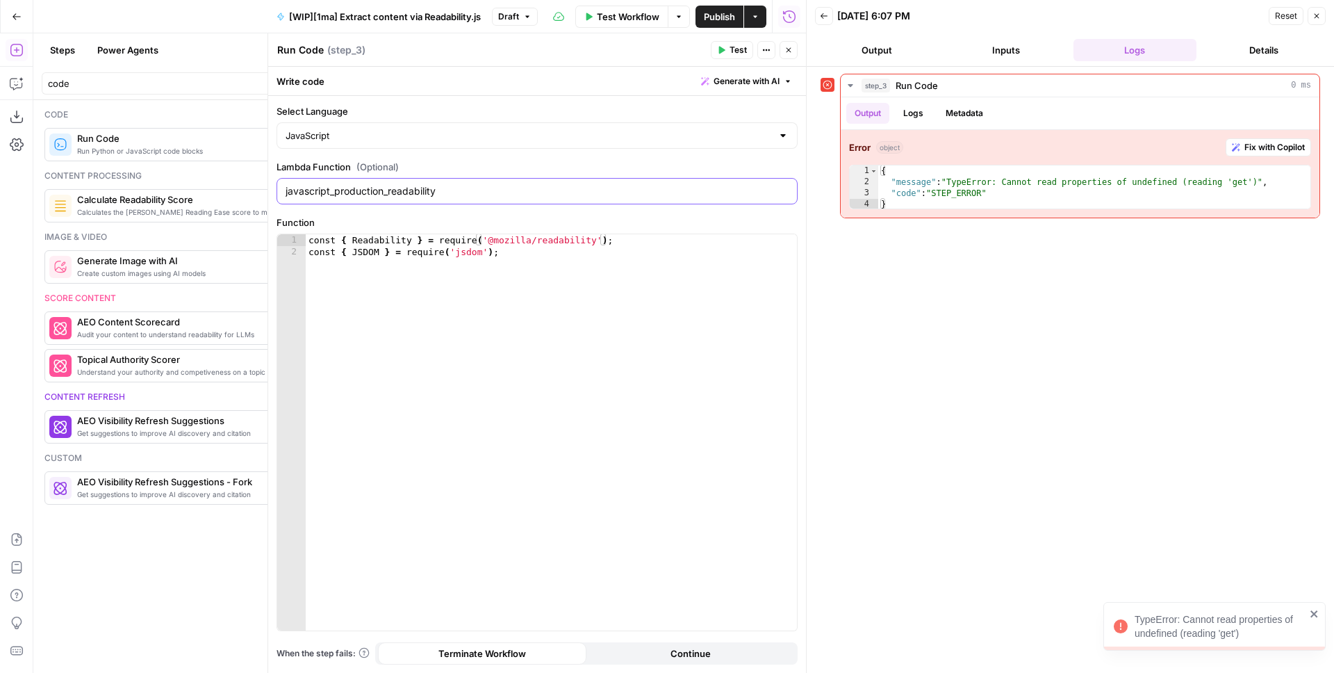
click at [326, 195] on input "javascript_production_readability" at bounding box center [537, 191] width 503 height 14
click at [730, 51] on span "Test" at bounding box center [738, 50] width 17 height 13
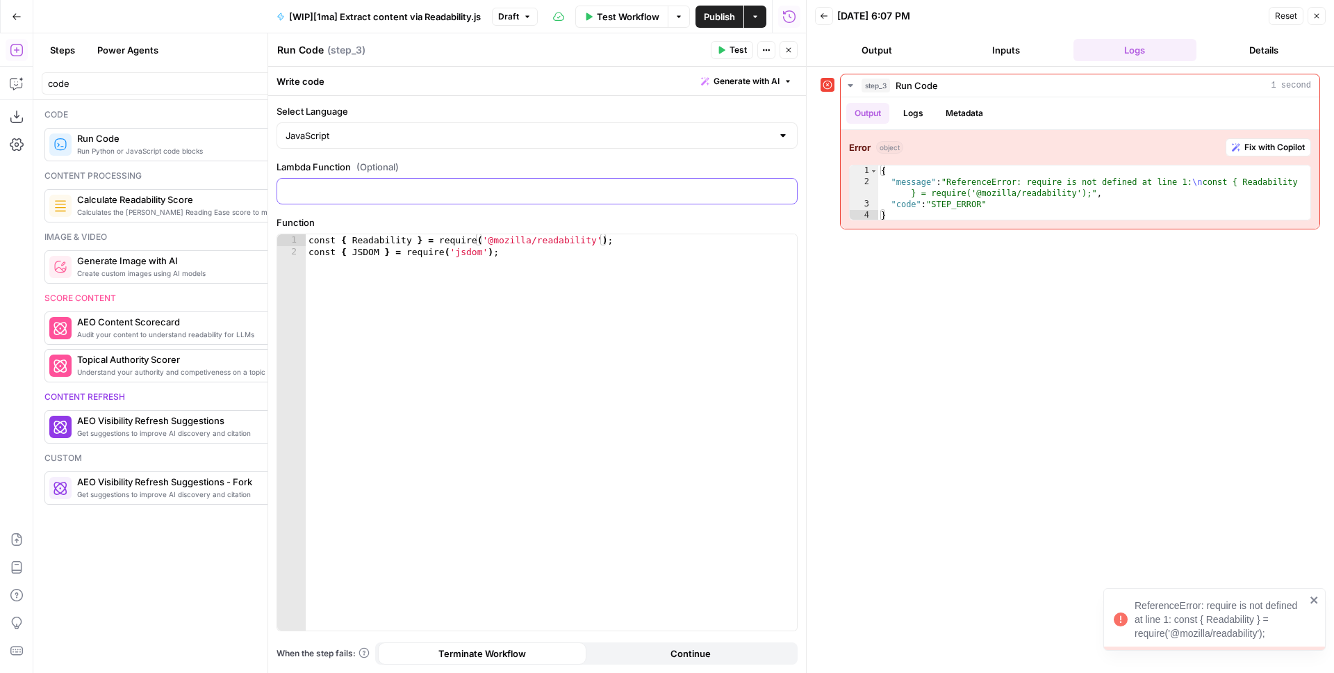
click at [422, 188] on input "Lambda Function (Optional)" at bounding box center [537, 191] width 503 height 14
paste input "javascript_production_readability"
type input "javascript_production_readability"
click at [514, 254] on div "const { Readability } = require ( '@mozilla/readability' ) ; const { JSDOM } = …" at bounding box center [551, 444] width 491 height 420
click at [661, 240] on div "const { Readability } = require ( '@mozilla/readability' ) ; const { JSDOM } = …" at bounding box center [551, 444] width 491 height 420
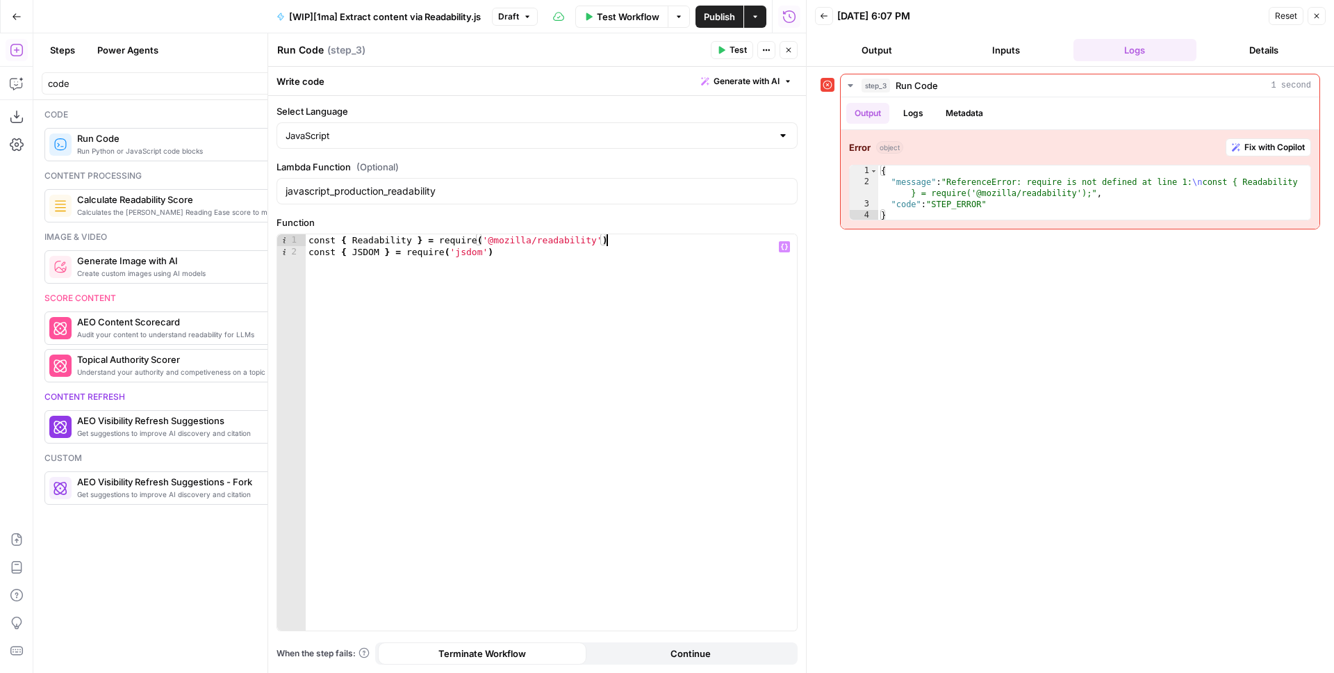
click at [535, 247] on div "const { Readability } = require ( '@mozilla/readability' ) const { JSDOM } = re…" at bounding box center [551, 444] width 491 height 420
type textarea "**********"
click at [730, 50] on span "Test" at bounding box center [738, 50] width 17 height 13
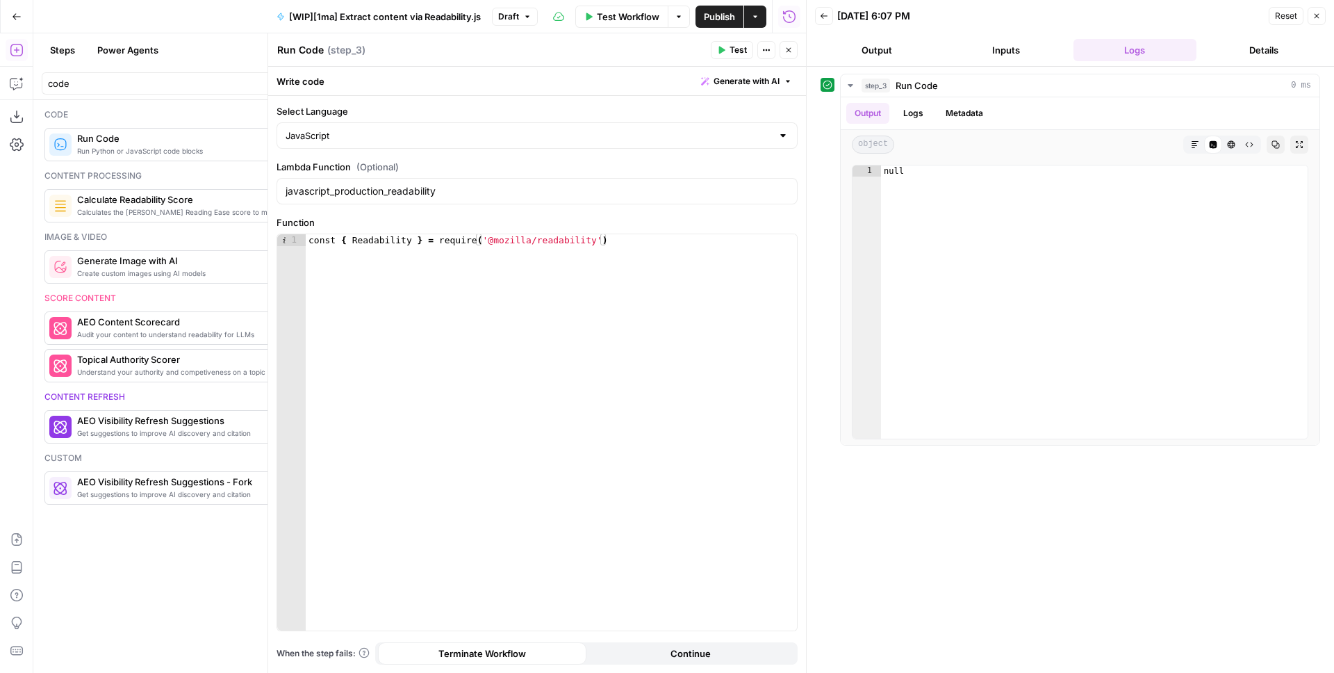
click at [491, 259] on div "const { Readability } = require ( '@mozilla/readability' )" at bounding box center [551, 444] width 491 height 420
type textarea "**********"
click at [439, 273] on div "const { Readability } = require ( '@mozilla/readability' ) const { JSDOM } = re…" at bounding box center [551, 444] width 491 height 420
click at [423, 254] on div "const { Readability } = require ( '@mozilla/readability' ) const { JSDOM } = re…" at bounding box center [551, 444] width 491 height 420
click at [523, 266] on div "const { Readability } = require ( '@mozilla/readability' ) const { JSDOM } = re…" at bounding box center [551, 444] width 491 height 420
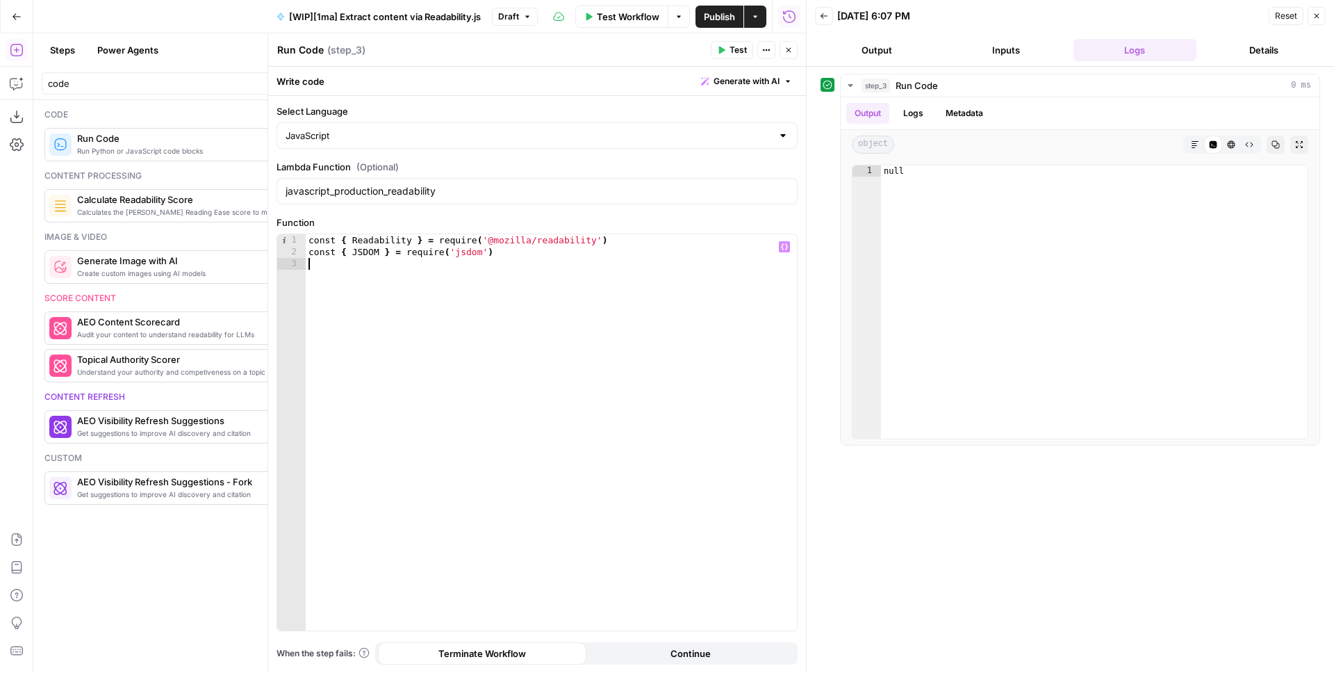
paste textarea "**********"
click at [367, 252] on div "const { Readability } = require ( '@mozilla/readability' ) const { JSDOM } = re…" at bounding box center [551, 444] width 491 height 420
click at [731, 51] on span "Test" at bounding box center [738, 50] width 17 height 13
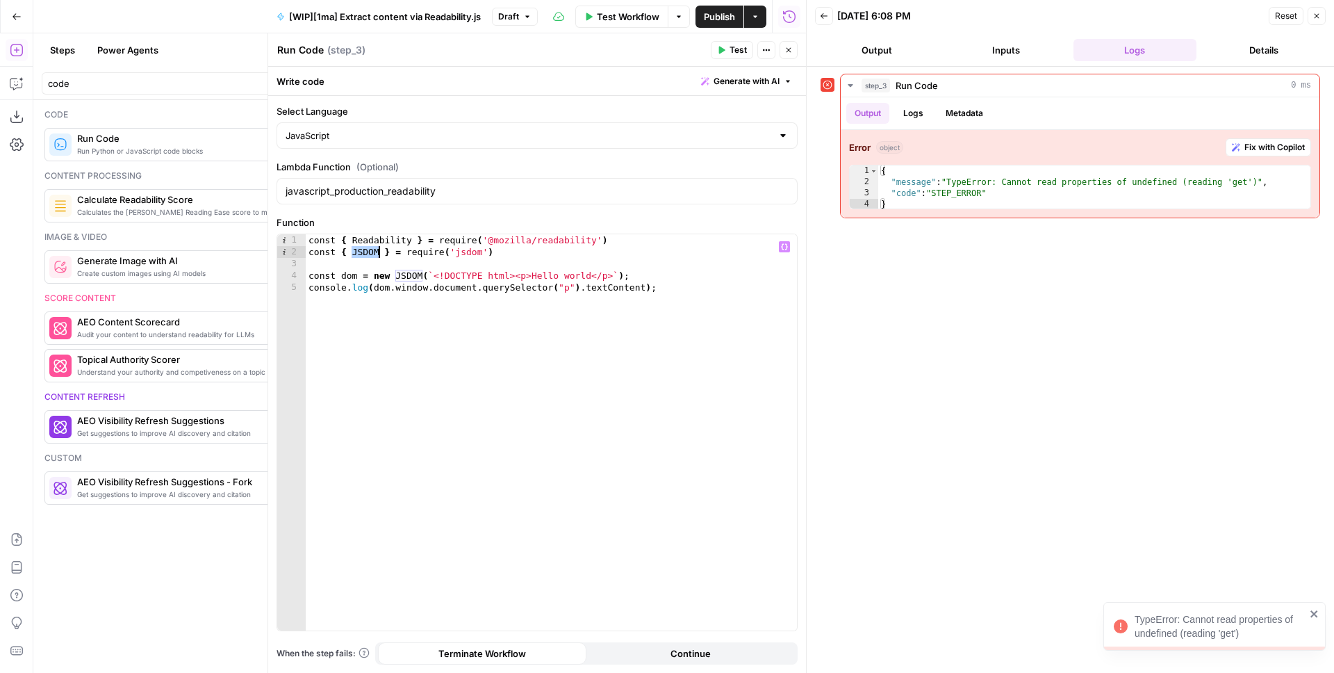
click at [369, 254] on div "const { Readability } = require ( '@mozilla/readability' ) const { JSDOM } = re…" at bounding box center [551, 444] width 491 height 420
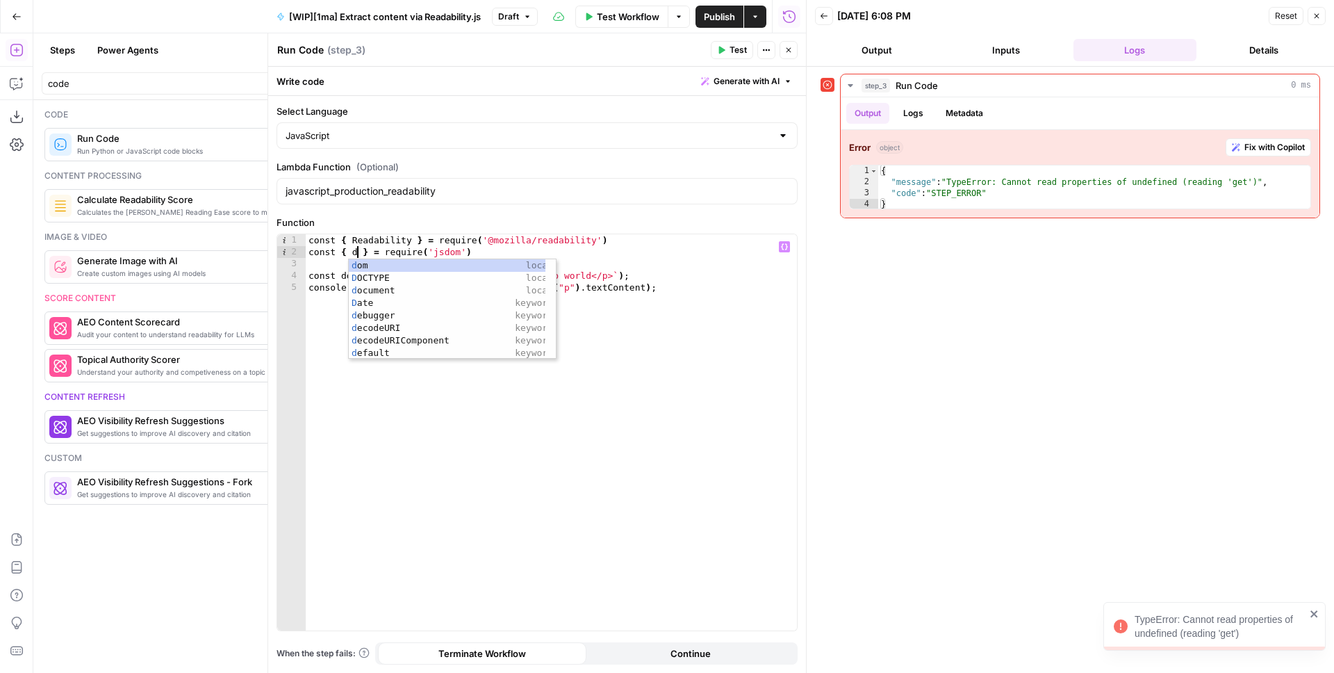
scroll to position [0, 3]
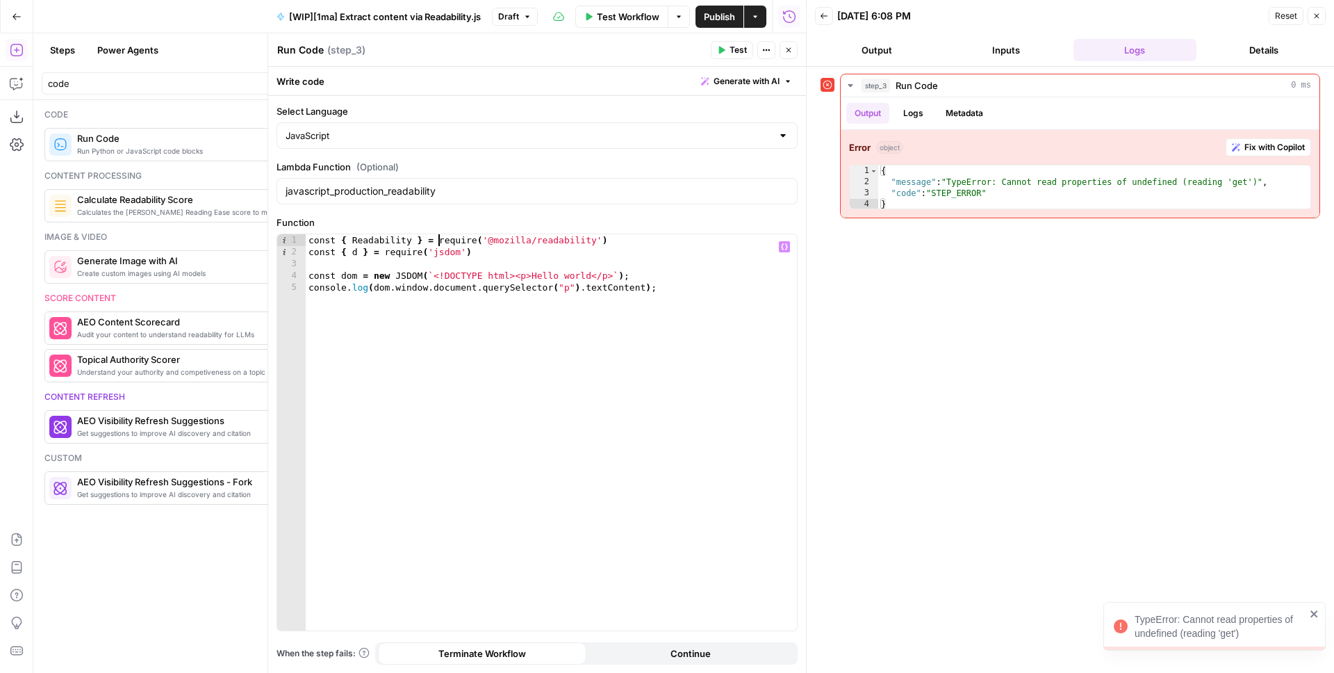
click at [439, 240] on div "const { Readability } = require ( '@mozilla/readability' ) const { d } = requir…" at bounding box center [551, 444] width 491 height 420
click at [411, 276] on div "const { Readability } = require ( '@mozilla/readability' ) const { d } = requir…" at bounding box center [551, 444] width 491 height 420
type textarea "**********"
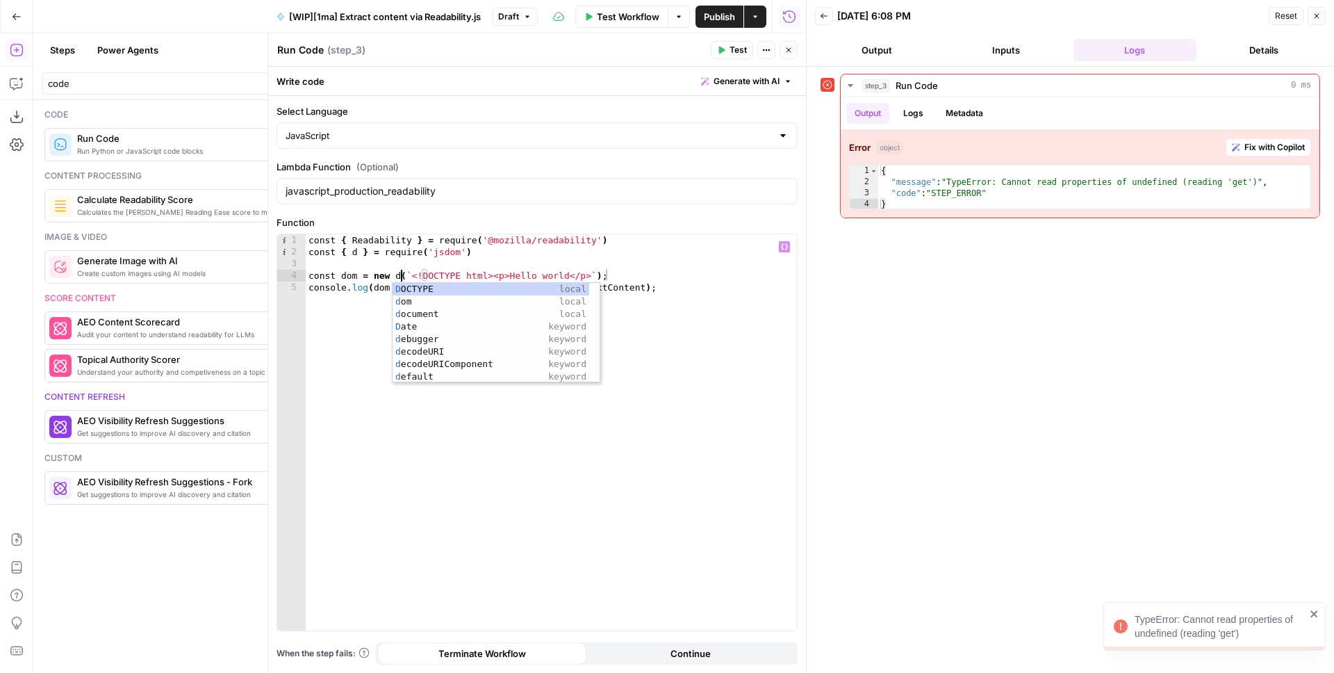
scroll to position [0, 7]
click at [535, 262] on div "const { Readability } = require ( '@mozilla/readability' ) const { d } = requir…" at bounding box center [551, 444] width 491 height 420
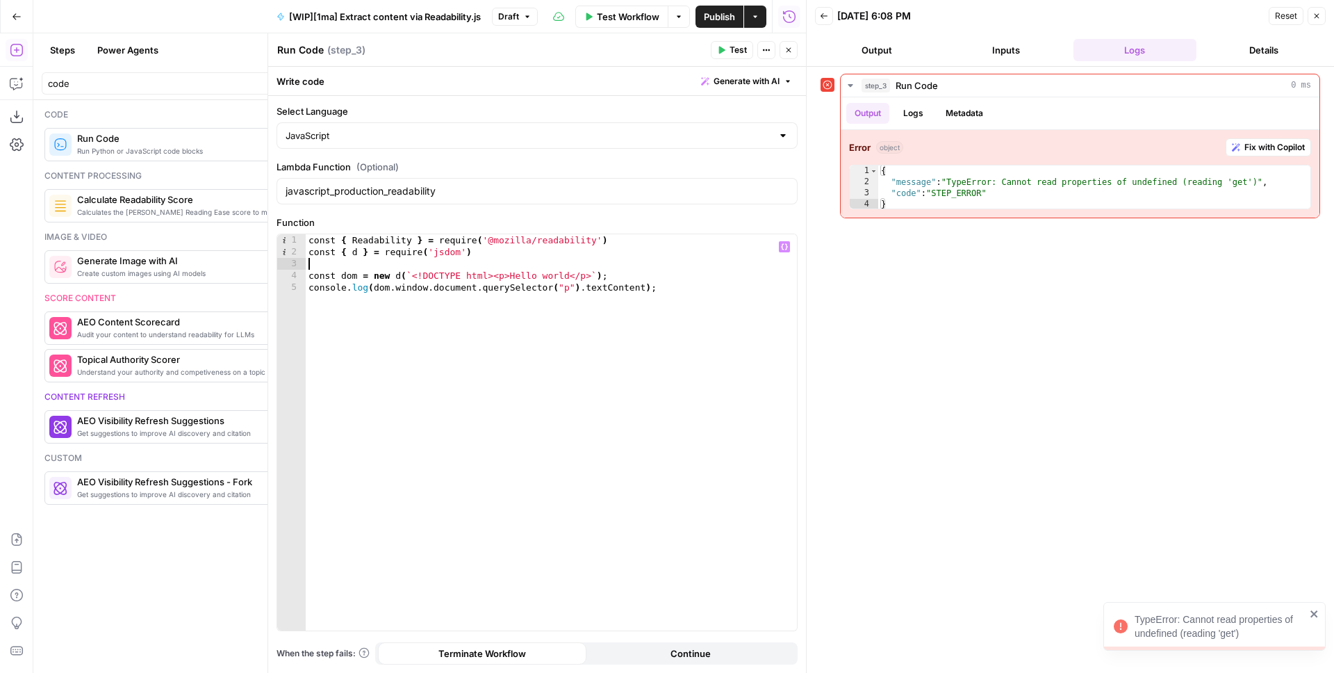
scroll to position [0, 0]
click at [733, 44] on span "Test" at bounding box center [738, 50] width 17 height 13
click at [355, 254] on div "const { Readability } = require ( '@mozilla/readability' ) const { d } = requir…" at bounding box center [551, 444] width 491 height 420
click at [372, 250] on div "const { Readability } = require ( '@mozilla/readability' ) const { d } = requir…" at bounding box center [551, 444] width 491 height 420
type textarea "**********"
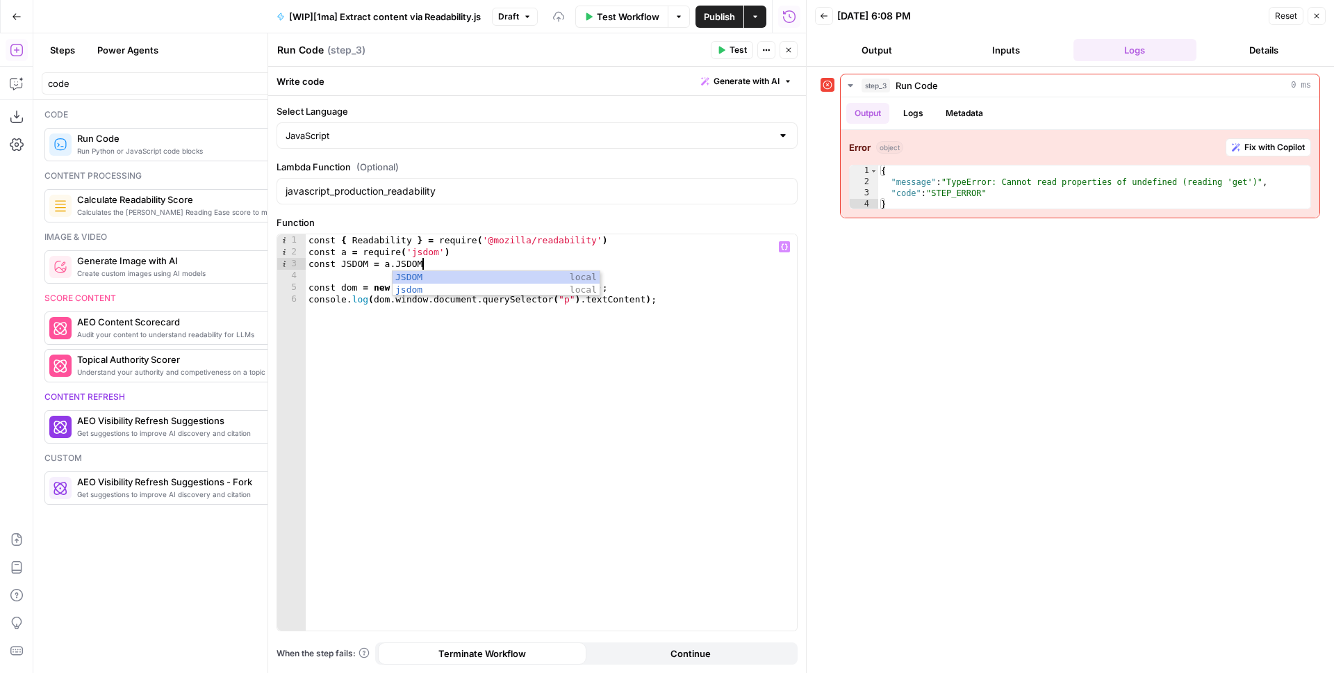
scroll to position [0, 8]
click at [348, 264] on div "const { Readability } = require ( '@mozilla/readability' ) const a = require ( …" at bounding box center [551, 444] width 491 height 420
click at [401, 287] on div "const { Readability } = require ( '@mozilla/readability' ) const a = require ( …" at bounding box center [551, 444] width 491 height 420
paste textarea "*****"
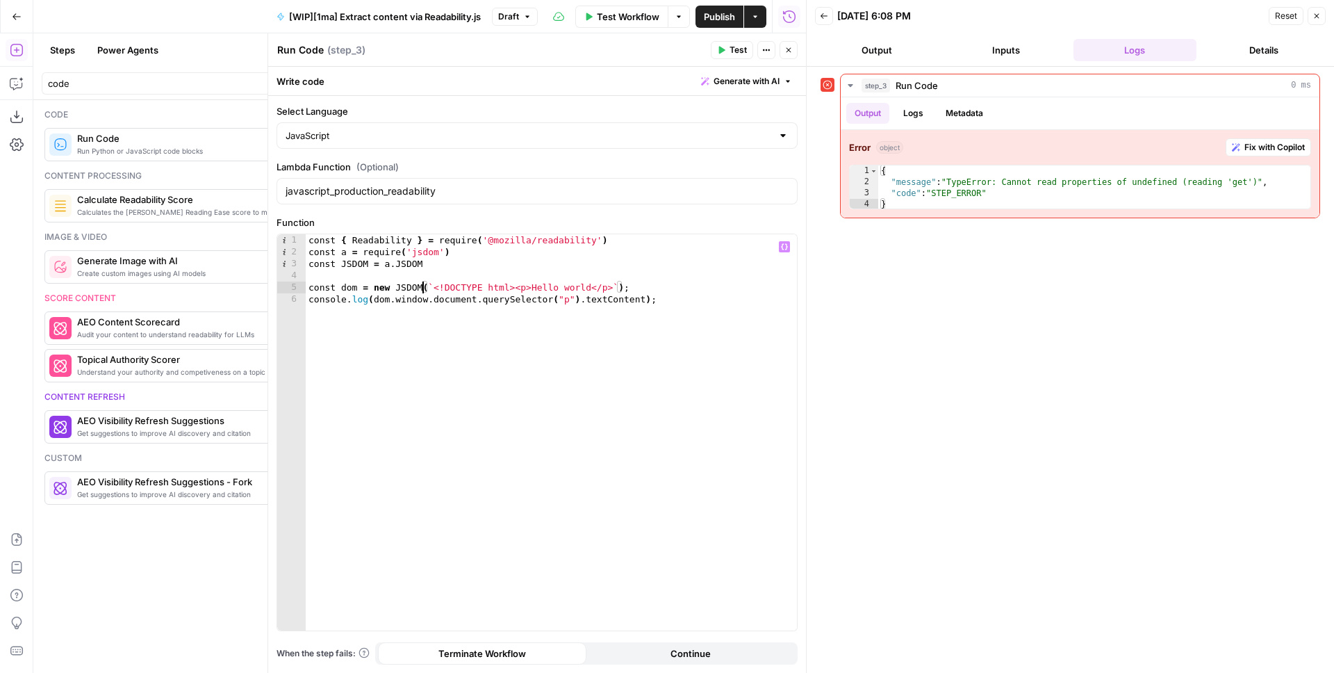
click at [584, 254] on div "const { Readability } = require ( '@mozilla/readability' ) const a = require ( …" at bounding box center [551, 444] width 491 height 420
type textarea "**********"
click at [728, 49] on button "Test" at bounding box center [732, 50] width 42 height 18
click at [466, 271] on div "const { Readability } = require ( '@mozilla/readability' ) const a = require ( …" at bounding box center [551, 444] width 491 height 420
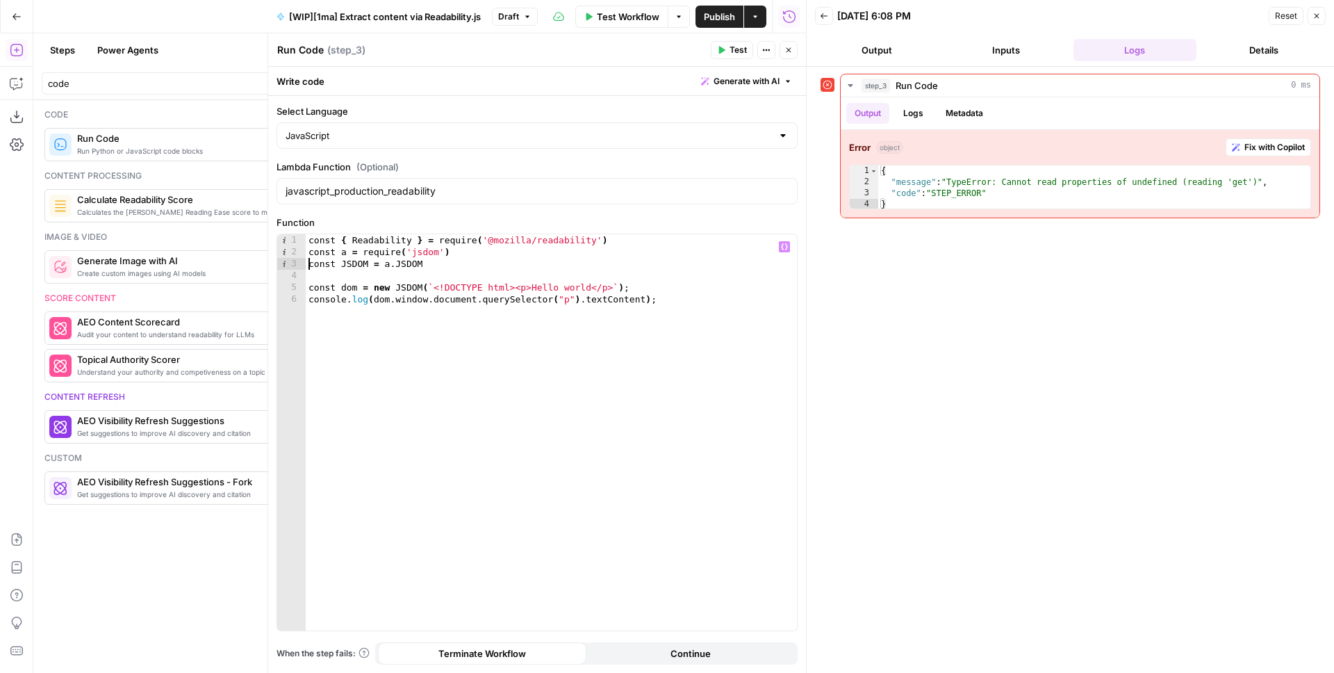
type textarea "**********"
click at [749, 54] on button "Test" at bounding box center [732, 50] width 42 height 18
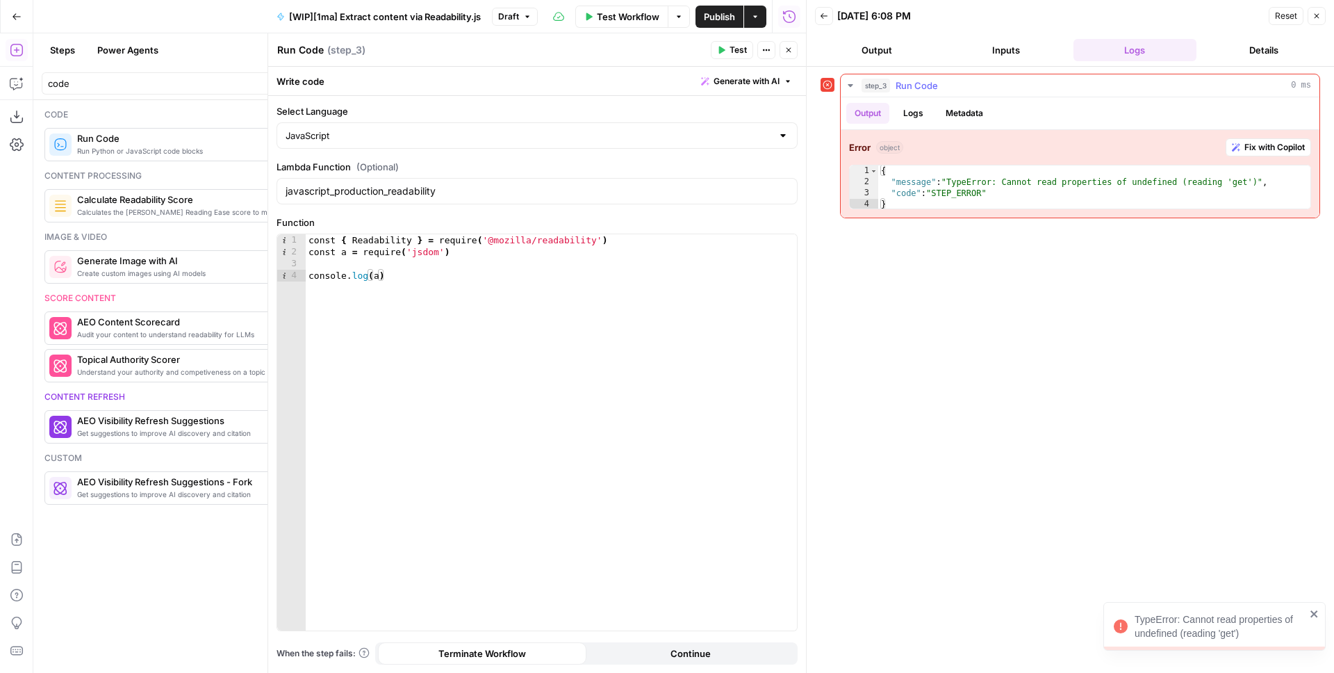
click at [921, 108] on button "Logs" at bounding box center [913, 113] width 37 height 21
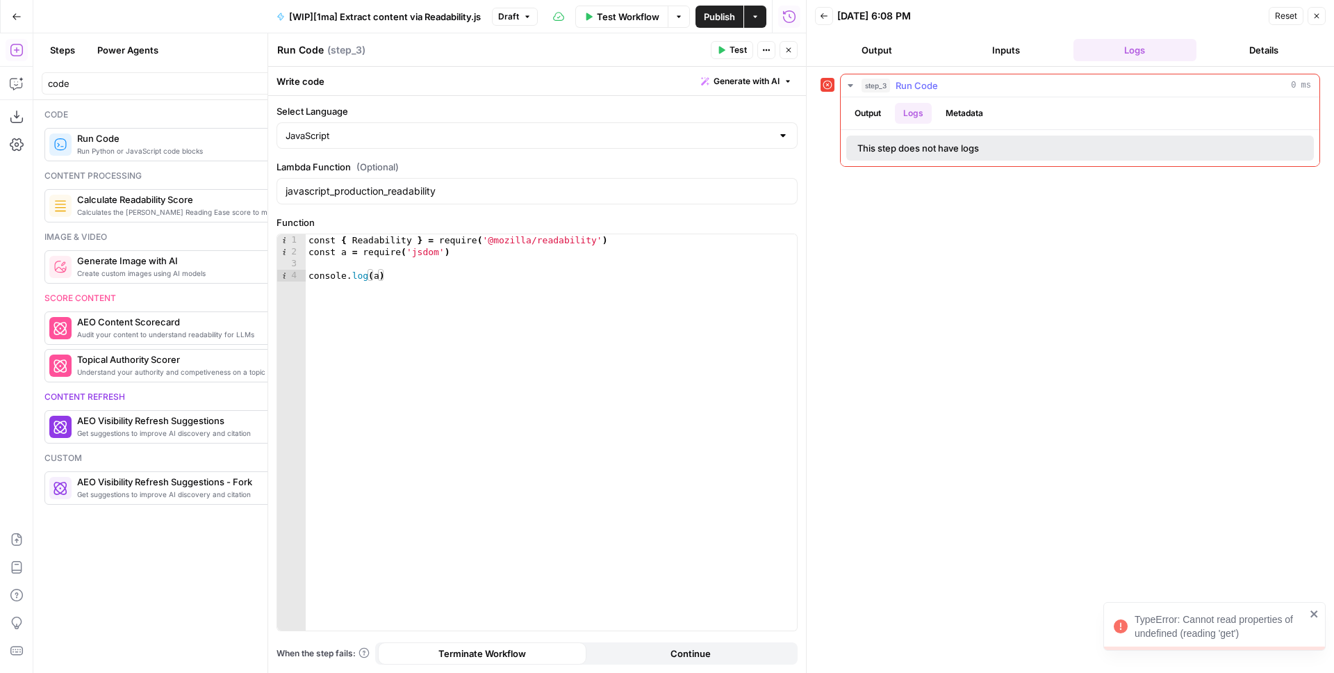
click at [870, 108] on button "Output" at bounding box center [867, 113] width 43 height 21
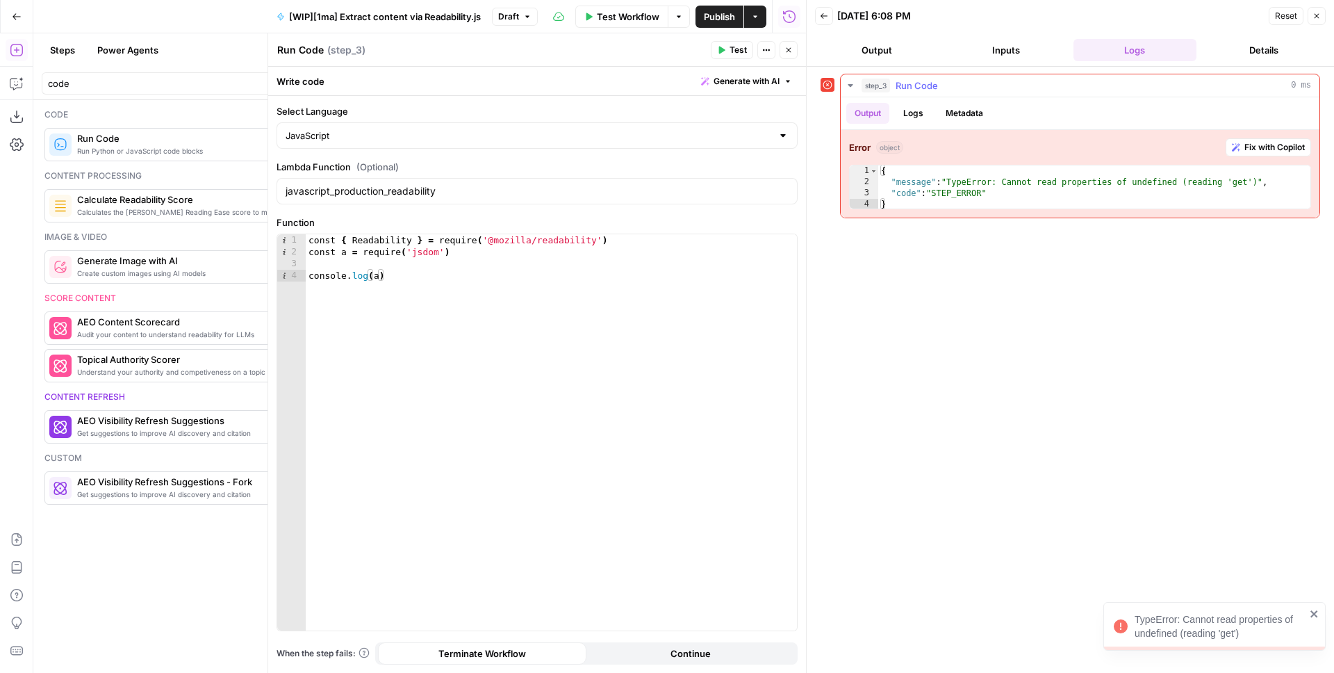
type textarea "**********"
click at [1111, 183] on div "{ "message" : "TypeError: Cannot read properties of undefined (reading 'get')" …" at bounding box center [1094, 198] width 432 height 67
drag, startPoint x: 953, startPoint y: 181, endPoint x: 1263, endPoint y: 183, distance: 310.0
click at [1263, 183] on div "{ "message" : "TypeError: Cannot read properties of undefined (reading 'get')" …" at bounding box center [1094, 198] width 432 height 67
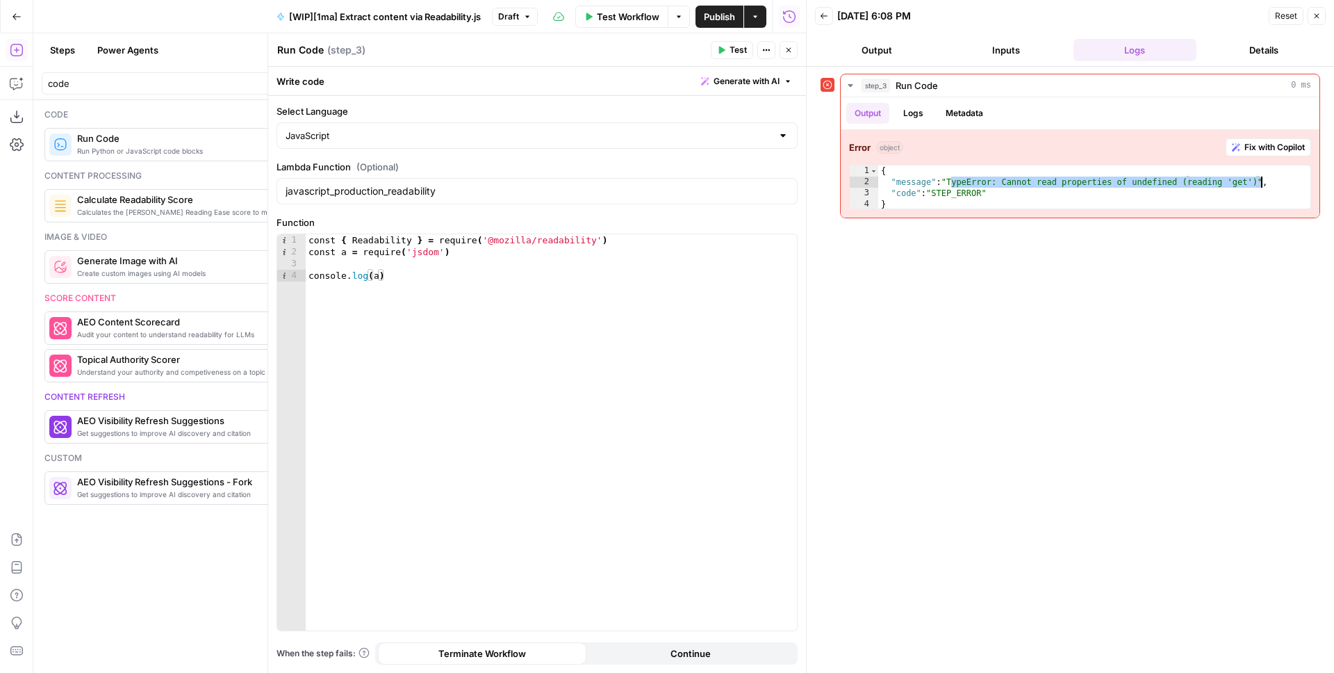
click at [405, 245] on div "const { Readability } = require ( '@mozilla/readability' ) const a = require ( …" at bounding box center [551, 444] width 491 height 420
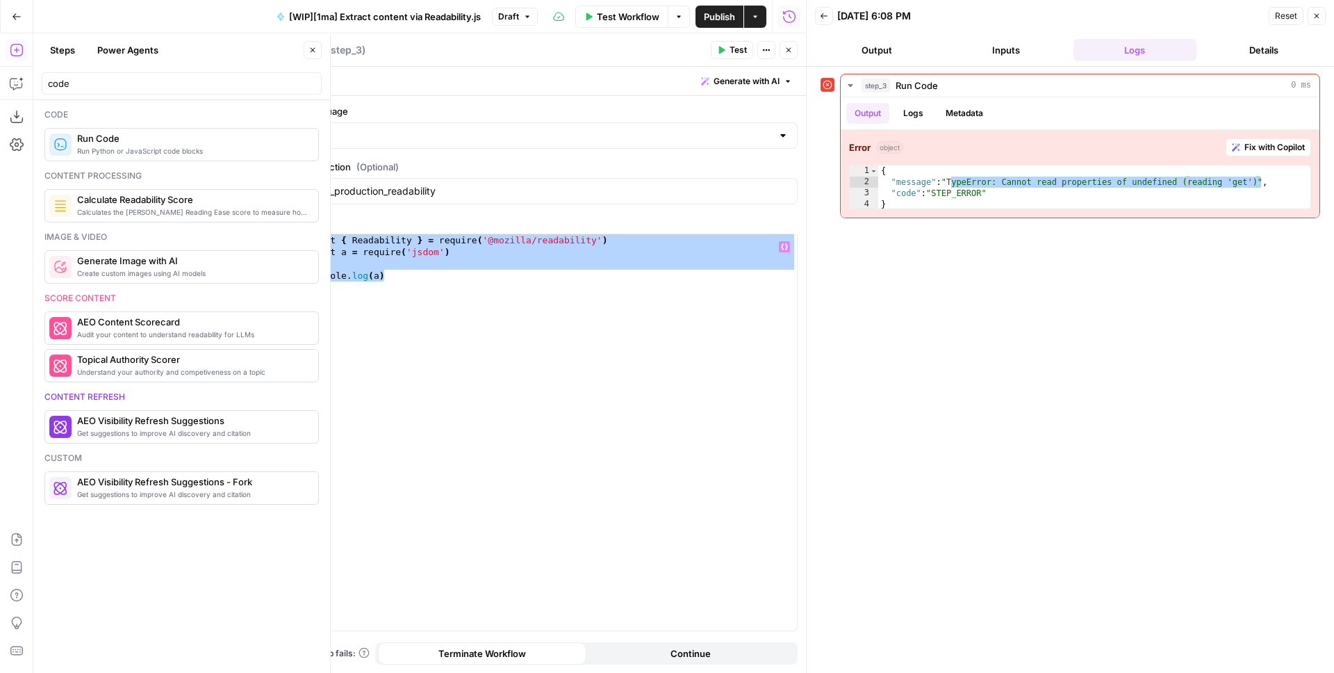
drag, startPoint x: 413, startPoint y: 277, endPoint x: 229, endPoint y: 231, distance: 189.8
click at [229, 231] on body "AirOps Administrative New Home Browse Insights Opportunities Your Data Recent G…" at bounding box center [667, 336] width 1334 height 673
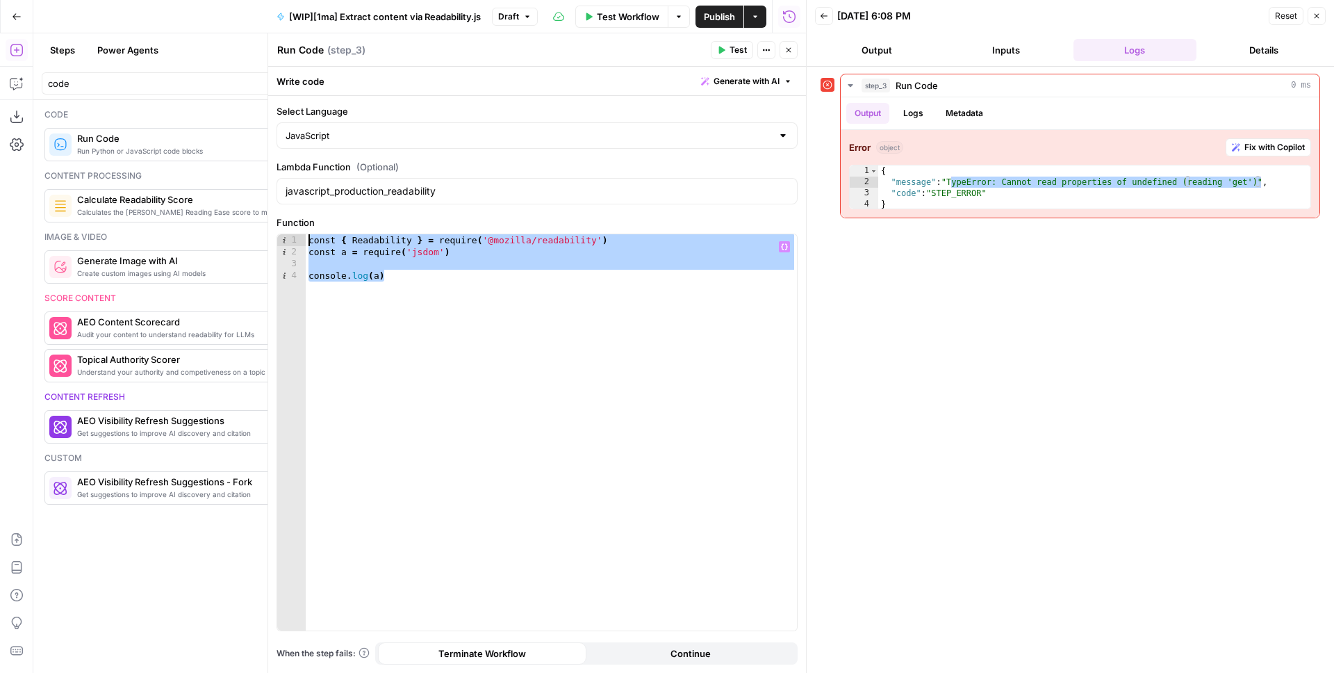
click at [526, 310] on div "const { Readability } = require ( '@mozilla/readability' ) const a = require ( …" at bounding box center [551, 444] width 491 height 420
paste textarea "**********"
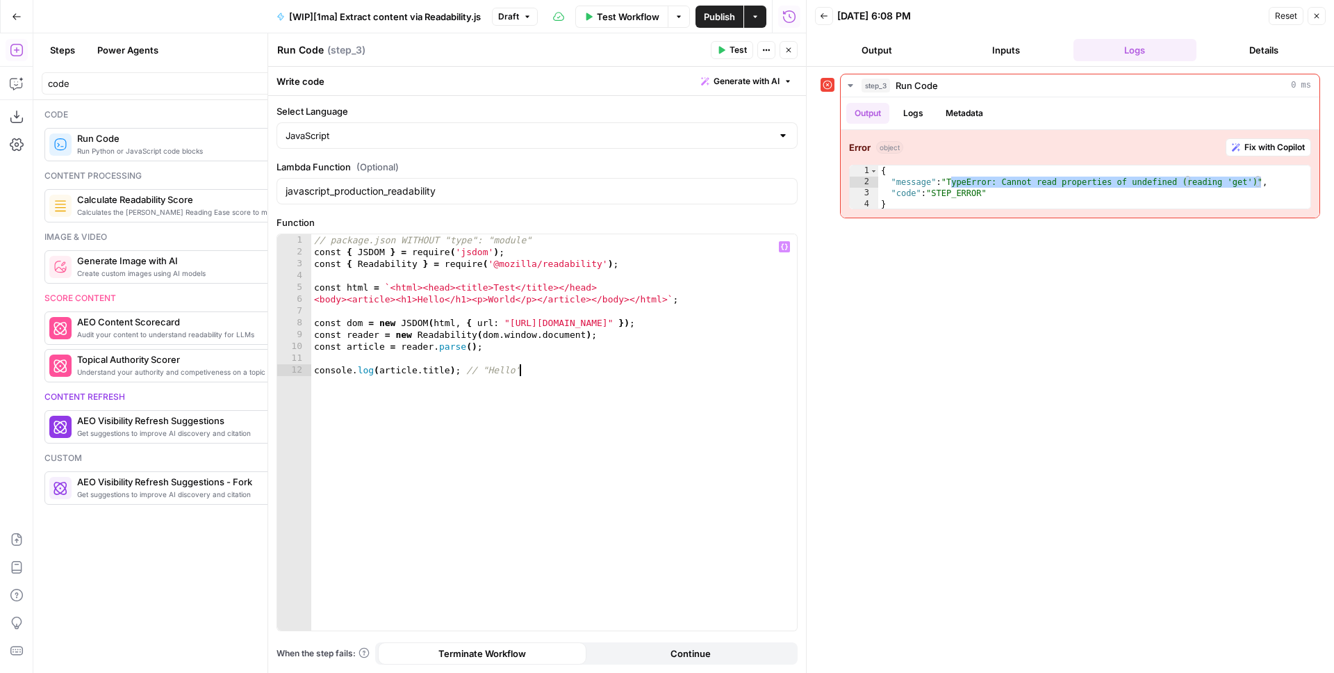
click at [727, 47] on button "Test" at bounding box center [732, 50] width 42 height 18
click at [528, 338] on div "// package.json WITHOUT "type": "module" const { JSDOM } = require ( 'jsdom' ) …" at bounding box center [554, 444] width 486 height 420
click at [727, 53] on button "Test" at bounding box center [732, 50] width 42 height 18
click at [461, 332] on div "// package.json WITHOUT "type": "module" const { JSDOM } = require ( 'jsdom' ) …" at bounding box center [554, 444] width 486 height 420
click at [414, 267] on div "// package.json WITHOUT "type": "module" const { JSDOM } = require ( 'jsdom' ) …" at bounding box center [554, 444] width 486 height 420
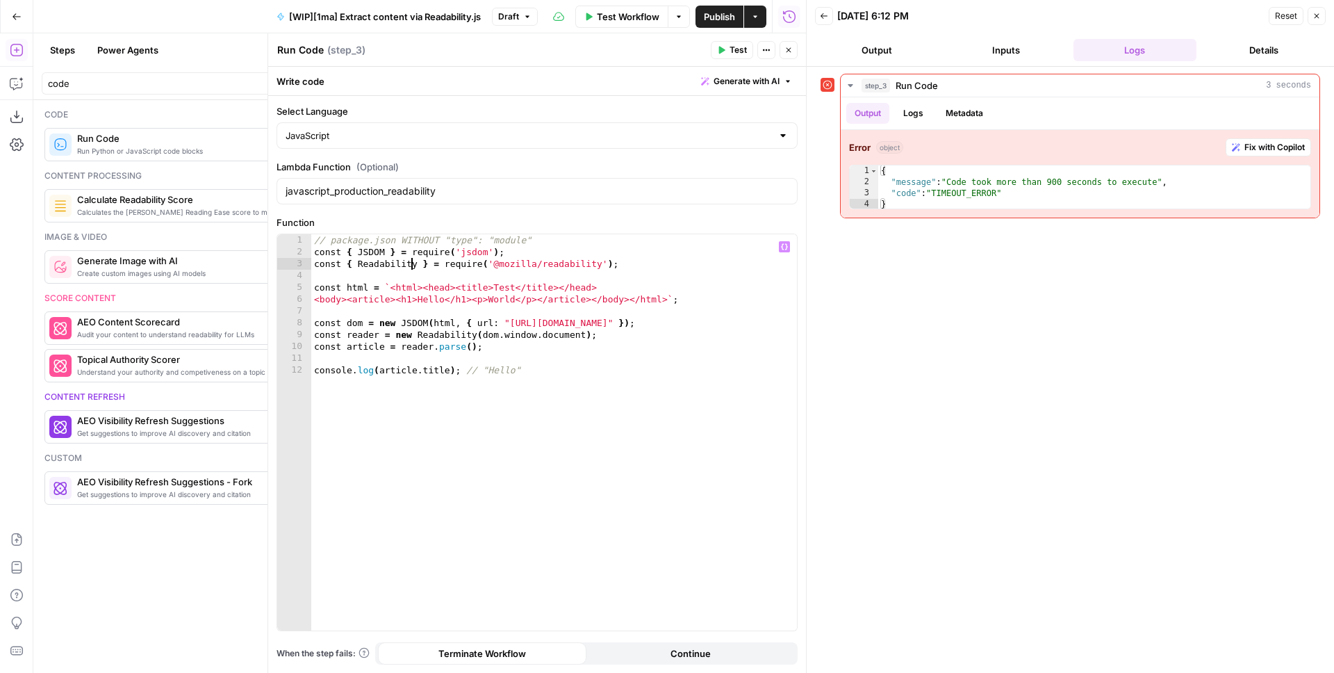
click at [538, 293] on div "// package.json WITHOUT "type": "module" const { JSDOM } = require ( 'jsdom' ) …" at bounding box center [554, 444] width 486 height 420
drag, startPoint x: 459, startPoint y: 320, endPoint x: 630, endPoint y: 326, distance: 171.1
click at [630, 326] on div "// package.json WITHOUT "type": "module" const { JSDOM } = require ( 'jsdom' ) …" at bounding box center [554, 444] width 486 height 420
click at [659, 336] on div "// package.json WITHOUT "type": "module" const { JSDOM } = require ( 'jsdom' ) …" at bounding box center [554, 444] width 486 height 420
click at [732, 49] on span "Test" at bounding box center [738, 50] width 17 height 13
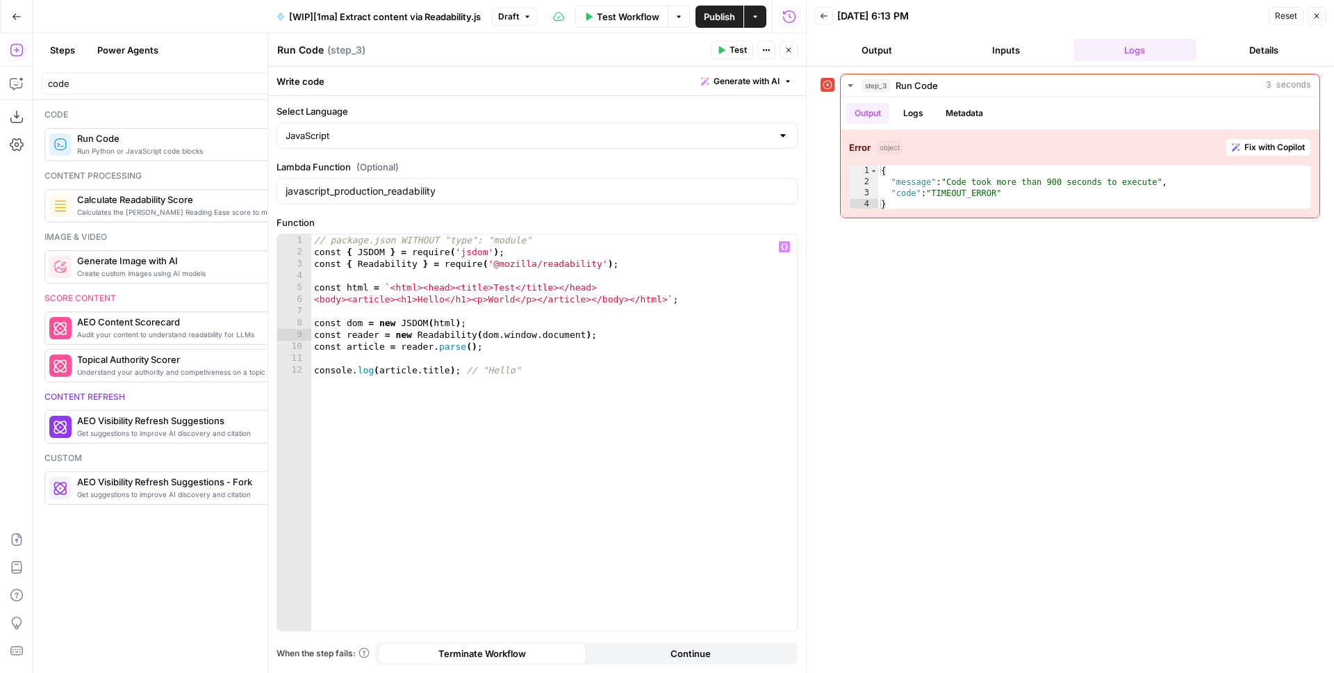
type textarea "**********"
click at [548, 366] on div "// package.json WITHOUT "type": "module" const { JSDOM } = require ( 'jsdom' ) …" at bounding box center [554, 444] width 486 height 420
click at [916, 106] on button "Logs" at bounding box center [913, 113] width 37 height 21
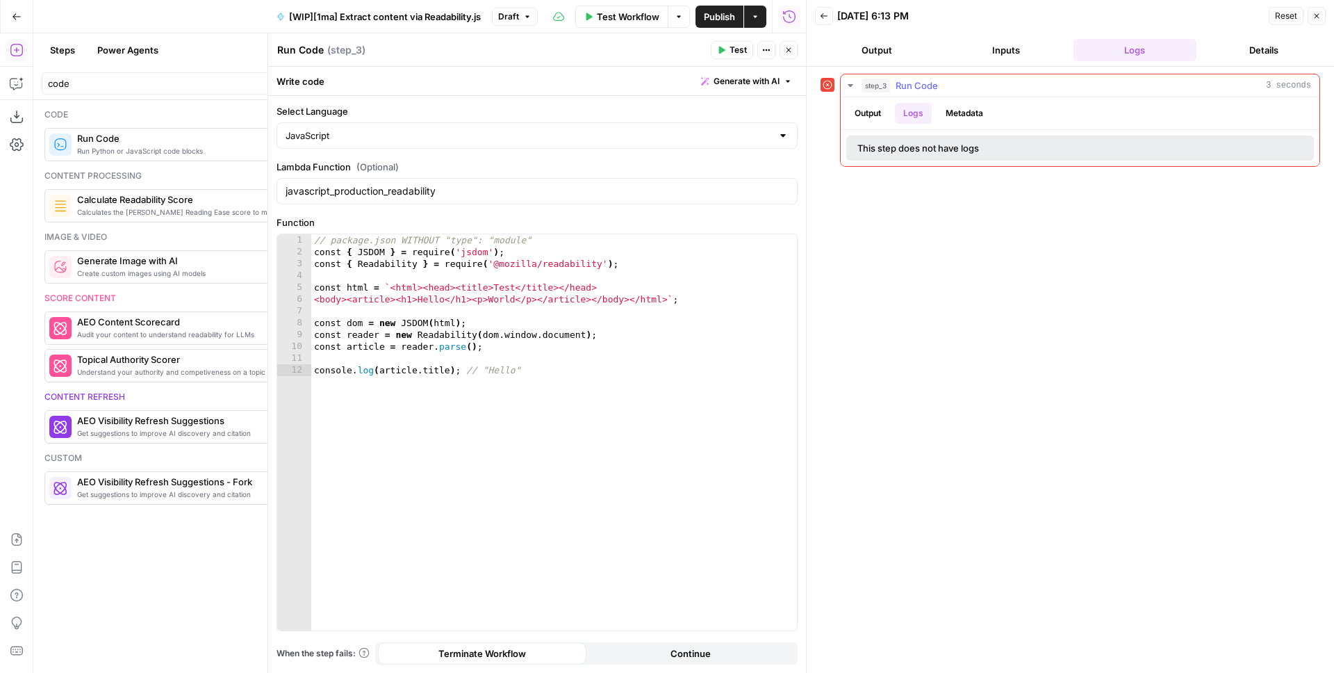
click at [874, 108] on button "Output" at bounding box center [867, 113] width 43 height 21
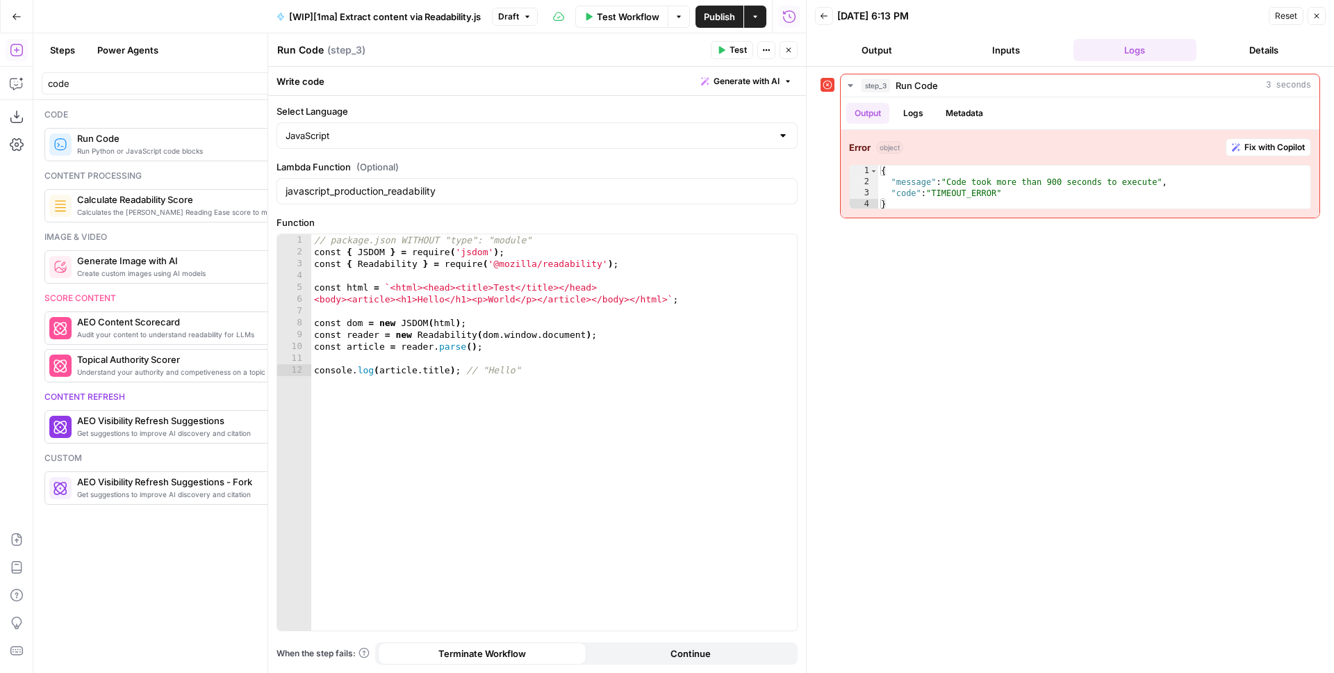
type textarea "**********"
click at [653, 250] on div "// package.json WITHOUT "type": "module" const { JSDOM } = require ( 'jsdom' ) …" at bounding box center [554, 444] width 486 height 420
click at [739, 48] on span "Test" at bounding box center [738, 50] width 17 height 13
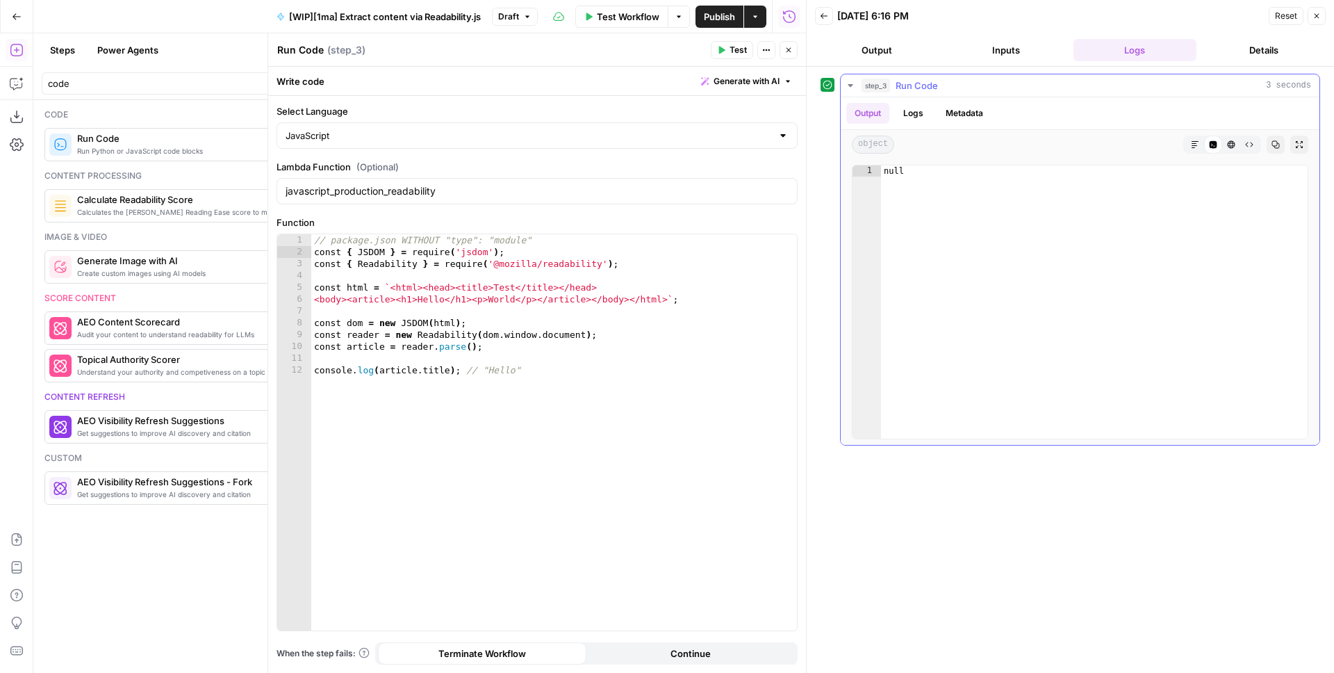
click at [924, 110] on button "Logs" at bounding box center [913, 113] width 37 height 21
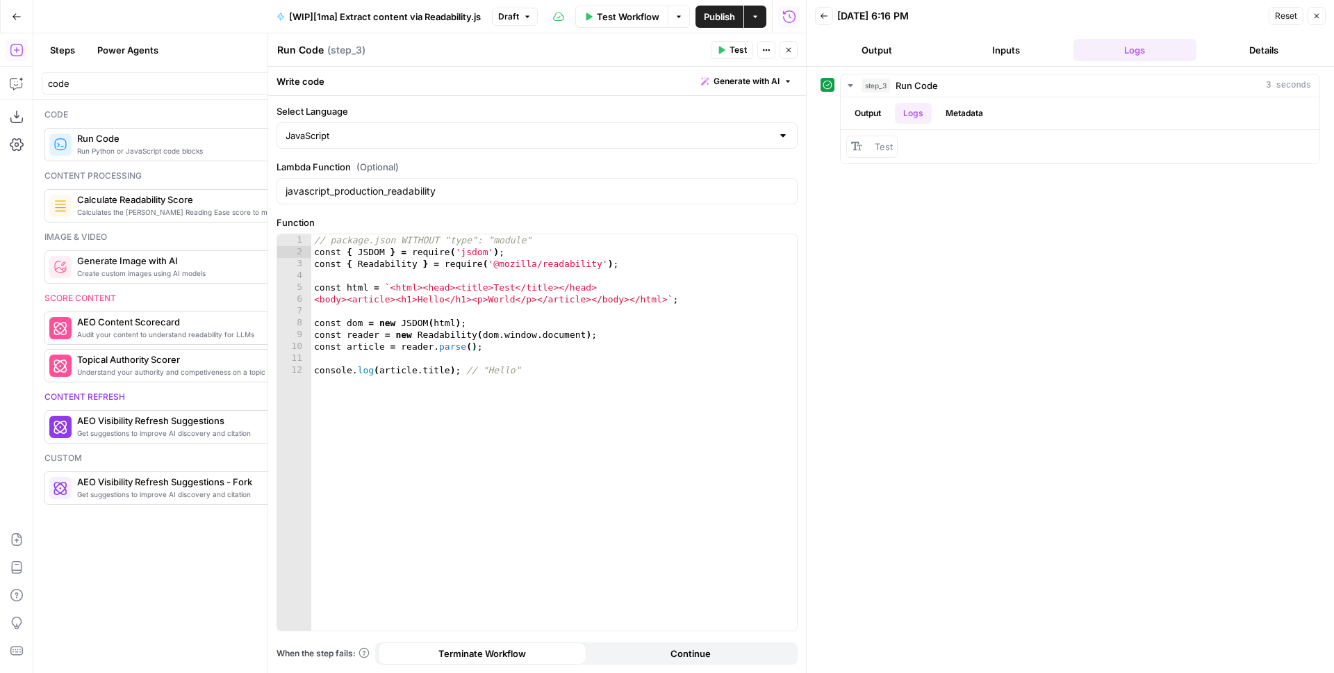
type textarea "**********"
drag, startPoint x: 601, startPoint y: 348, endPoint x: 605, endPoint y: 332, distance: 16.5
click at [600, 348] on div "// package.json WITHOUT "type": "module" const { JSDOM } = require ( 'jsdom' ) …" at bounding box center [554, 444] width 486 height 420
click at [785, 51] on icon "button" at bounding box center [789, 50] width 8 height 8
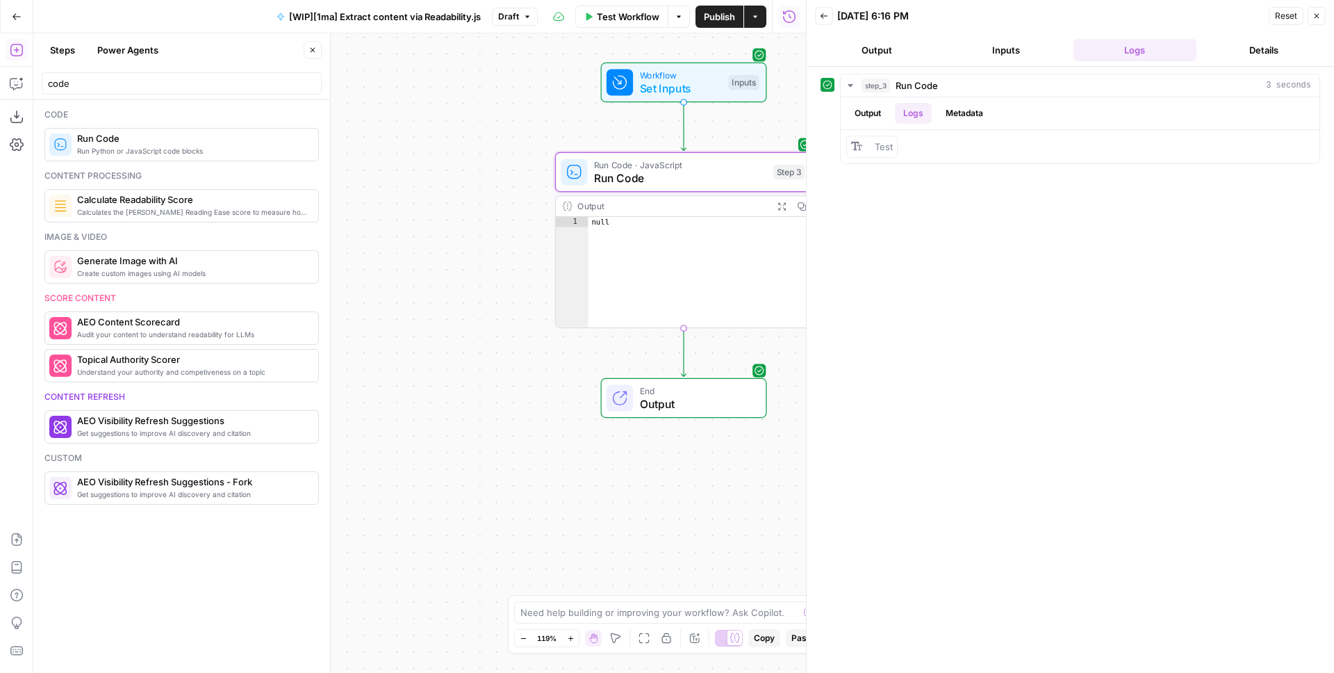
click at [1167, 257] on div "step_3 Run Code 3 seconds Output Logs Metadata Test" at bounding box center [1071, 370] width 500 height 592
click at [1313, 19] on icon "button" at bounding box center [1317, 16] width 8 height 8
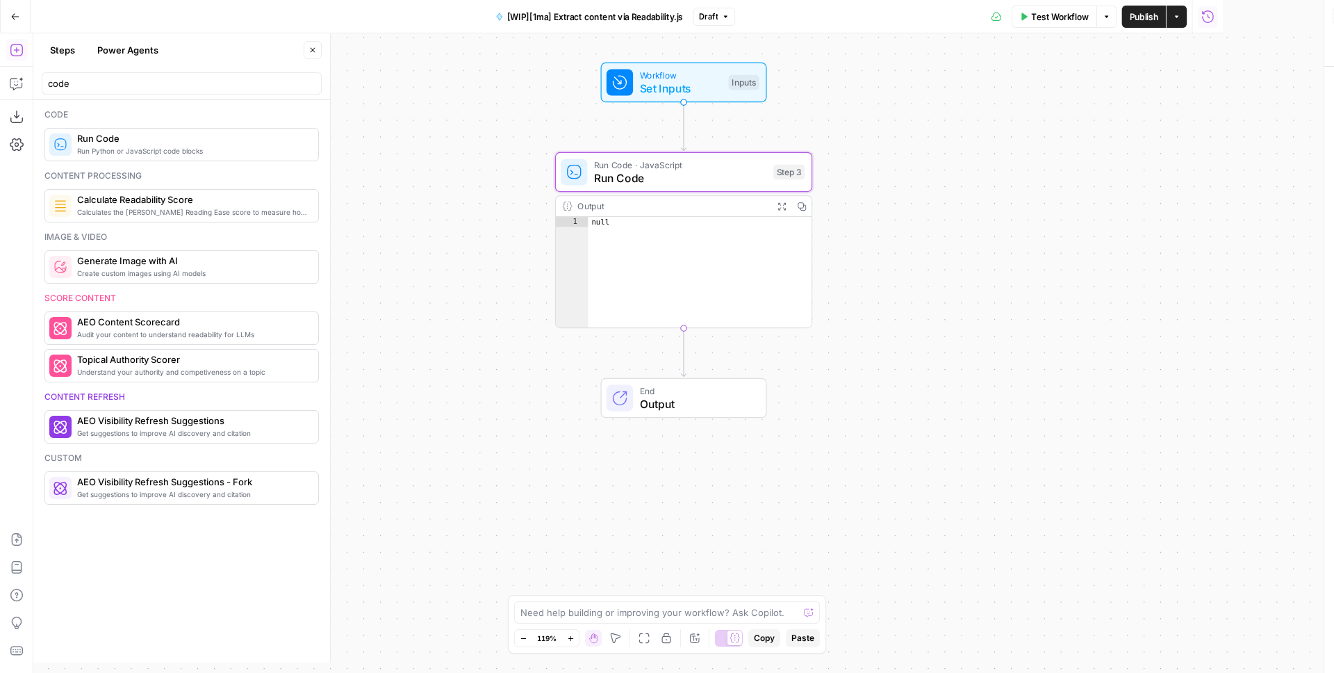
click at [1229, 202] on div "Workflow Set Inputs Inputs Run Code · JavaScript Run Code Step 3 Output Expand …" at bounding box center [683, 352] width 1301 height 639
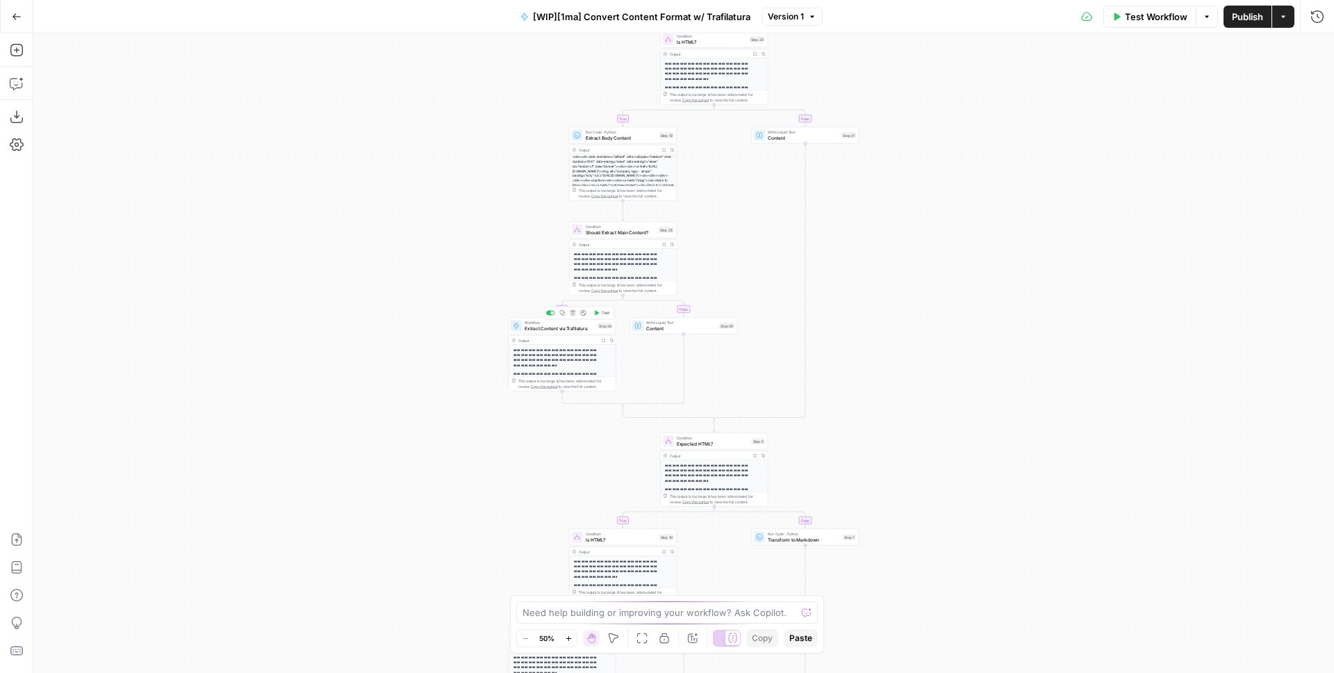
click at [539, 327] on span "Extract Content via Trafilatura" at bounding box center [560, 328] width 70 height 7
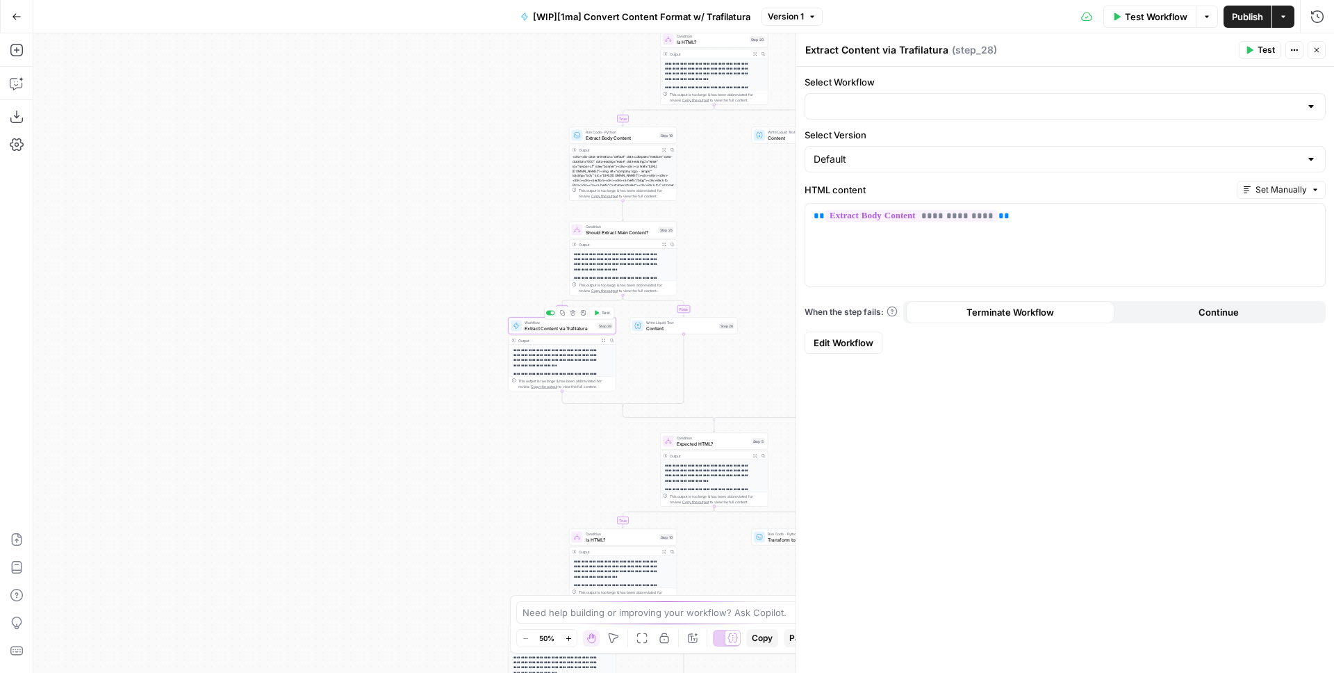
type input "[WIP][1ma] Extract Content via Trafilatura"
click at [1317, 49] on icon "button" at bounding box center [1317, 50] width 5 height 5
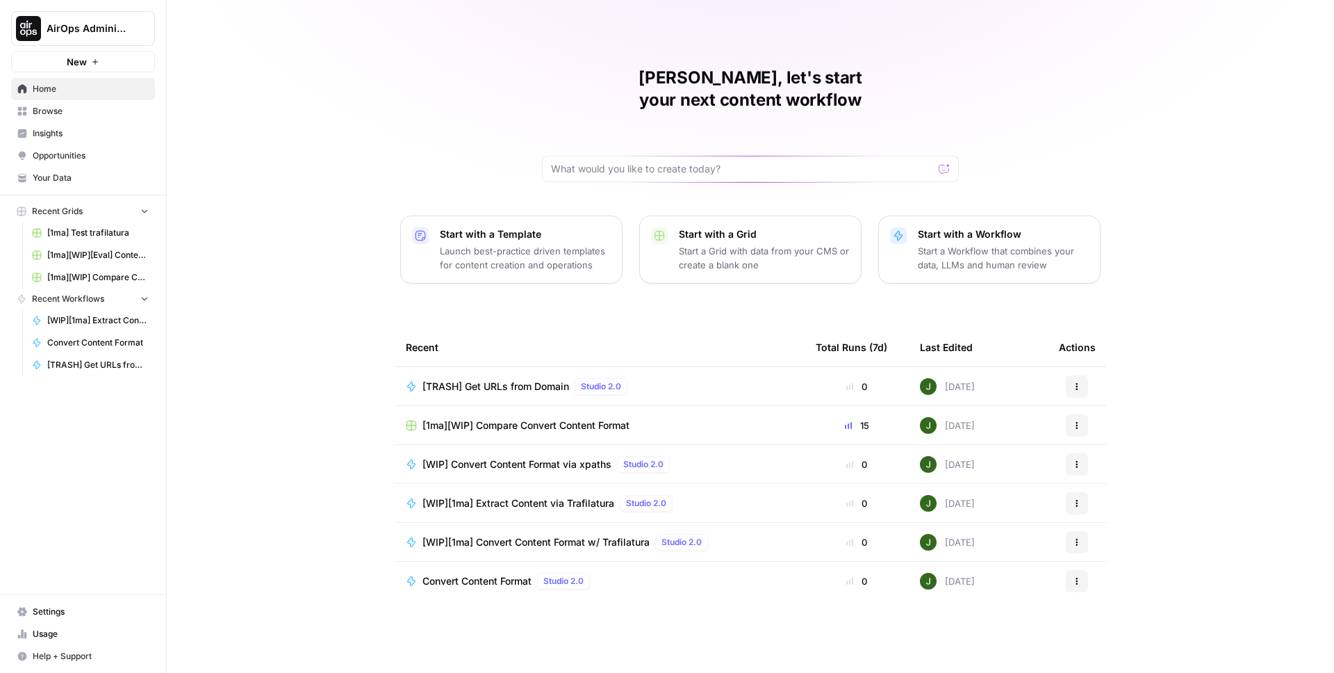
click at [520, 496] on span "[WIP][1ma] Extract Content via Trafilatura" at bounding box center [519, 503] width 192 height 14
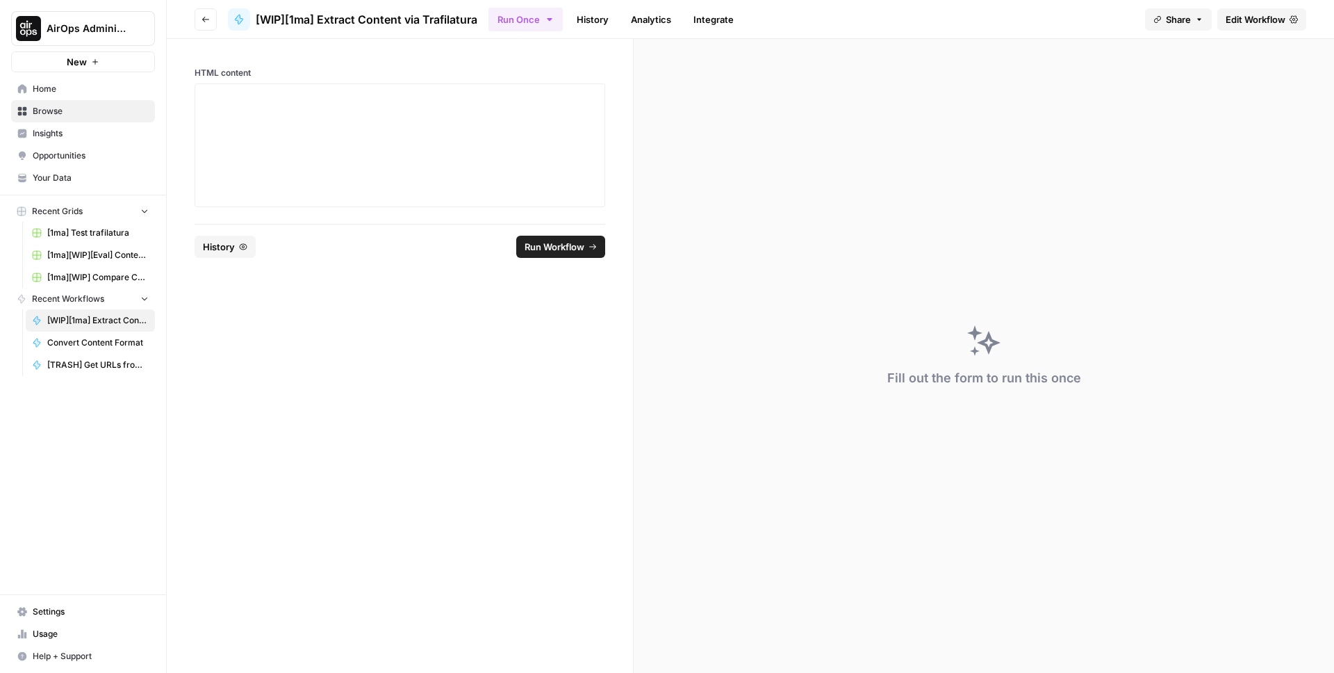
click at [44, 112] on span "Browse" at bounding box center [91, 111] width 116 height 13
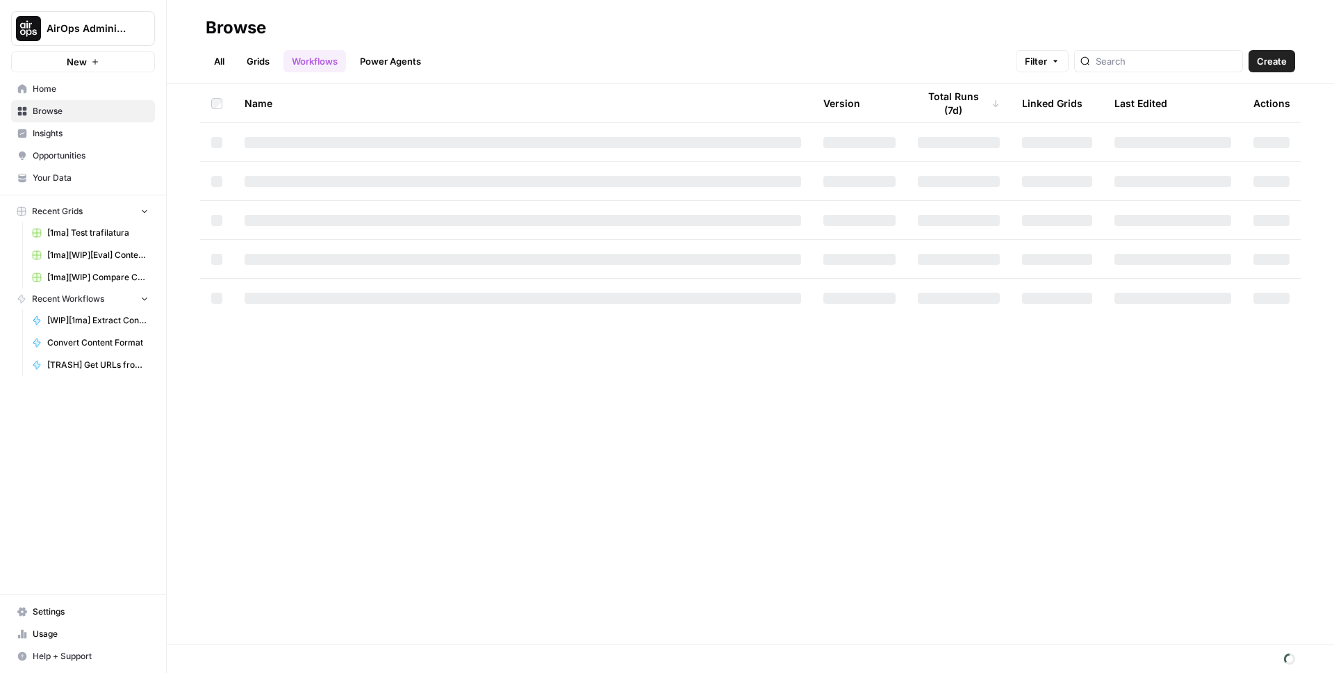
click at [1145, 72] on header "Browse All Grids Workflows Power Agents Filter Create" at bounding box center [751, 42] width 1168 height 84
click at [1145, 60] on input "search" at bounding box center [1166, 61] width 141 height 14
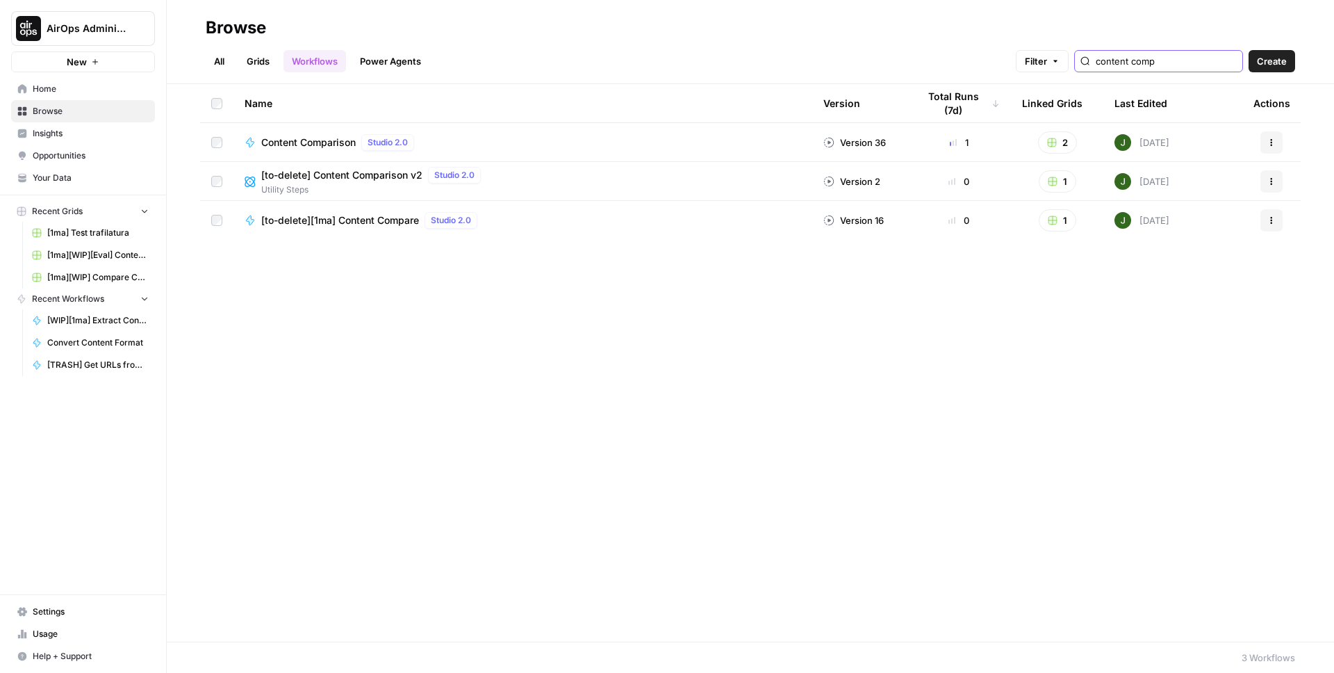
type input "content comp"
click at [288, 142] on span "Content Comparison" at bounding box center [308, 143] width 95 height 14
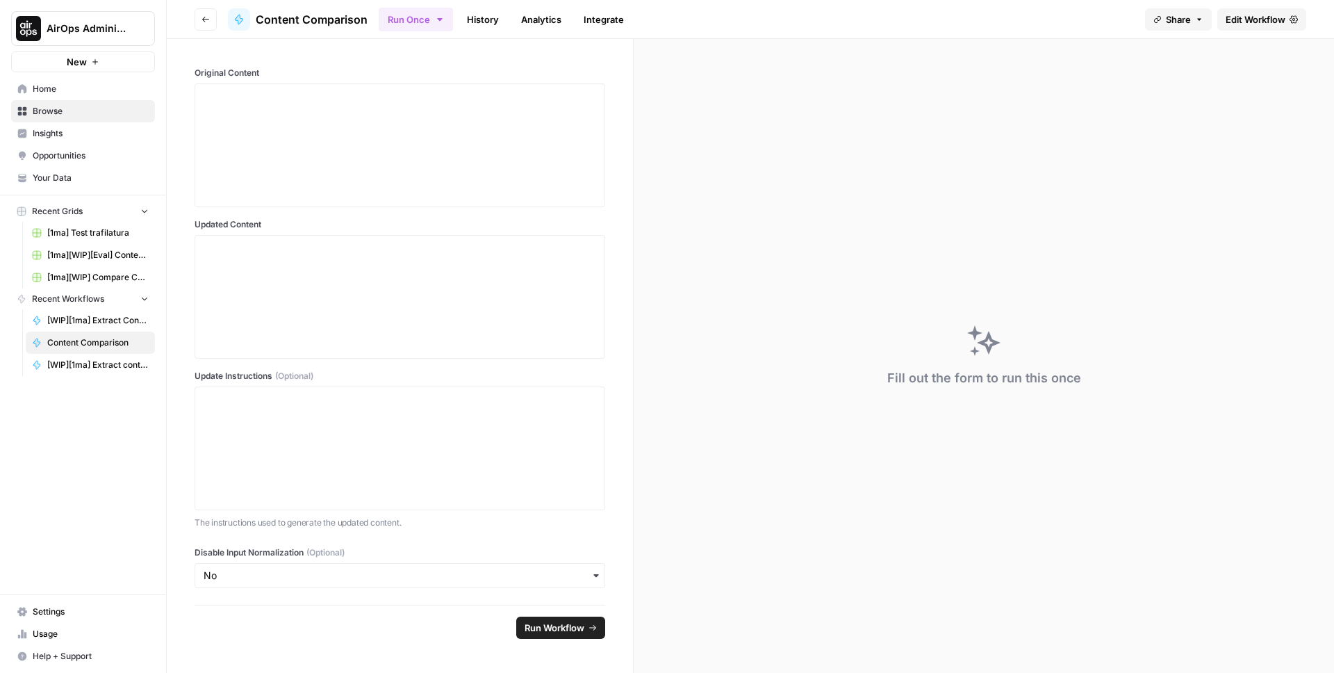
click at [1234, 15] on span "Edit Workflow" at bounding box center [1256, 20] width 60 height 14
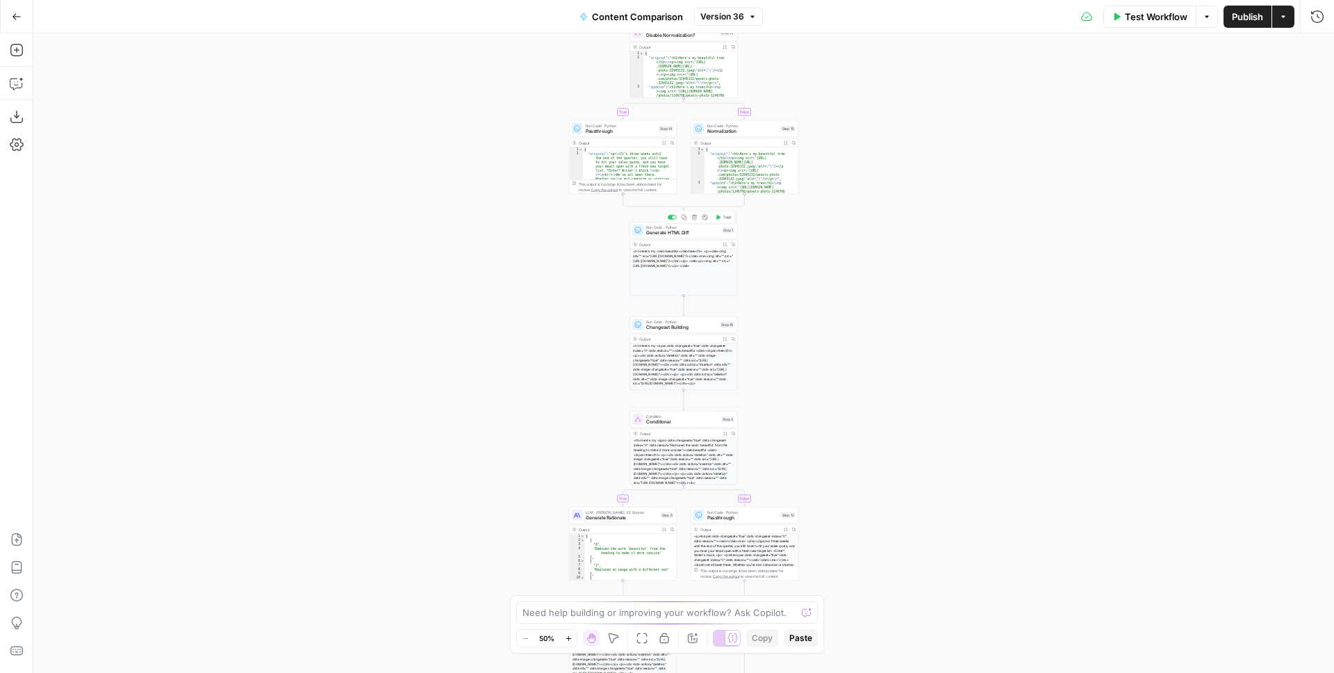
click at [690, 234] on span "Generate HTML Diff" at bounding box center [682, 232] width 73 height 7
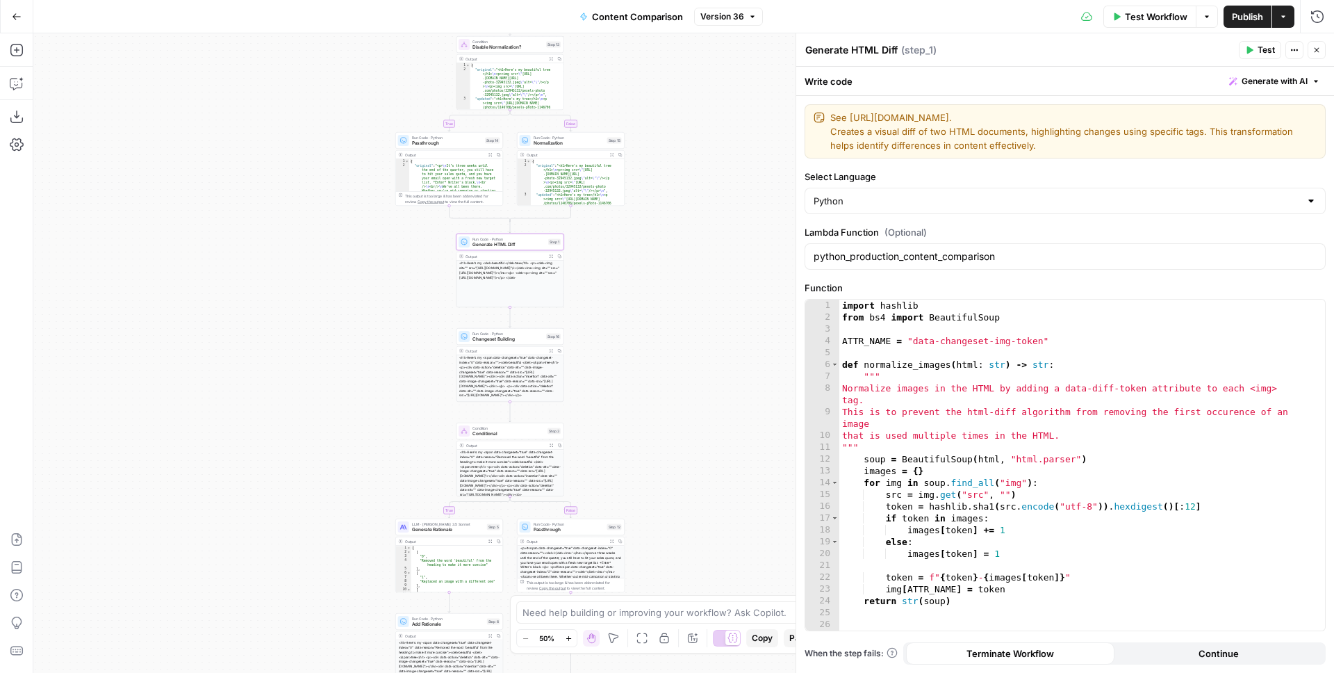
drag, startPoint x: 325, startPoint y: 286, endPoint x: 298, endPoint y: 284, distance: 26.5
click at [298, 285] on div "true false true false Workflow Set Inputs Inputs Condition Disable Normalizatio…" at bounding box center [683, 352] width 1301 height 639
drag, startPoint x: 321, startPoint y: 274, endPoint x: 243, endPoint y: 218, distance: 96.2
click at [243, 219] on div "true false true false Workflow Set Inputs Inputs Condition Disable Normalizatio…" at bounding box center [683, 352] width 1301 height 639
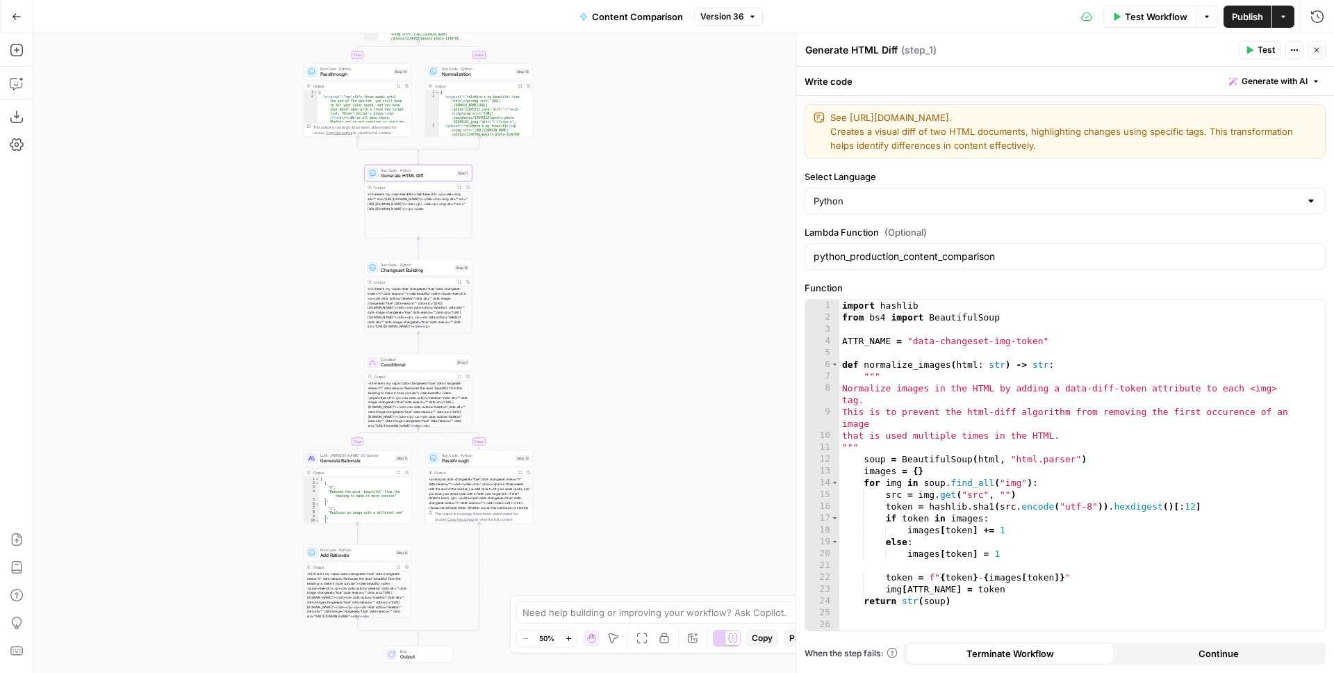
click at [677, 220] on div "true false true false Workflow Set Inputs Inputs Condition Disable Normalizatio…" at bounding box center [683, 352] width 1301 height 639
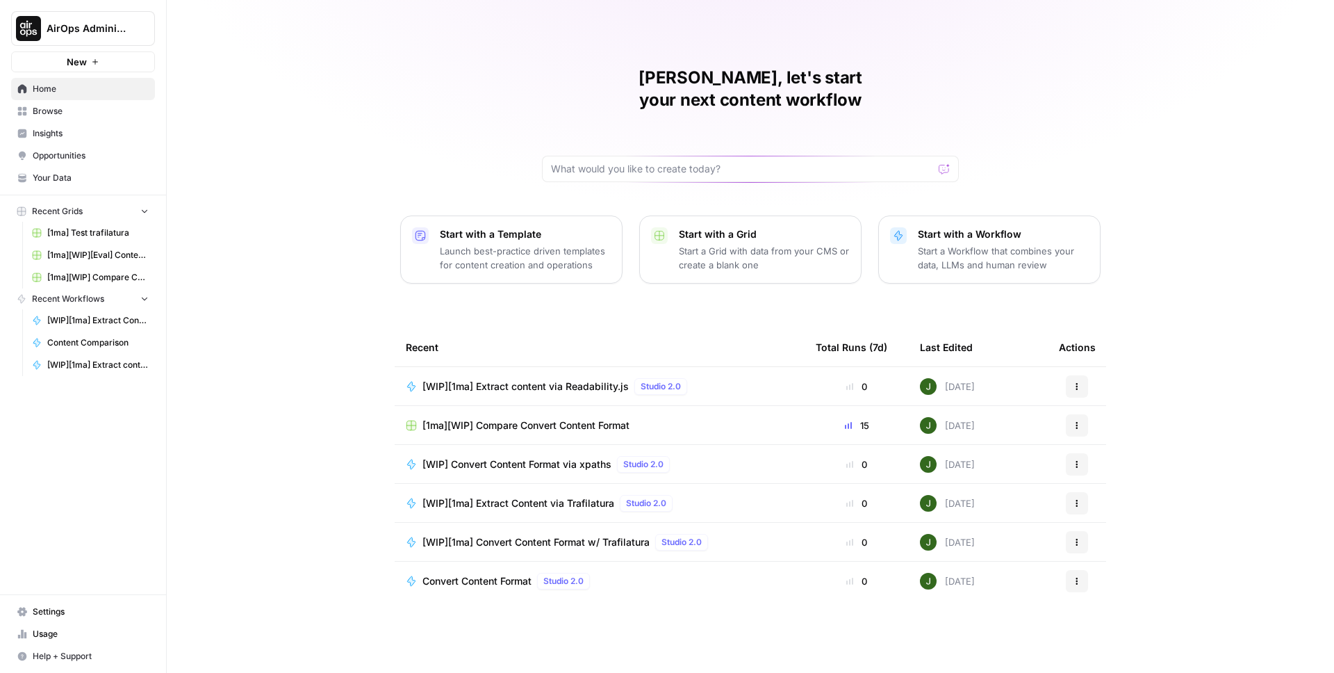
click at [69, 106] on span "Browse" at bounding box center [91, 111] width 116 height 13
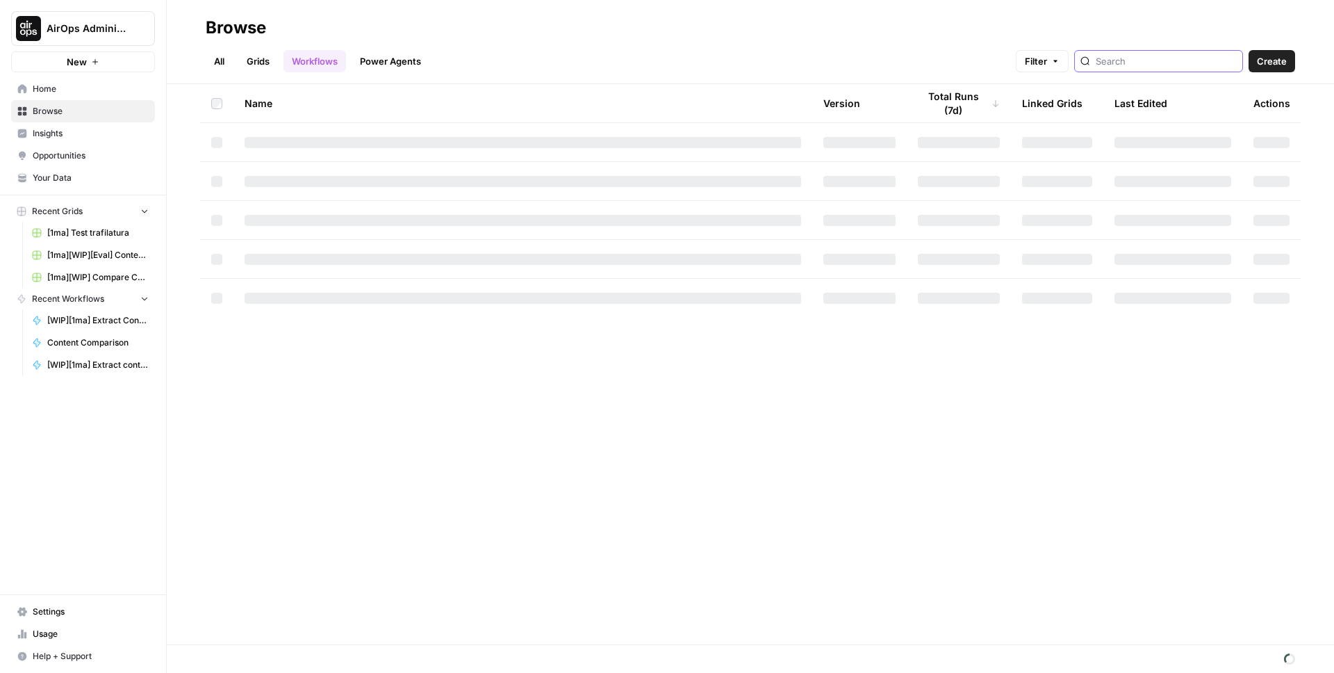
click at [1154, 60] on input "search" at bounding box center [1166, 61] width 141 height 14
type input "sanity"
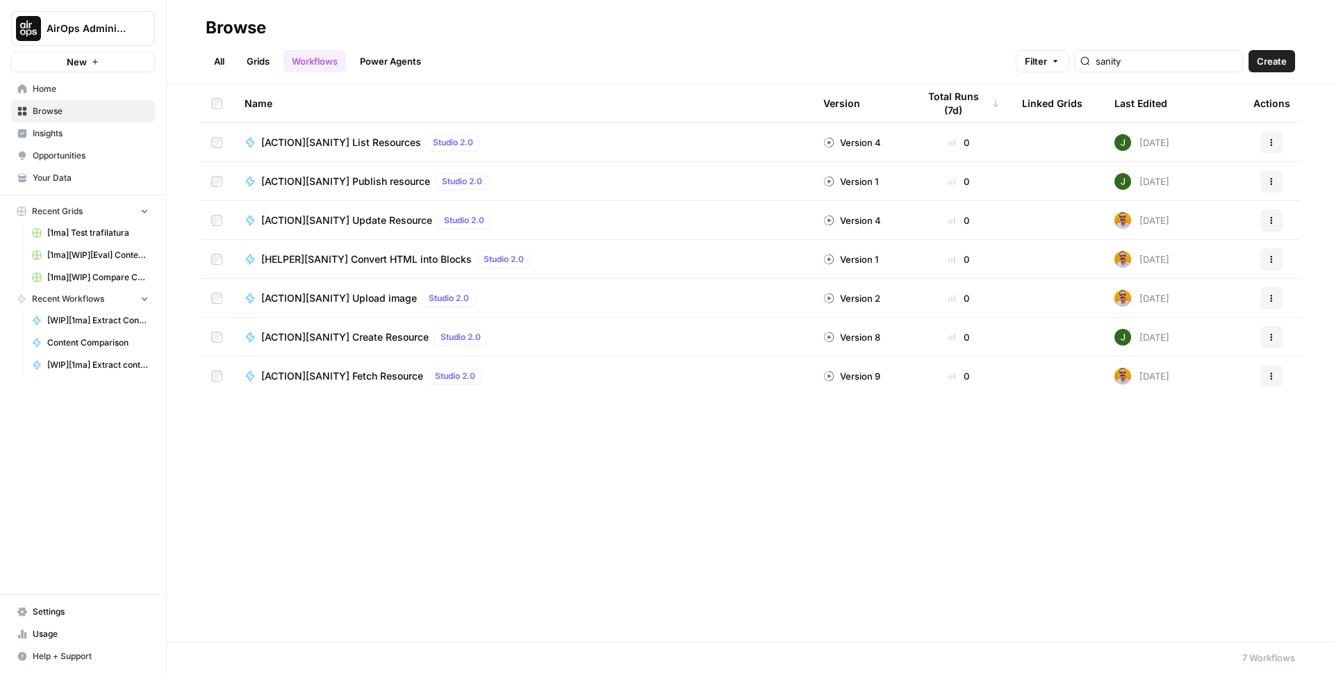
click at [407, 259] on span "[HELPER][SANITY] Convert HTML into Blocks" at bounding box center [366, 259] width 211 height 14
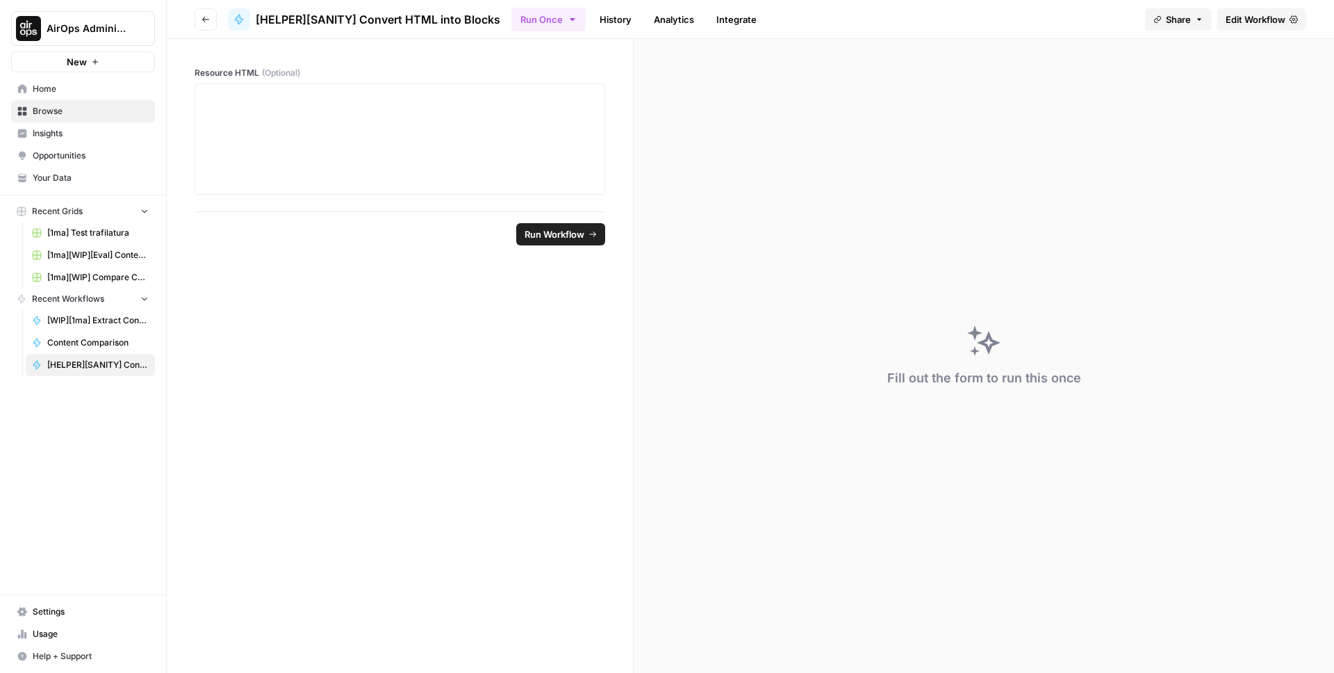
click at [1261, 16] on span "Edit Workflow" at bounding box center [1256, 20] width 60 height 14
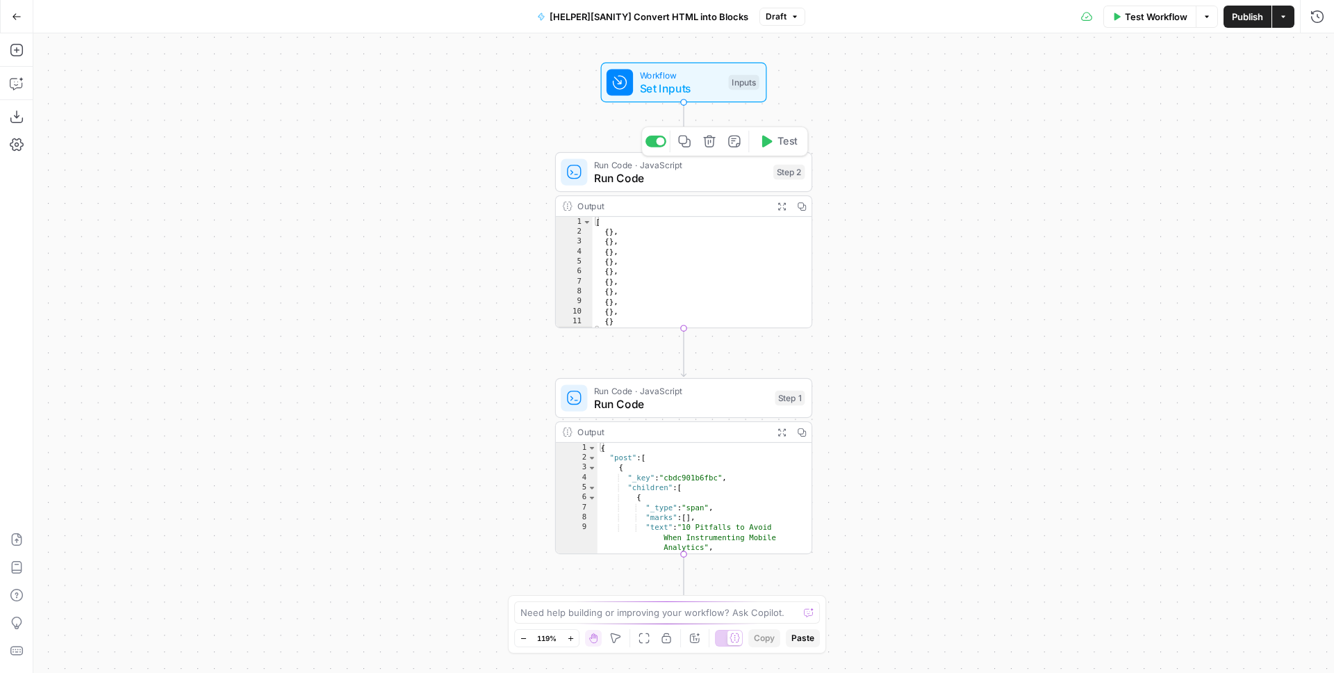
click at [655, 183] on span "Run Code" at bounding box center [680, 178] width 173 height 17
